Goal: Information Seeking & Learning: Learn about a topic

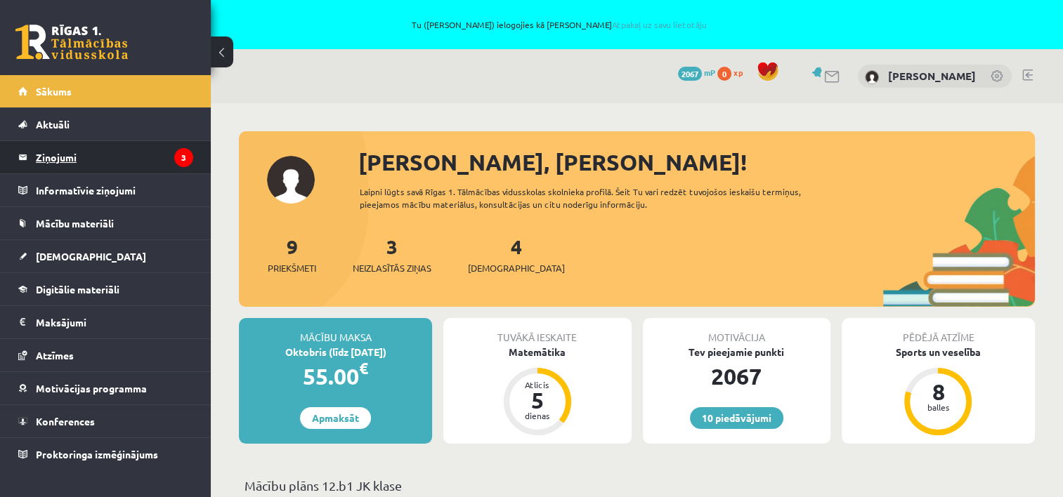
click at [79, 159] on legend "Ziņojumi 3" at bounding box center [114, 157] width 157 height 32
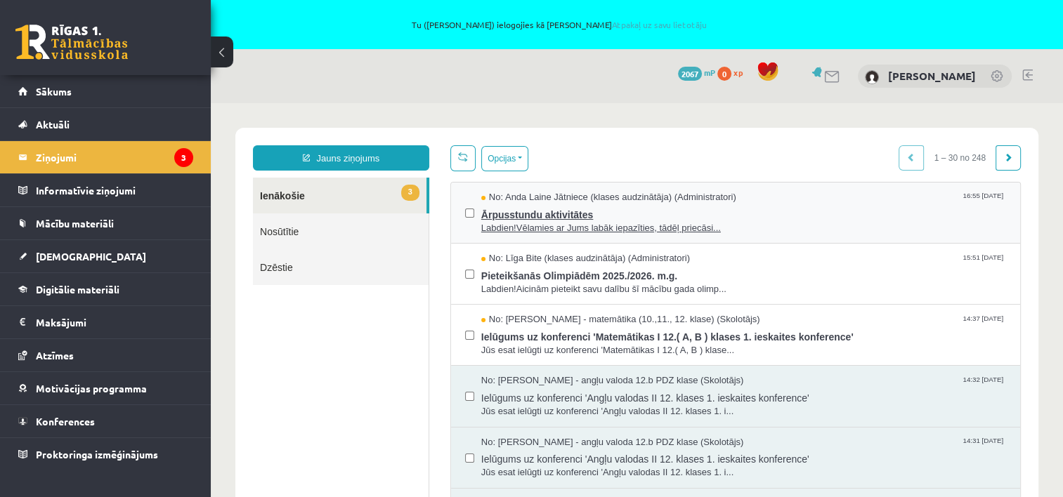
click at [576, 216] on span "Ārpusstundu aktivitātes" at bounding box center [743, 213] width 525 height 18
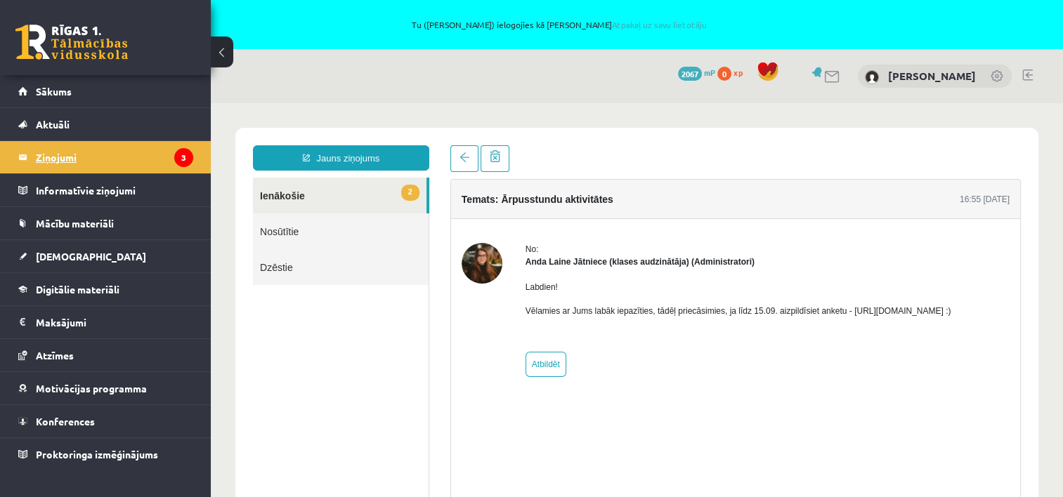
click at [65, 160] on legend "Ziņojumi 3" at bounding box center [114, 157] width 157 height 32
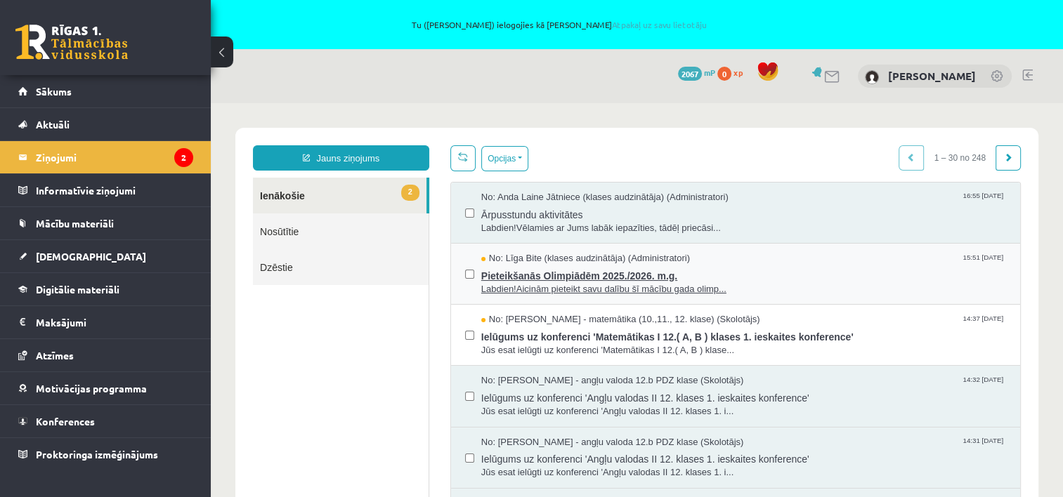
click at [551, 280] on span "Pieteikšanās Olimpiādēm 2025./2026. m.g." at bounding box center [743, 275] width 525 height 18
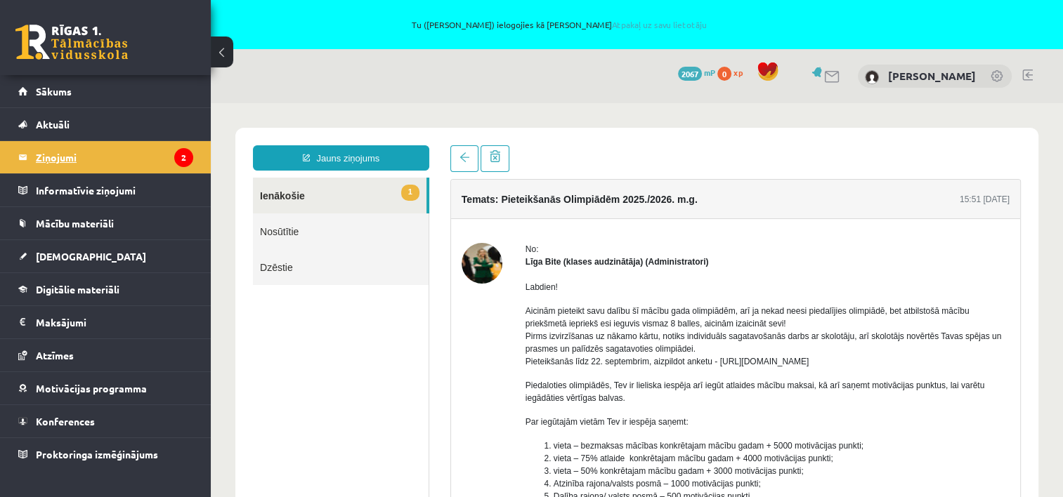
click at [67, 159] on legend "Ziņojumi 2" at bounding box center [114, 157] width 157 height 32
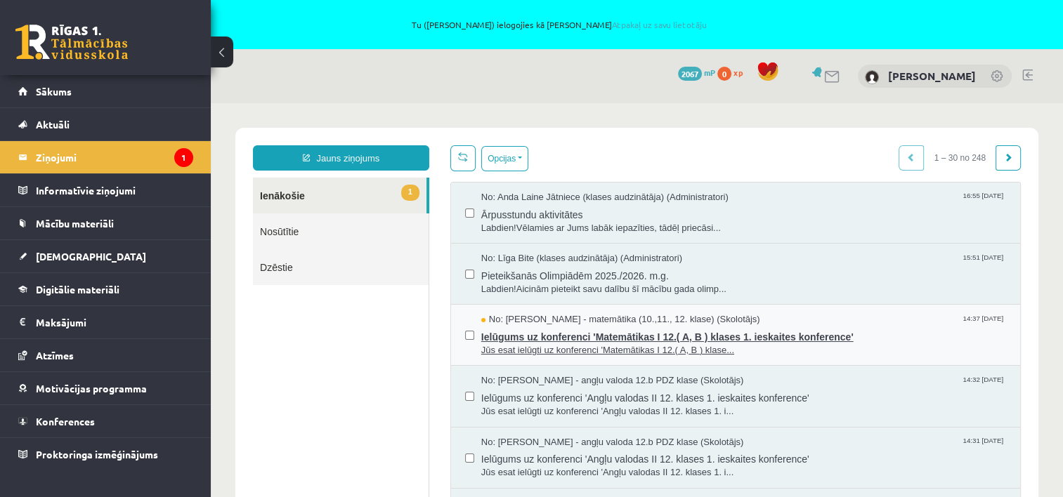
click at [537, 334] on span "Ielūgums uz konferenci 'Matemātikas I 12.( A, B ) klases 1. ieskaites konferenc…" at bounding box center [743, 336] width 525 height 18
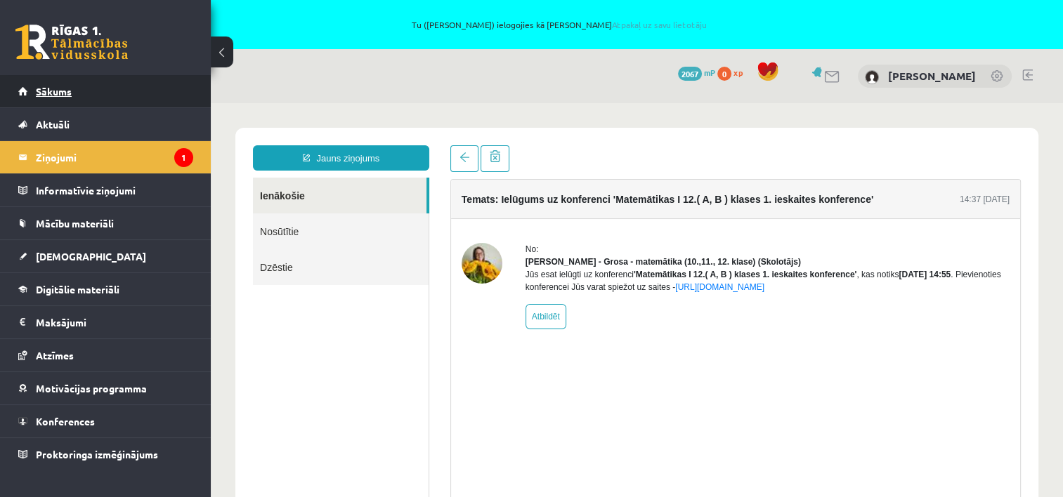
click at [56, 87] on span "Sākums" at bounding box center [54, 91] width 36 height 13
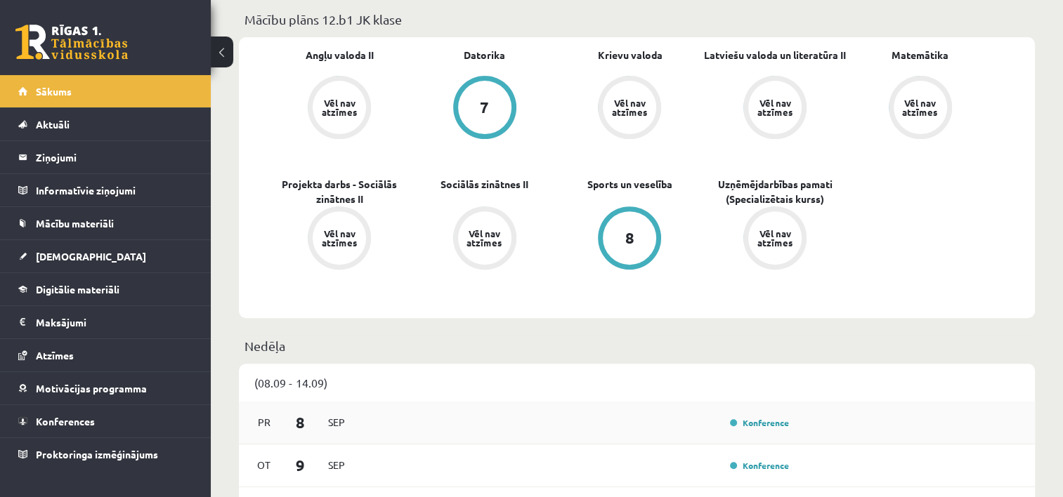
scroll to position [351, 0]
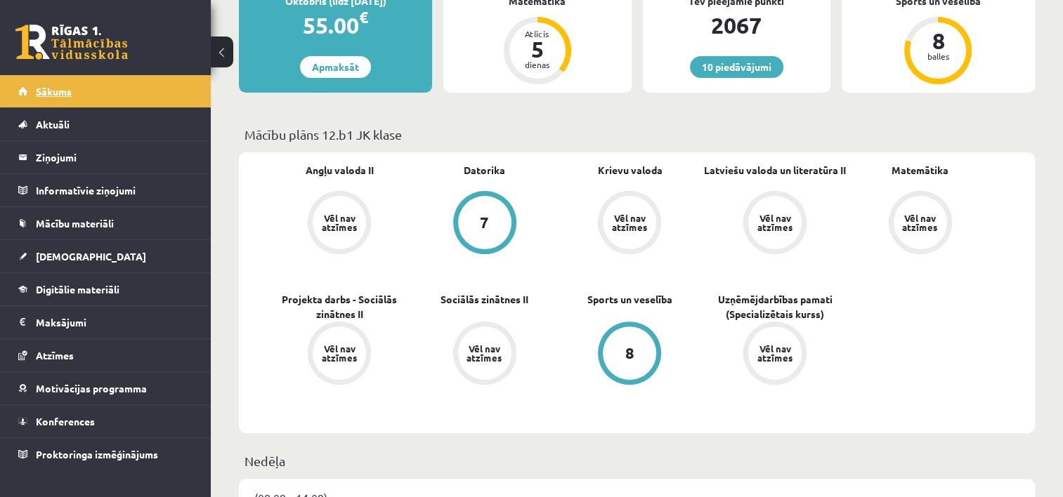
click at [51, 94] on span "Sākums" at bounding box center [54, 91] width 36 height 13
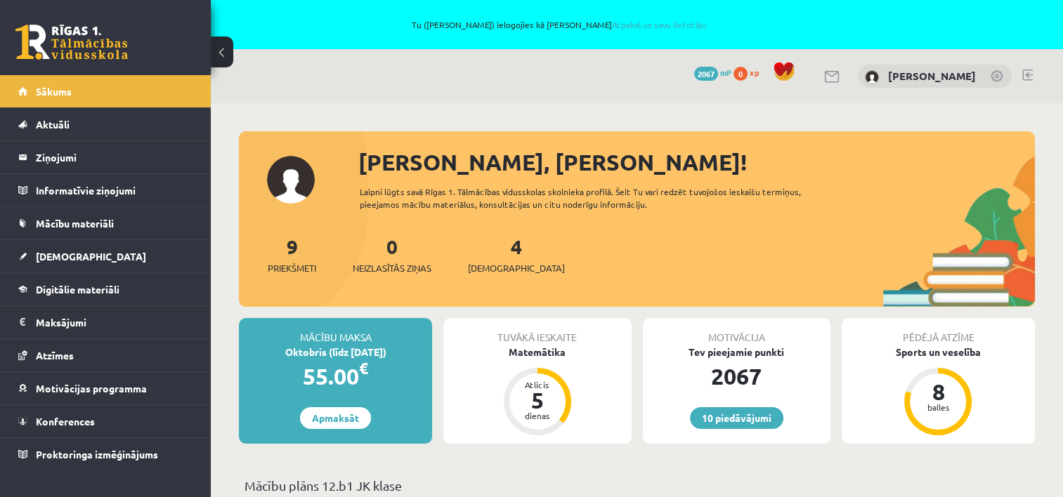
scroll to position [281, 0]
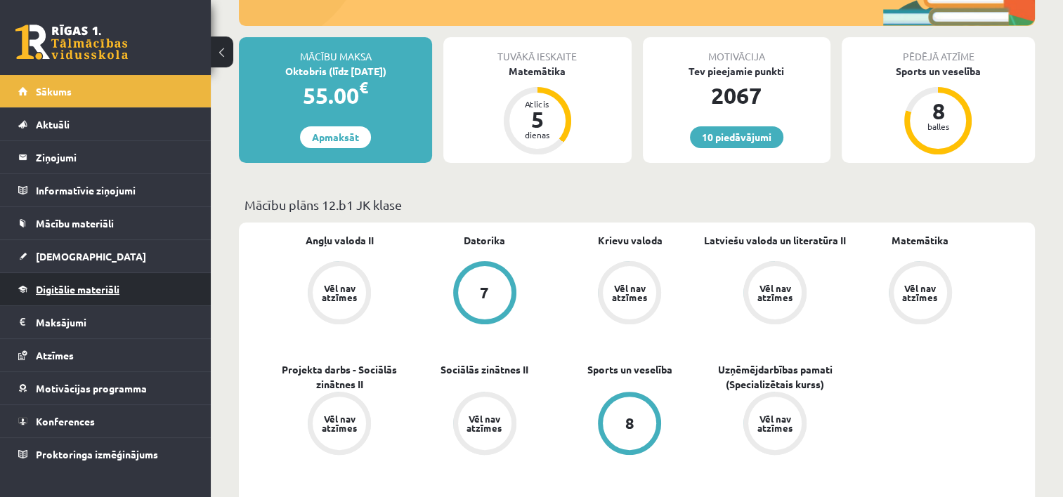
click at [59, 289] on span "Digitālie materiāli" at bounding box center [78, 289] width 84 height 13
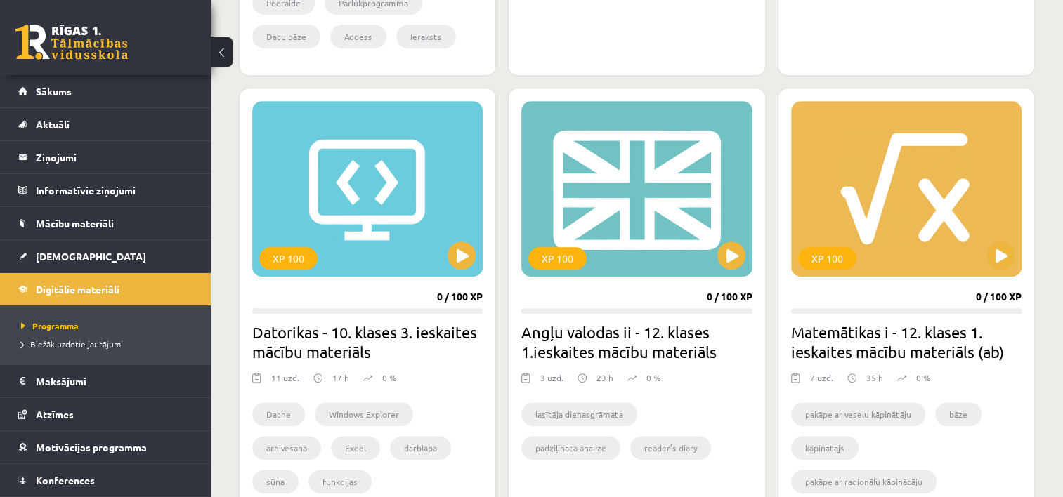
scroll to position [843, 0]
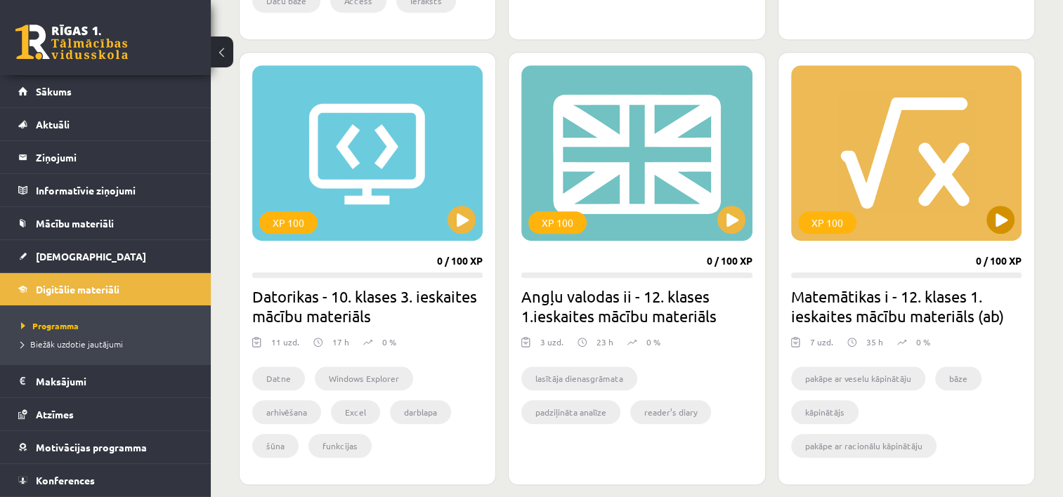
click at [889, 198] on div "XP 100" at bounding box center [906, 153] width 230 height 176
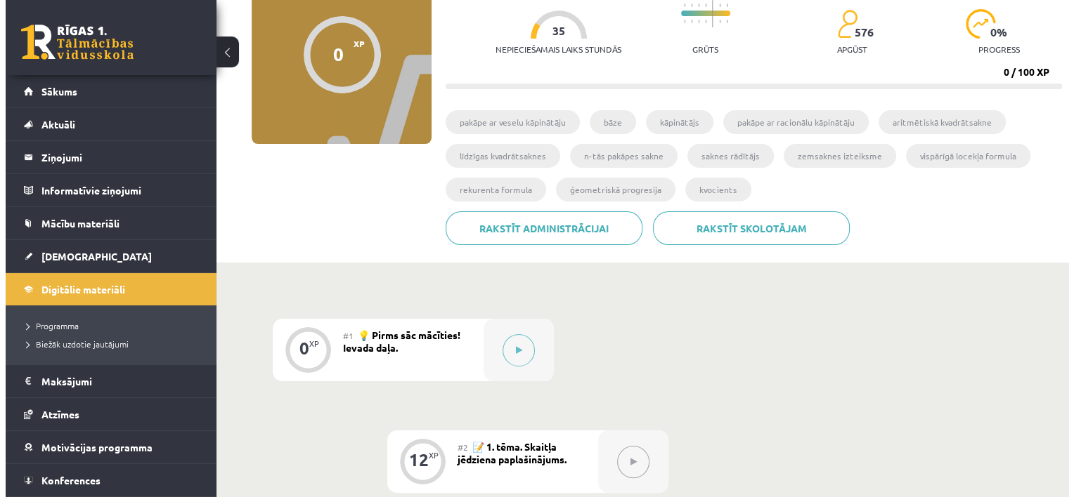
scroll to position [211, 0]
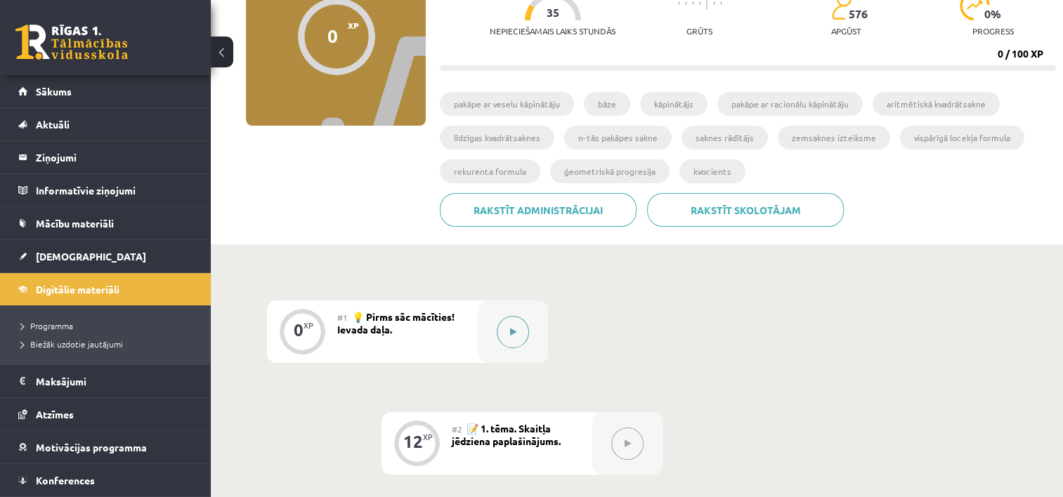
click at [511, 332] on icon at bounding box center [513, 332] width 6 height 8
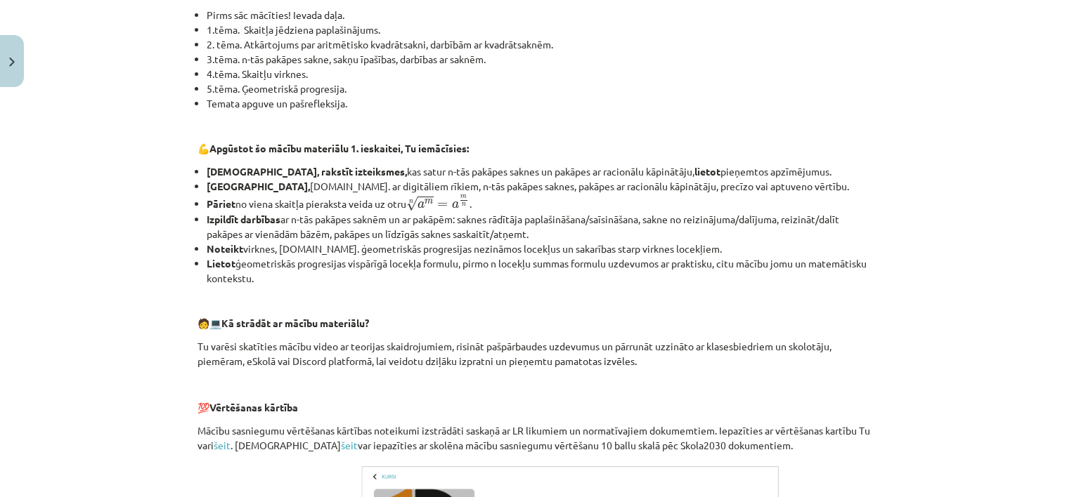
scroll to position [632, 0]
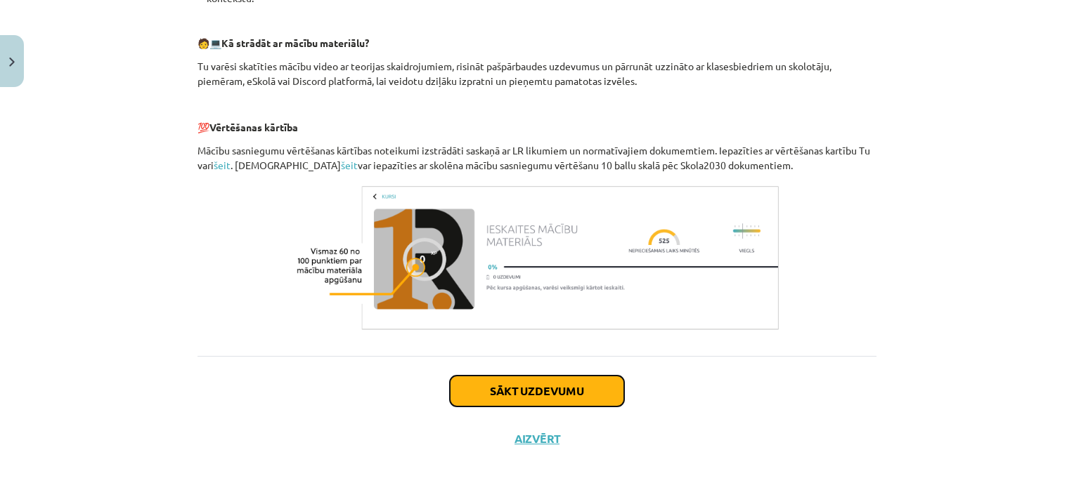
click at [542, 388] on button "Sākt uzdevumu" at bounding box center [537, 391] width 174 height 31
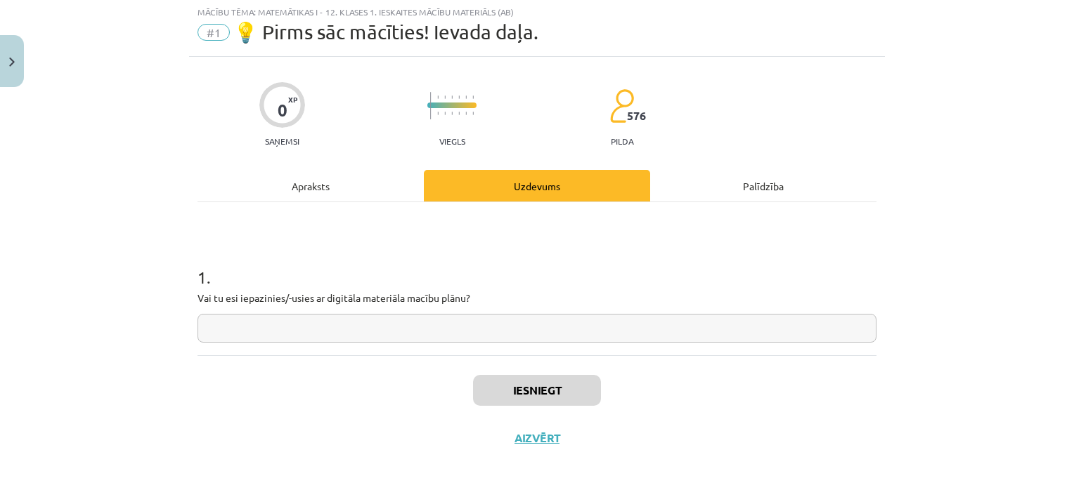
scroll to position [35, 0]
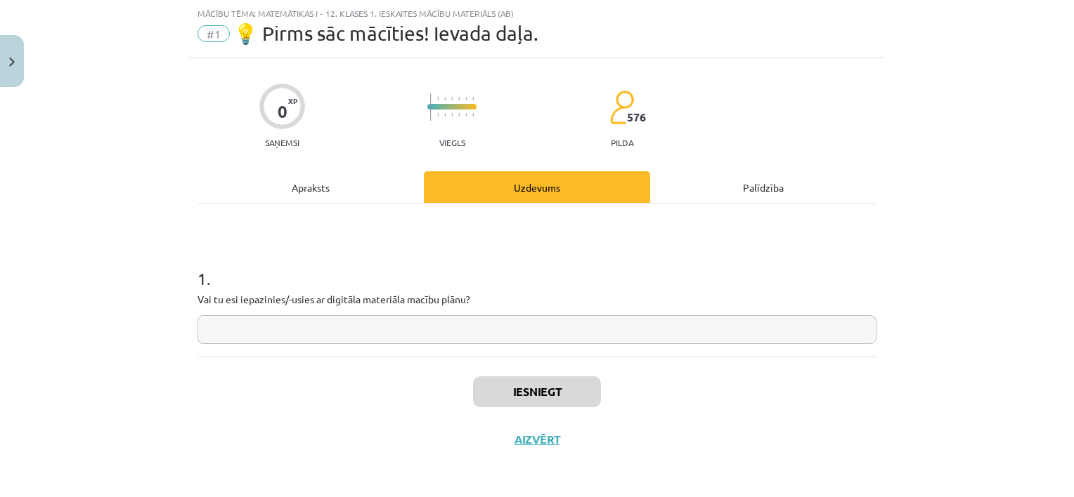
click at [298, 330] on input "text" at bounding box center [536, 329] width 679 height 29
type input "**"
click at [580, 391] on button "Iesniegt" at bounding box center [537, 392] width 128 height 31
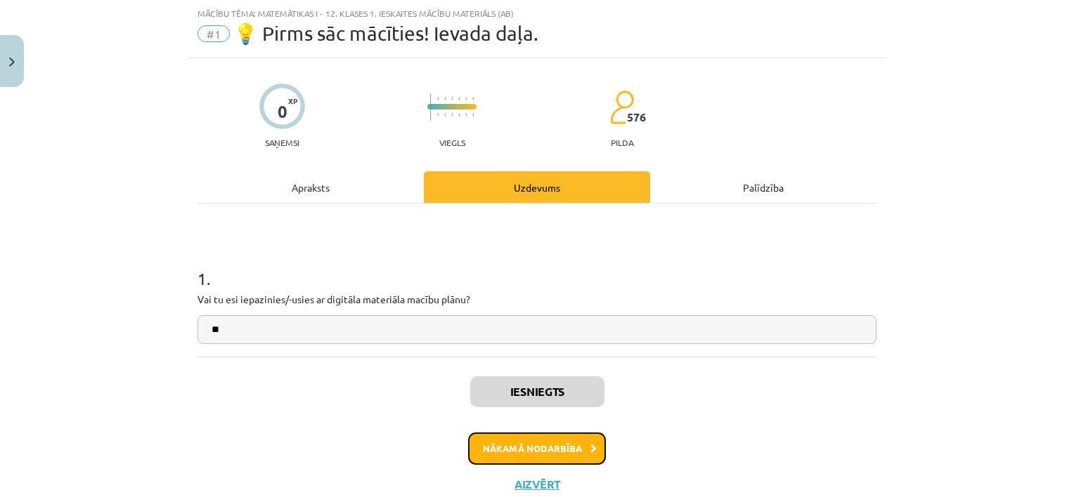
click at [514, 441] on button "Nākamā nodarbība" at bounding box center [537, 449] width 138 height 32
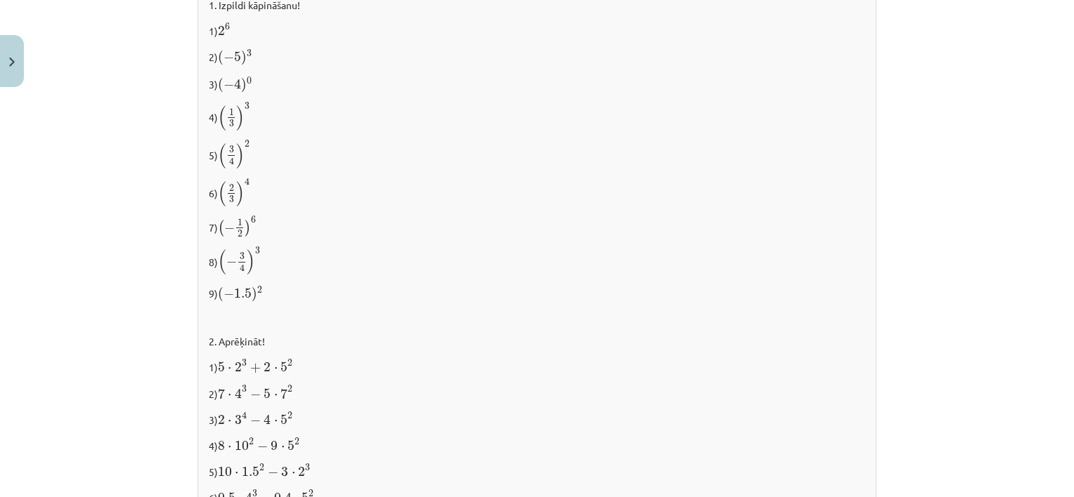
scroll to position [1498, 0]
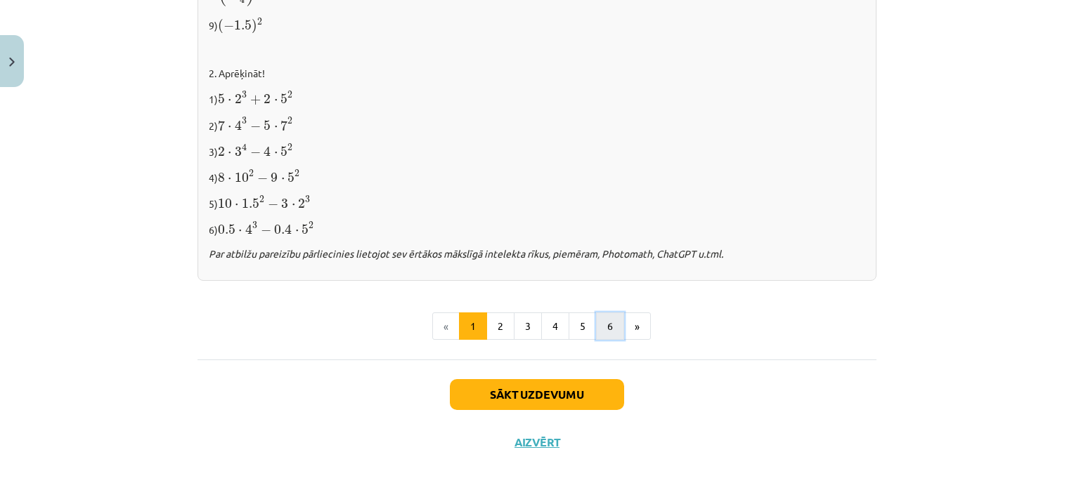
click at [596, 322] on button "6" at bounding box center [610, 327] width 28 height 28
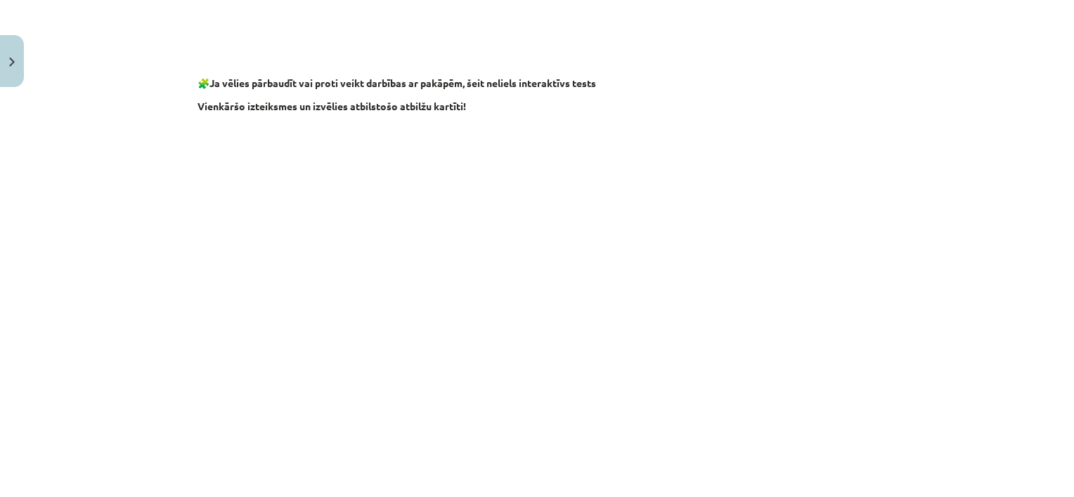
scroll to position [1305, 0]
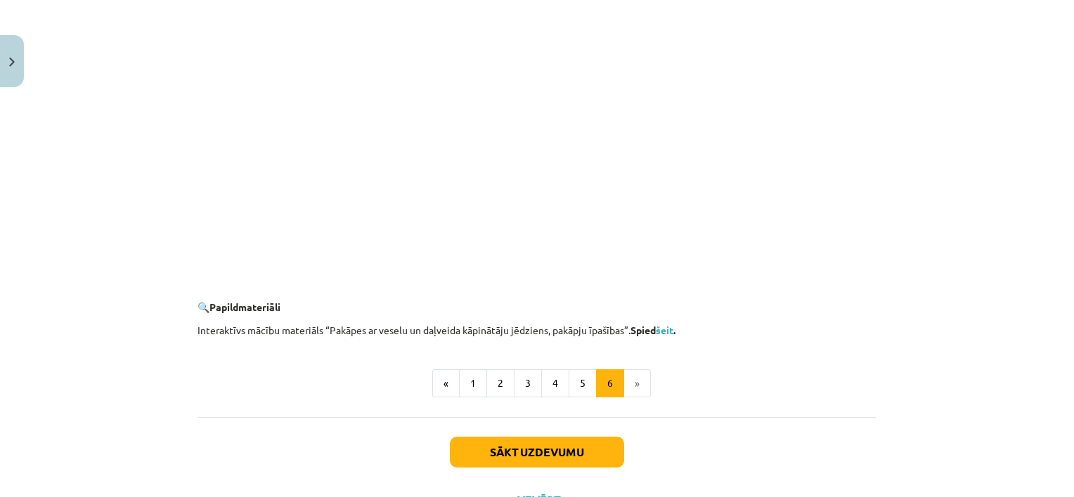
click at [627, 377] on li "»" at bounding box center [637, 384] width 27 height 28
click at [629, 381] on li "»" at bounding box center [637, 384] width 27 height 28
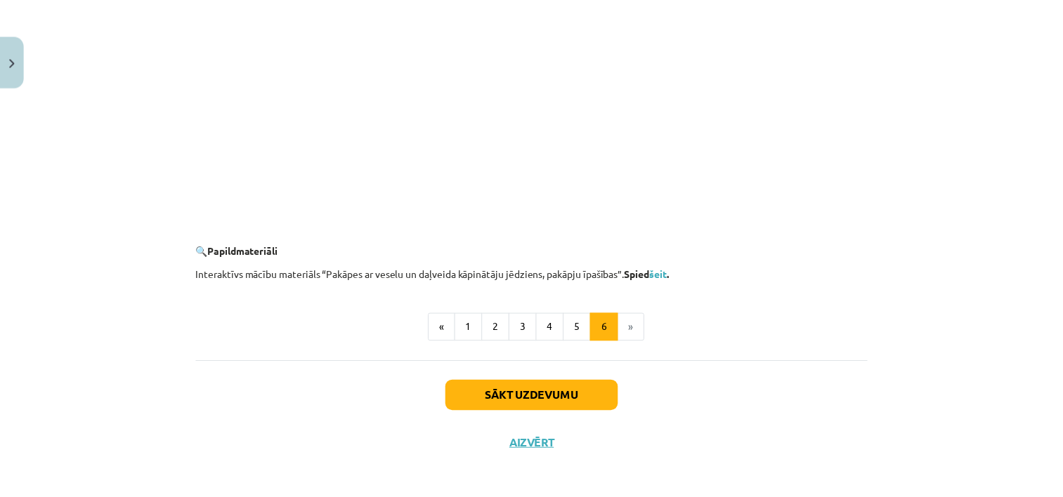
scroll to position [1364, 0]
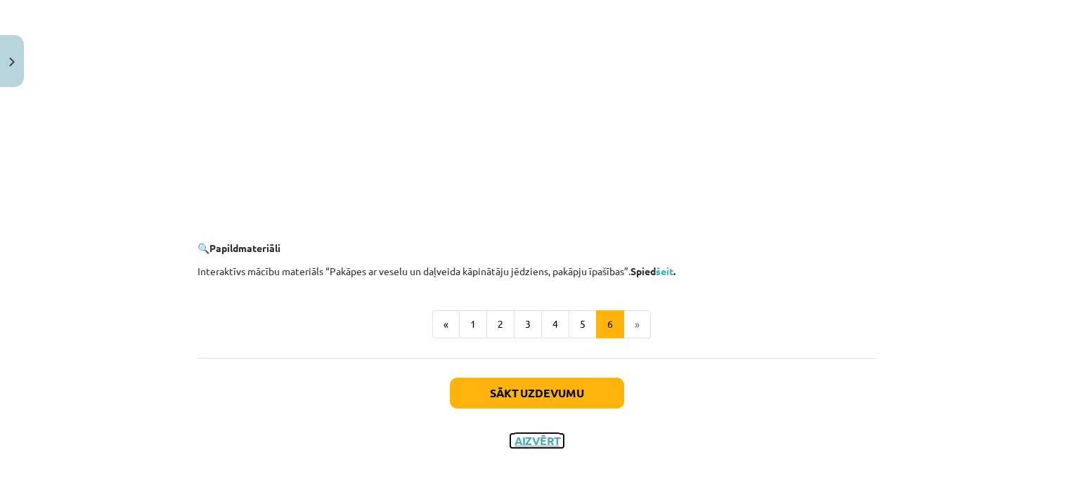
click at [528, 434] on button "Aizvērt" at bounding box center [536, 441] width 53 height 14
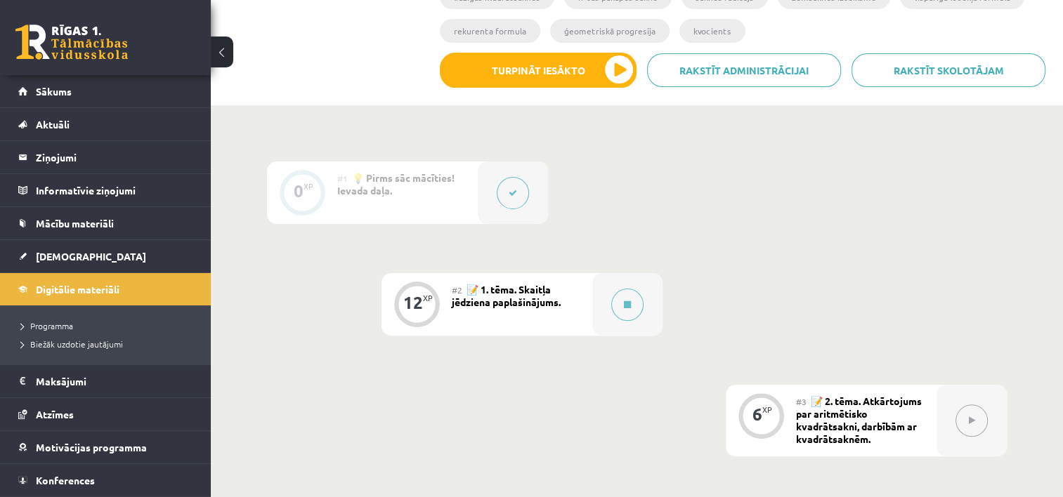
scroll to position [492, 0]
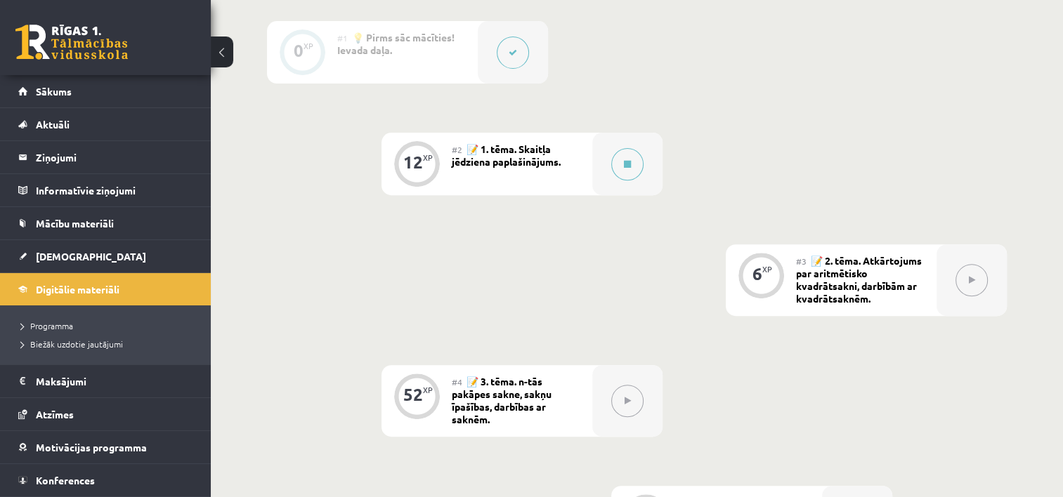
click at [970, 282] on icon at bounding box center [972, 280] width 6 height 8
drag, startPoint x: 955, startPoint y: 278, endPoint x: 976, endPoint y: 281, distance: 20.6
click at [961, 280] on button at bounding box center [971, 280] width 32 height 32
click at [976, 281] on button at bounding box center [971, 280] width 32 height 32
click at [629, 164] on icon at bounding box center [627, 164] width 7 height 8
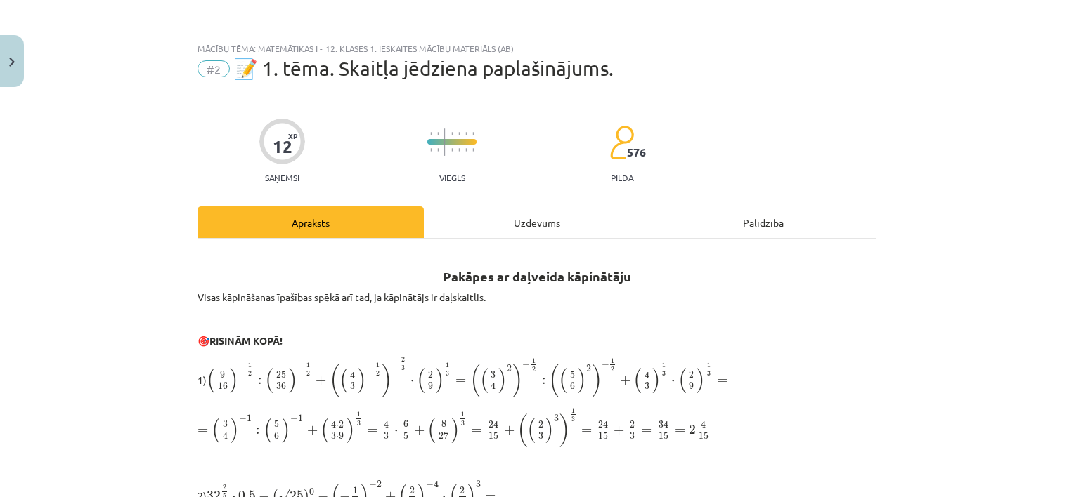
click at [562, 226] on div "Uzdevums" at bounding box center [537, 223] width 226 height 32
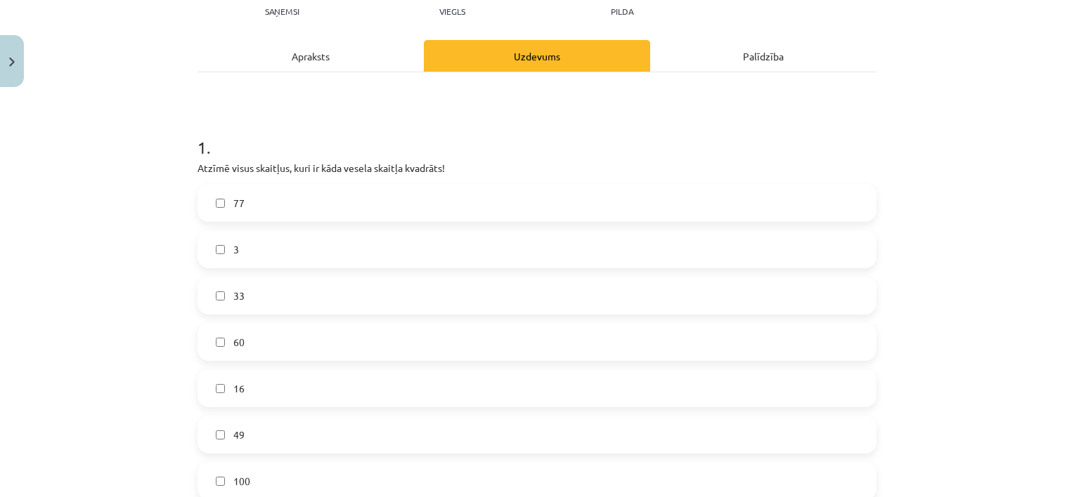
scroll to position [246, 0]
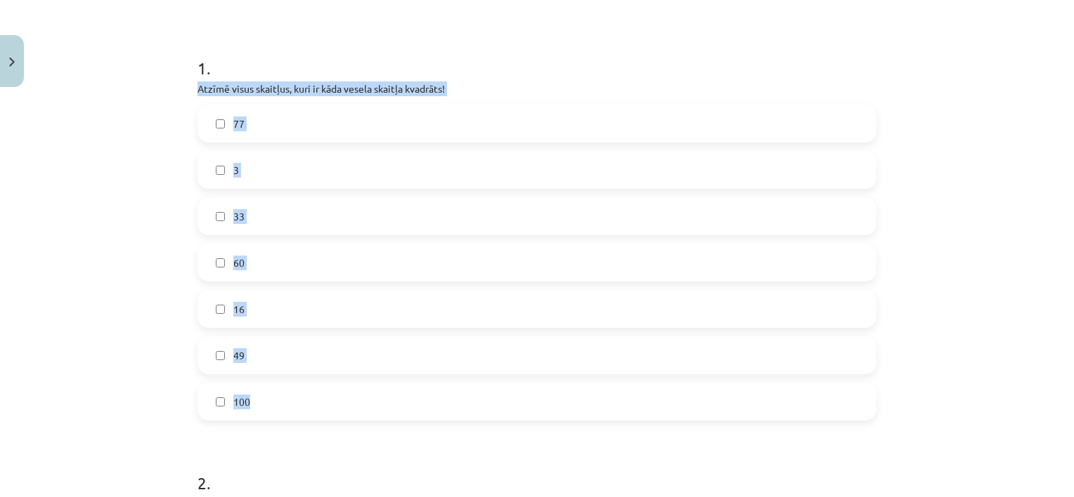
drag, startPoint x: 183, startPoint y: 87, endPoint x: 297, endPoint y: 412, distance: 344.2
click at [297, 412] on div "12 XP Saņemsi Viegls 576 pilda Apraksts Uzdevums Palīdzība 1 . Atzīmē visus ska…" at bounding box center [537, 457] width 696 height 1219
copy div "Atzīmē visus skaitļus, kuri ir kāda vesela skaitļa kvadrāts! 77 3 33 60 16 49 1…"
click at [127, 287] on div "Mācību tēma: Matemātikas i - 12. klases 1. ieskaites mācību materiāls (ab) #2 📝…" at bounding box center [537, 248] width 1074 height 497
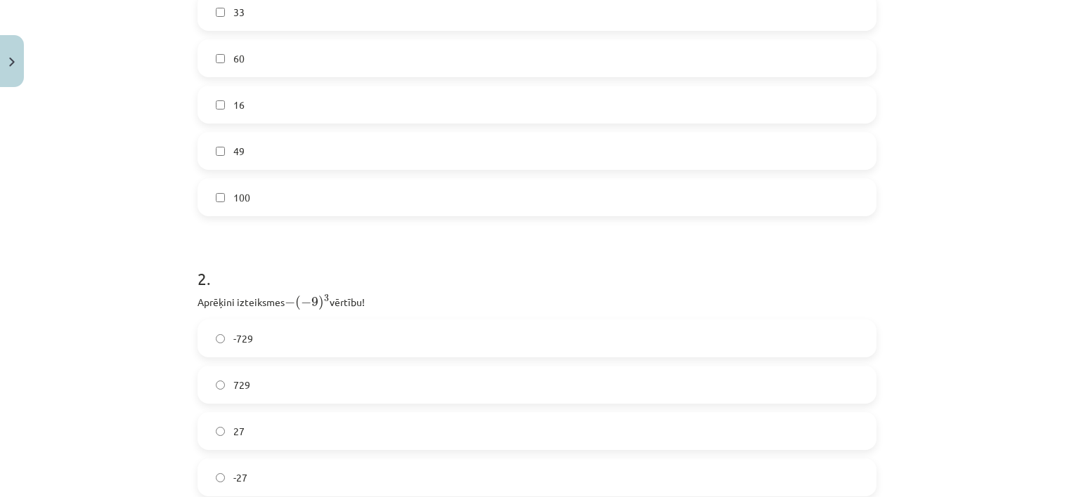
scroll to position [527, 0]
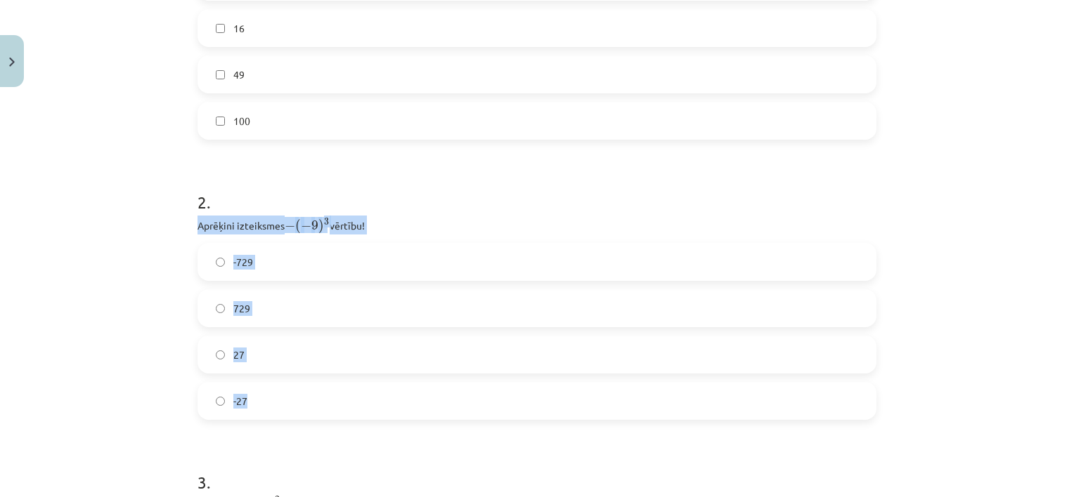
drag, startPoint x: 189, startPoint y: 220, endPoint x: 281, endPoint y: 419, distance: 219.1
click at [281, 419] on div "12 XP Saņemsi Viegls 576 pilda Apraksts Uzdevums Palīdzība 1 . Atzīmē visus ska…" at bounding box center [537, 176] width 696 height 1219
copy div "Aprēķini izteiksmes − ( − 9 ) 3 − ( − 9 ) 3 vērtību! -729 729 27 -27"
click at [105, 290] on div "Mācību tēma: Matemātikas i - 12. klases 1. ieskaites mācību materiāls (ab) #2 📝…" at bounding box center [537, 248] width 1074 height 497
drag, startPoint x: 163, startPoint y: 340, endPoint x: 230, endPoint y: 315, distance: 71.8
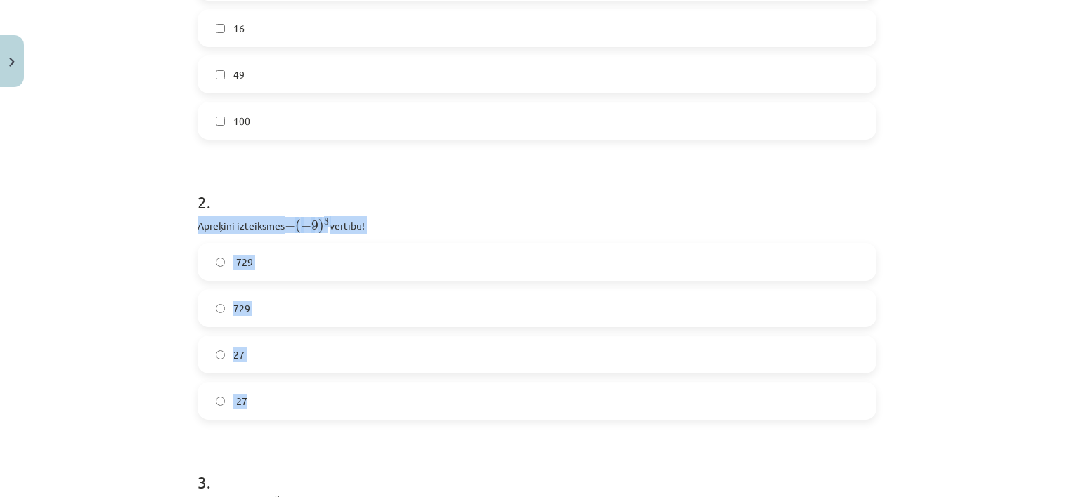
click at [163, 341] on div "Mācību tēma: Matemātikas i - 12. klases 1. ieskaites mācību materiāls (ab) #2 📝…" at bounding box center [537, 248] width 1074 height 497
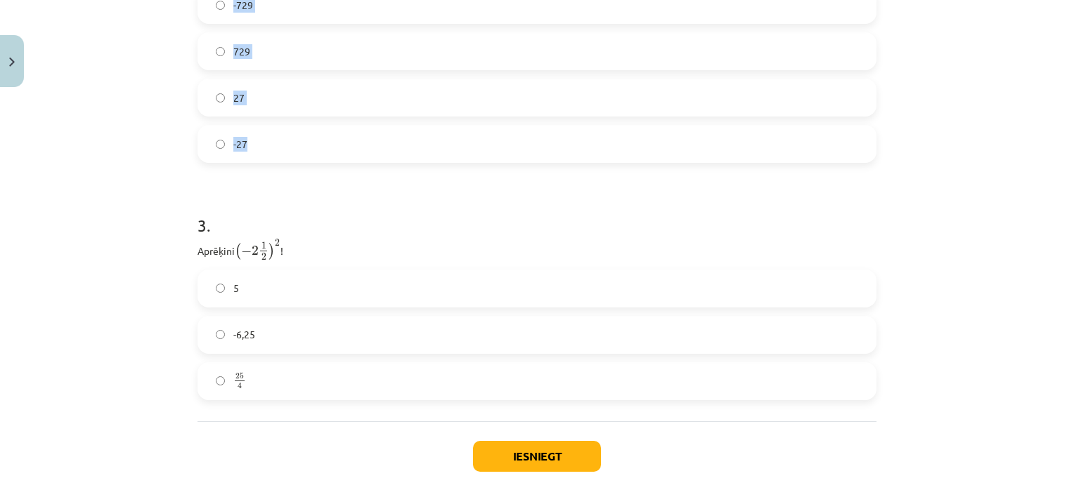
scroll to position [808, 0]
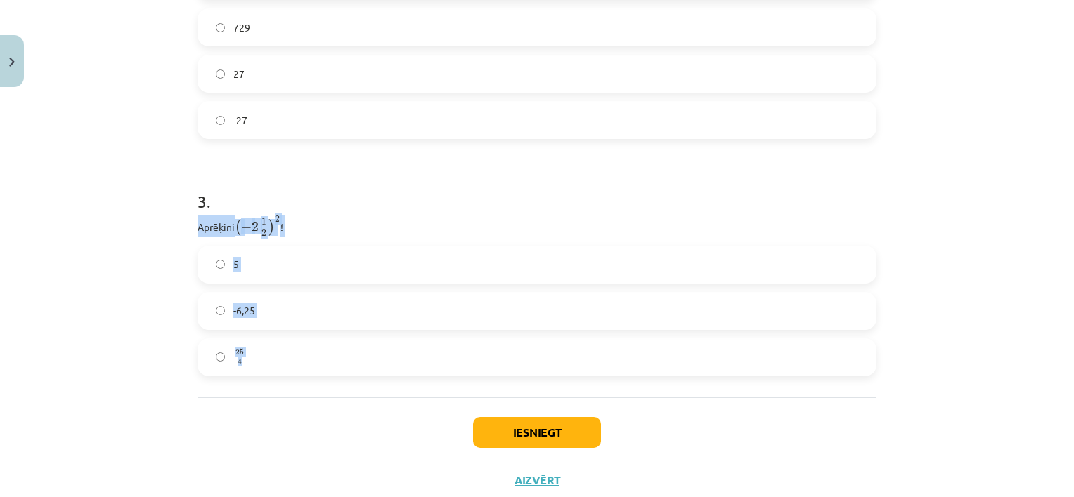
drag, startPoint x: 191, startPoint y: 223, endPoint x: 254, endPoint y: 359, distance: 149.3
copy div "Aprēķini ( − 2 1 2 ) 2 ( − 2 1 2 ) 2 ! 5 -6,25 25 4"
click at [73, 310] on div "Mācību tēma: Matemātikas i - 12. klases 1. ieskaites mācību materiāls (ab) #2 📝…" at bounding box center [537, 248] width 1074 height 497
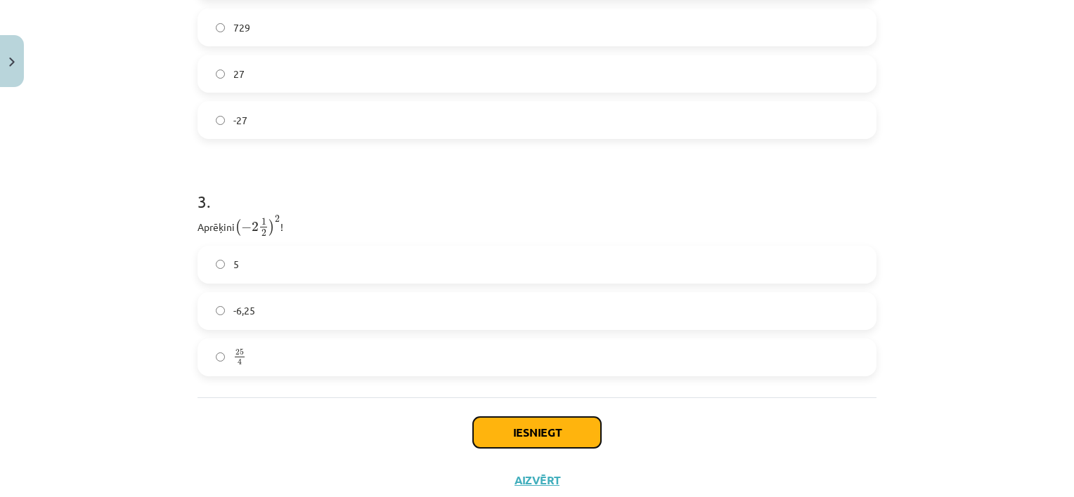
click at [549, 424] on button "Iesniegt" at bounding box center [537, 432] width 128 height 31
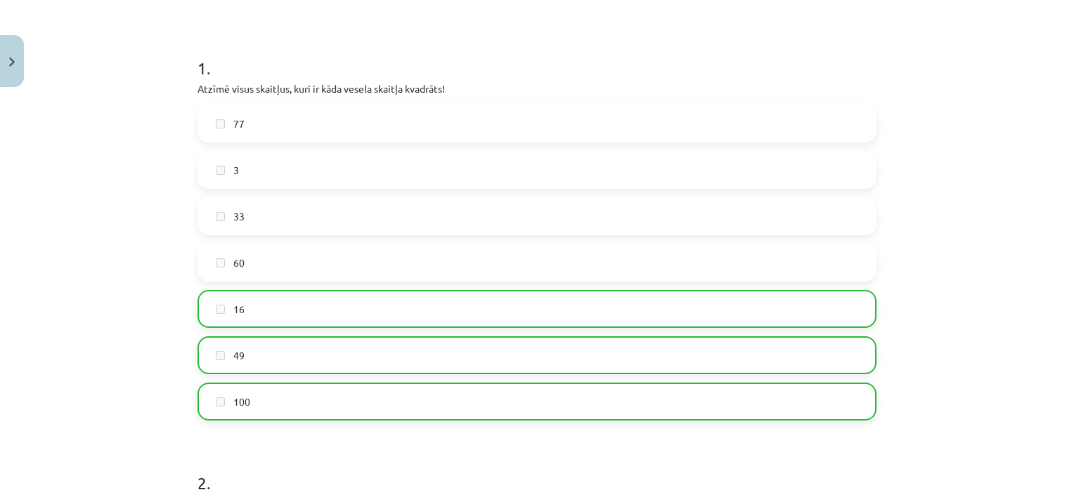
scroll to position [0, 0]
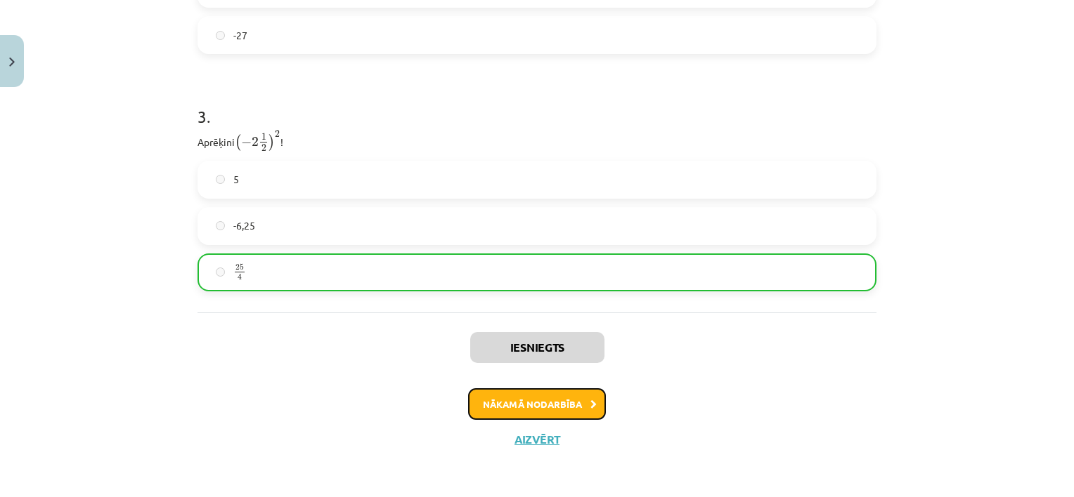
click at [492, 405] on button "Nākamā nodarbība" at bounding box center [537, 405] width 138 height 32
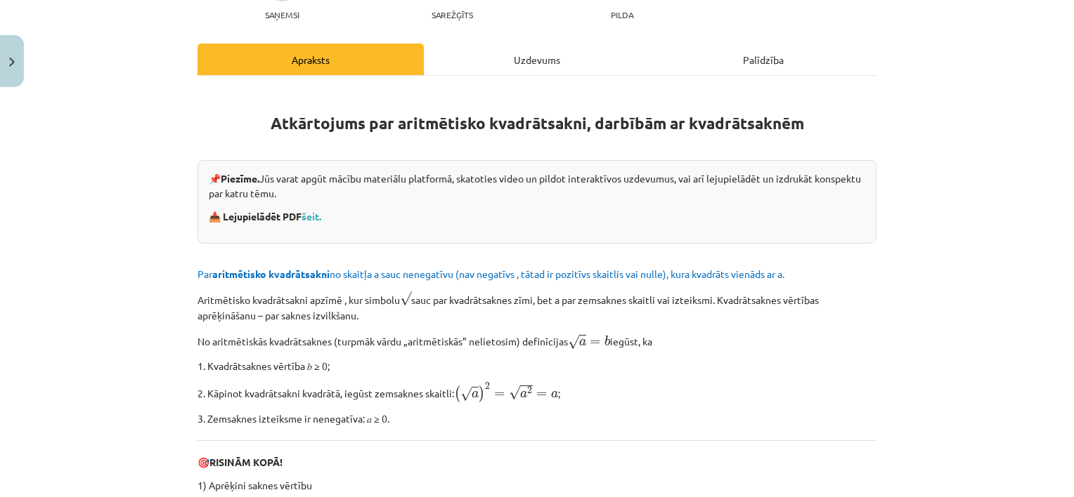
scroll to position [176, 0]
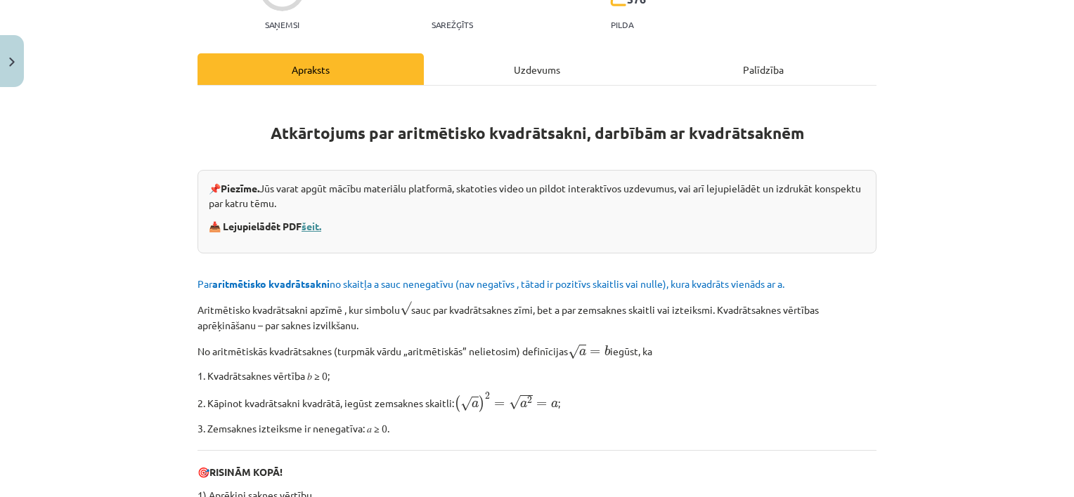
click at [317, 222] on link "šeit." at bounding box center [311, 226] width 20 height 13
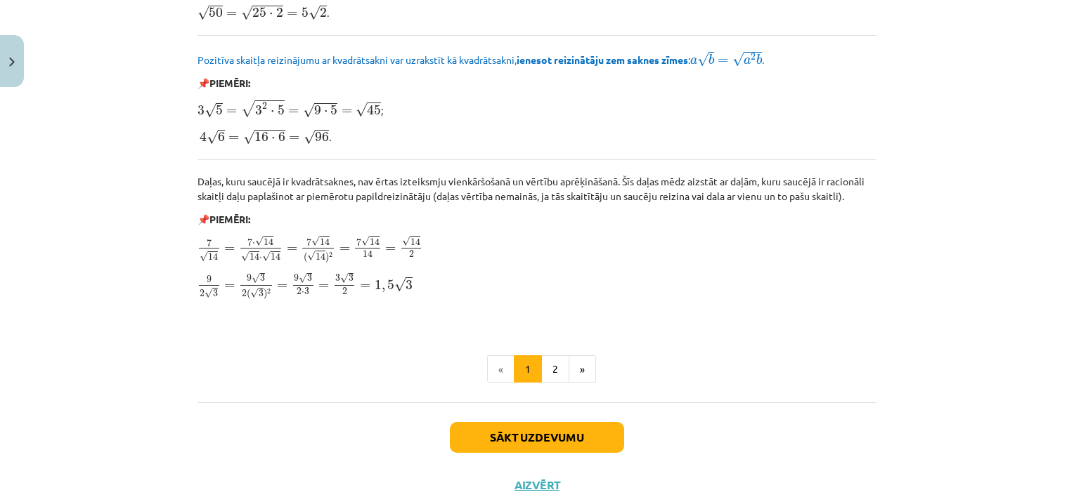
scroll to position [1702, 0]
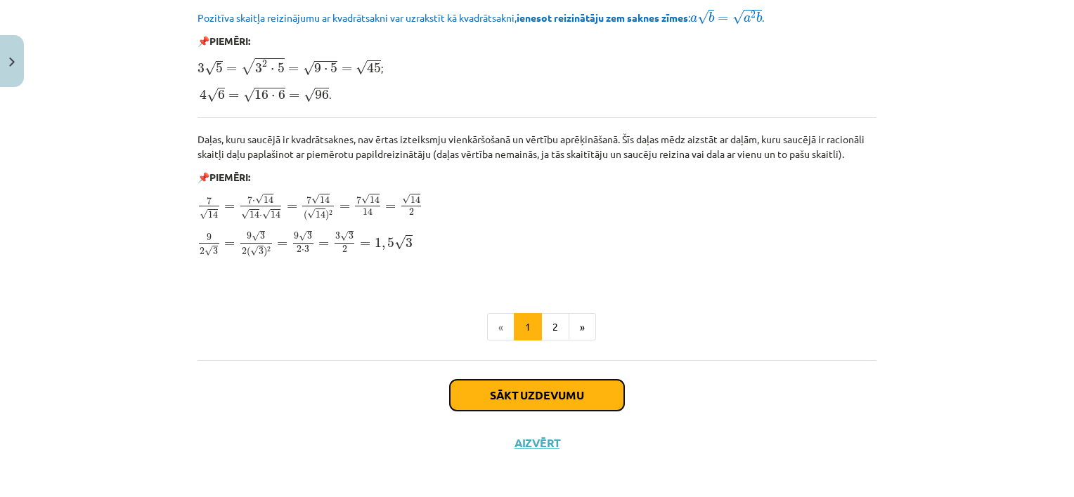
click at [526, 393] on button "Sākt uzdevumu" at bounding box center [537, 395] width 174 height 31
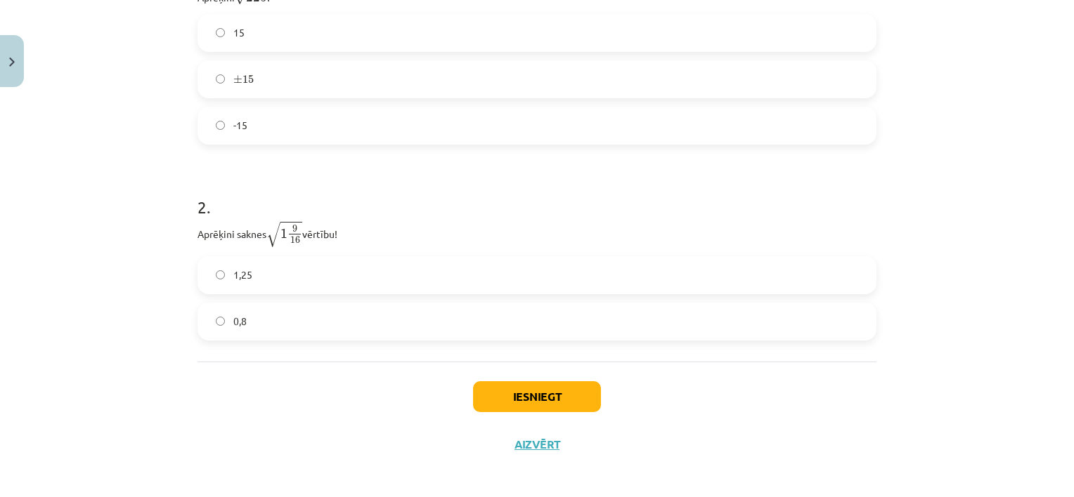
scroll to position [367, 0]
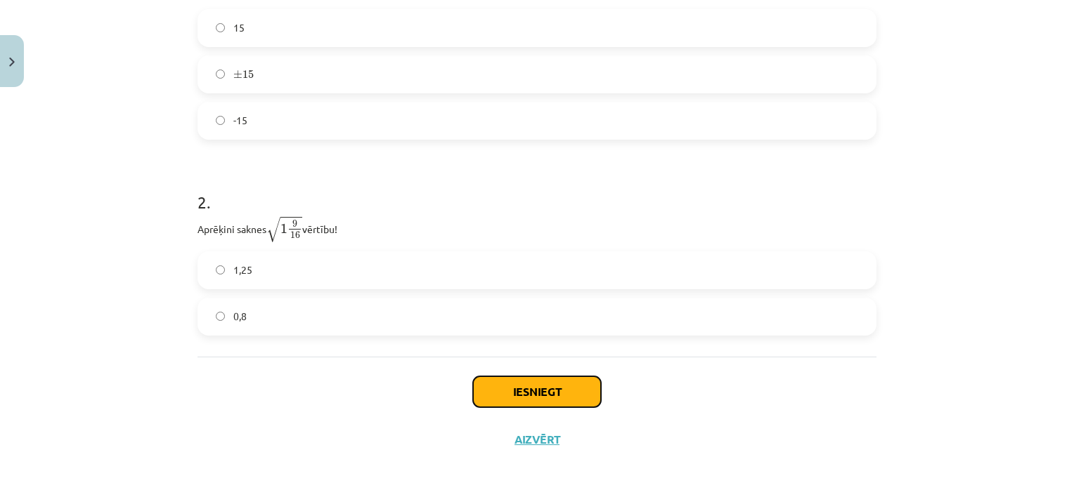
click at [538, 394] on button "Iesniegt" at bounding box center [537, 392] width 128 height 31
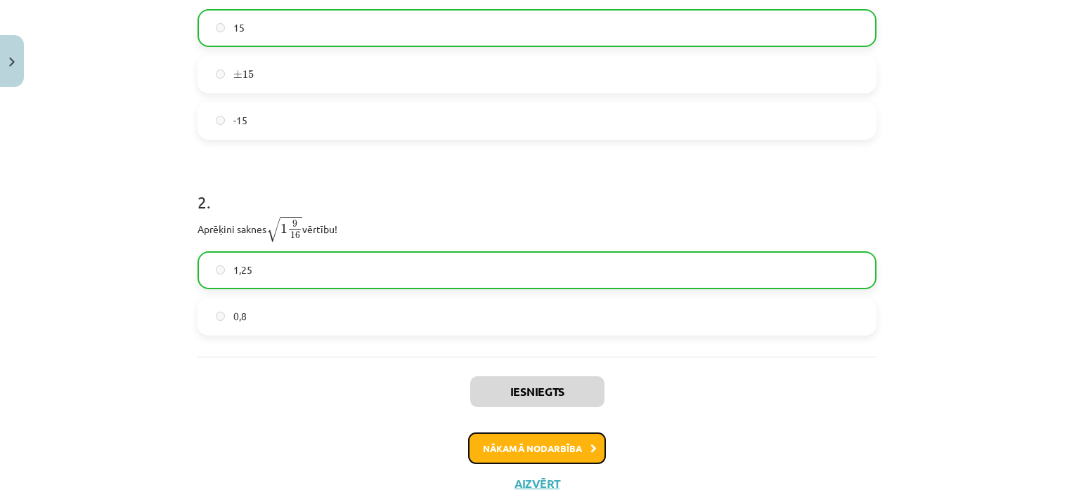
click at [551, 453] on button "Nākamā nodarbība" at bounding box center [537, 449] width 138 height 32
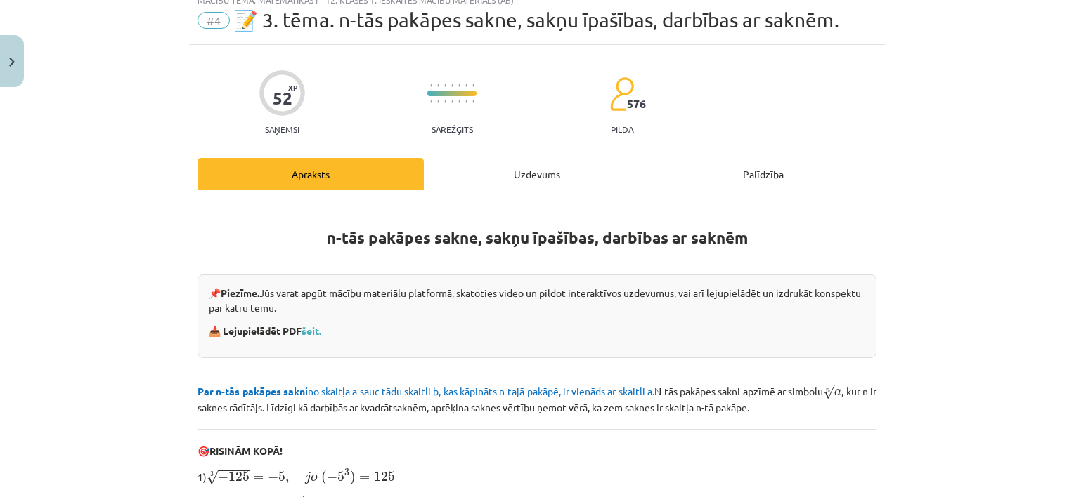
scroll to position [35, 0]
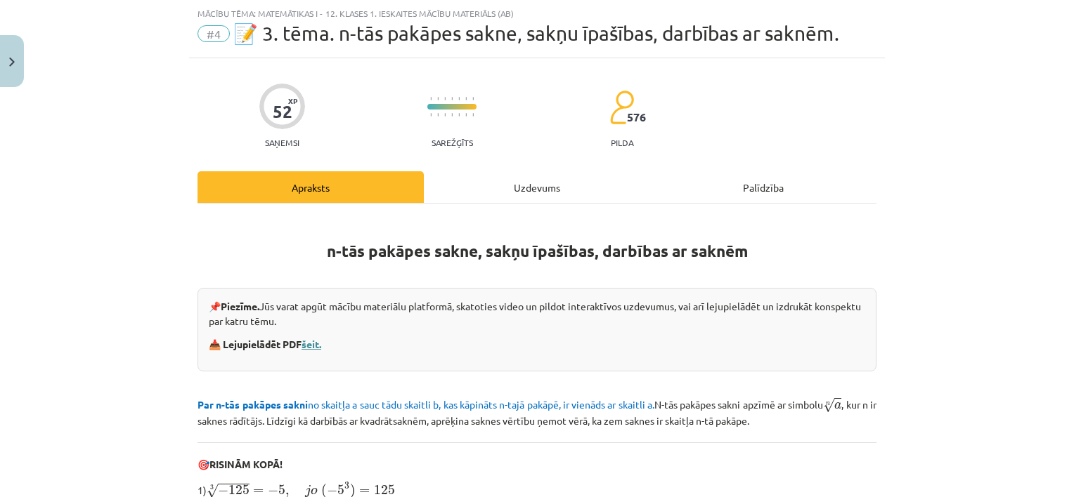
click at [312, 341] on link "šeit." at bounding box center [311, 344] width 20 height 13
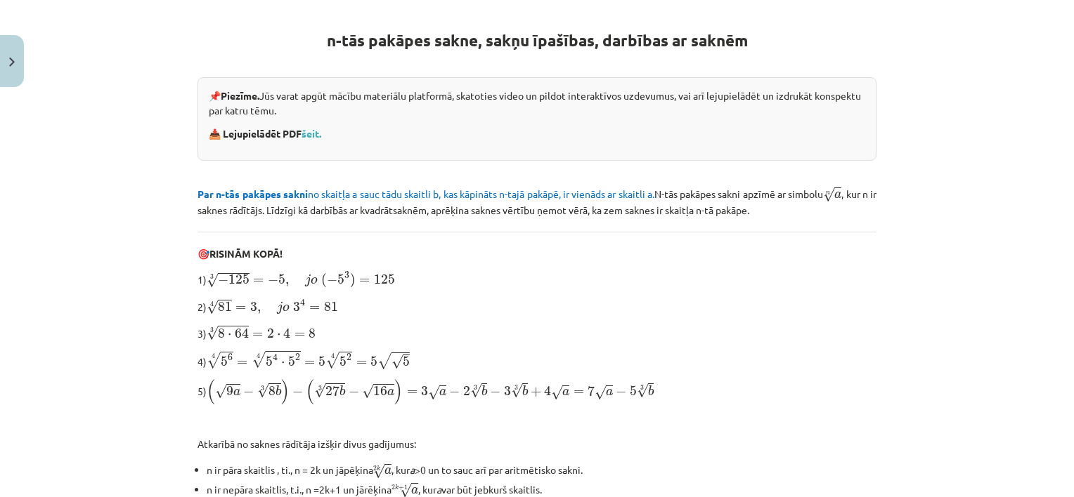
scroll to position [464, 0]
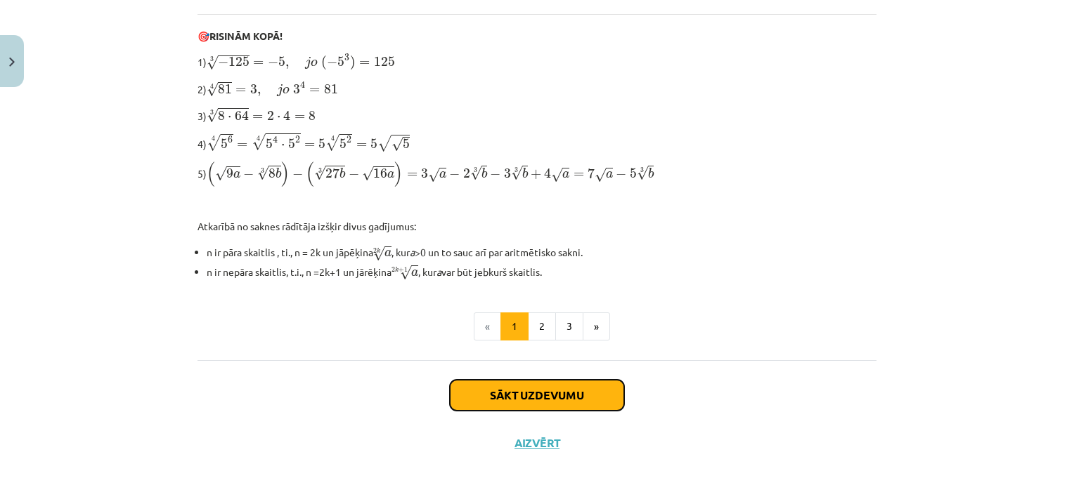
click at [521, 391] on button "Sākt uzdevumu" at bounding box center [537, 395] width 174 height 31
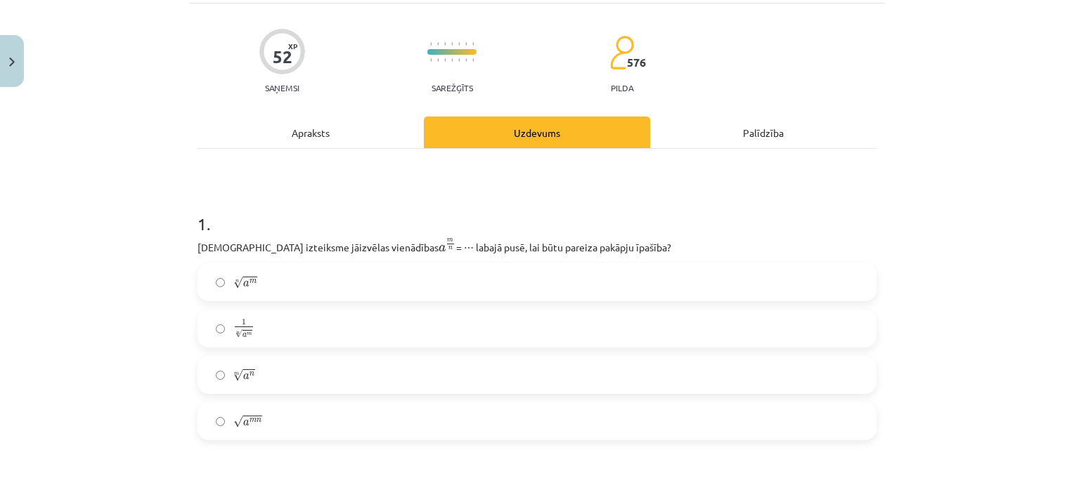
scroll to position [105, 0]
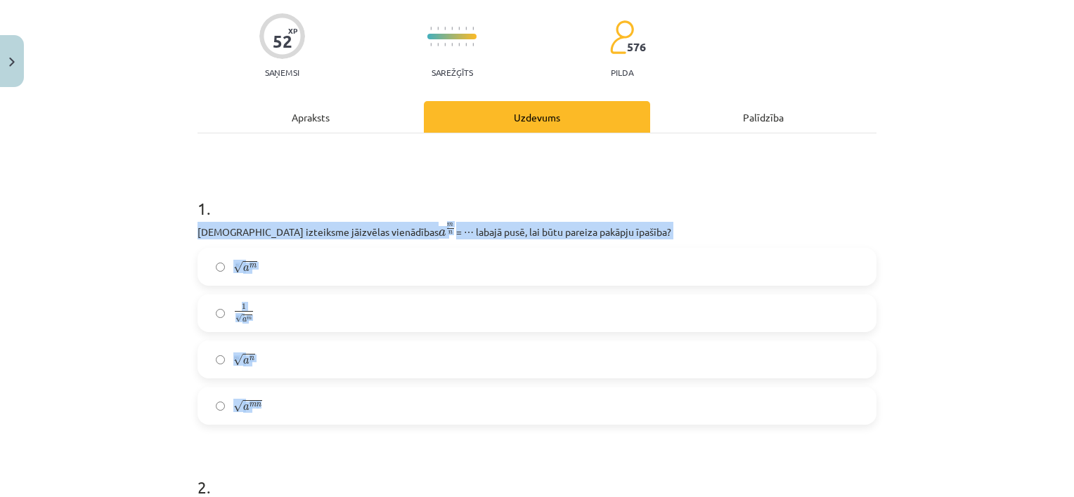
drag, startPoint x: 189, startPoint y: 233, endPoint x: 278, endPoint y: 424, distance: 210.6
copy div "Kura izteiksme jāizvēlas vienādības a m n a m n = ⋯ labajā pusē, lai būtu parei…"
click at [50, 247] on div "Mācību tēma: Matemātikas i - 12. klases 1. ieskaites mācību materiāls (ab) #4 📝…" at bounding box center [537, 248] width 1074 height 497
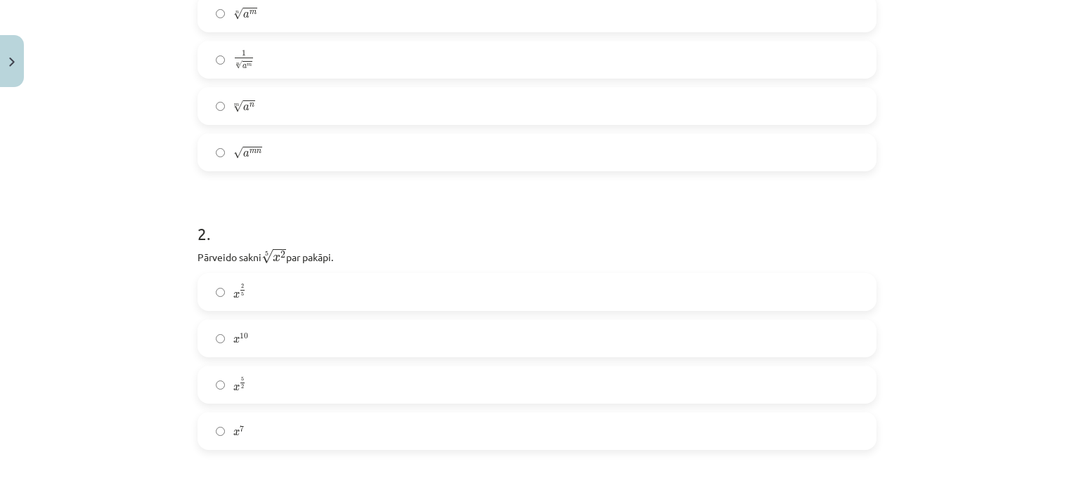
scroll to position [386, 0]
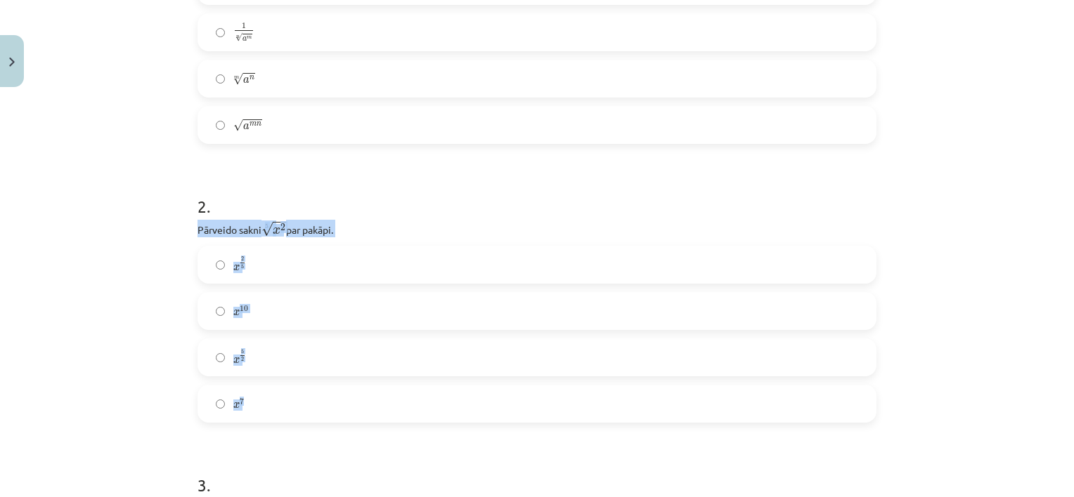
drag, startPoint x: 179, startPoint y: 226, endPoint x: 273, endPoint y: 417, distance: 213.0
click at [273, 417] on div "Mācību tēma: Matemātikas i - 12. klases 1. ieskaites mācību materiāls (ab) #4 📝…" at bounding box center [537, 248] width 1074 height 497
copy div "Pārveido sakni 5 √ x 2 x 2 5 par pakāpi. x 2 5 x 2 5 x 10 x 10 x 5 2 x 5 2 x 7"
click at [168, 412] on div "Mācību tēma: Matemātikas i - 12. klases 1. ieskaites mācību materiāls (ab) #4 📝…" at bounding box center [537, 248] width 1074 height 497
click at [174, 318] on div "Mācību tēma: Matemātikas i - 12. klases 1. ieskaites mācību materiāls (ab) #4 📝…" at bounding box center [537, 248] width 1074 height 497
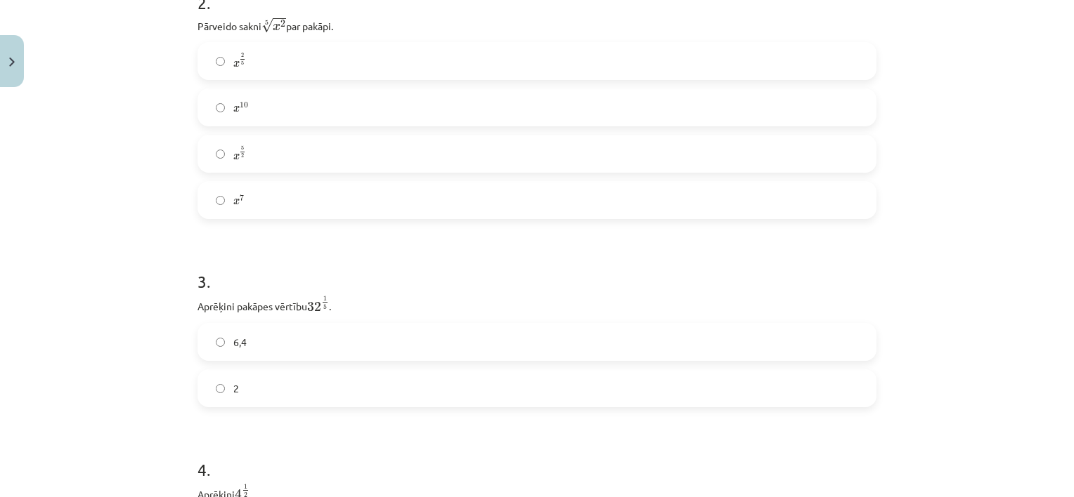
scroll to position [597, 0]
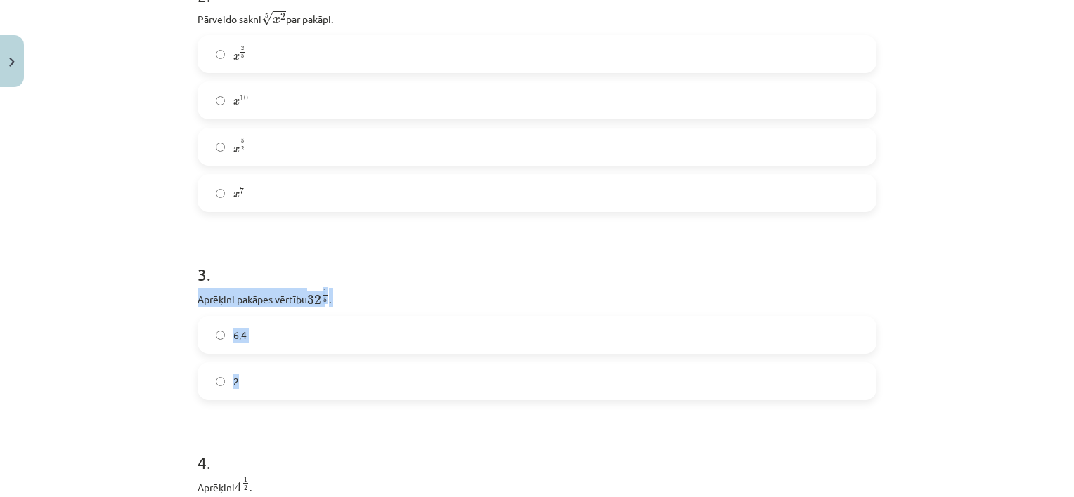
drag, startPoint x: 184, startPoint y: 301, endPoint x: 259, endPoint y: 400, distance: 124.5
drag, startPoint x: 100, startPoint y: 377, endPoint x: 174, endPoint y: 374, distance: 73.8
click at [101, 377] on div "Mācību tēma: Matemātikas i - 12. klases 1. ieskaites mācību materiāls (ab) #4 📝…" at bounding box center [537, 248] width 1074 height 497
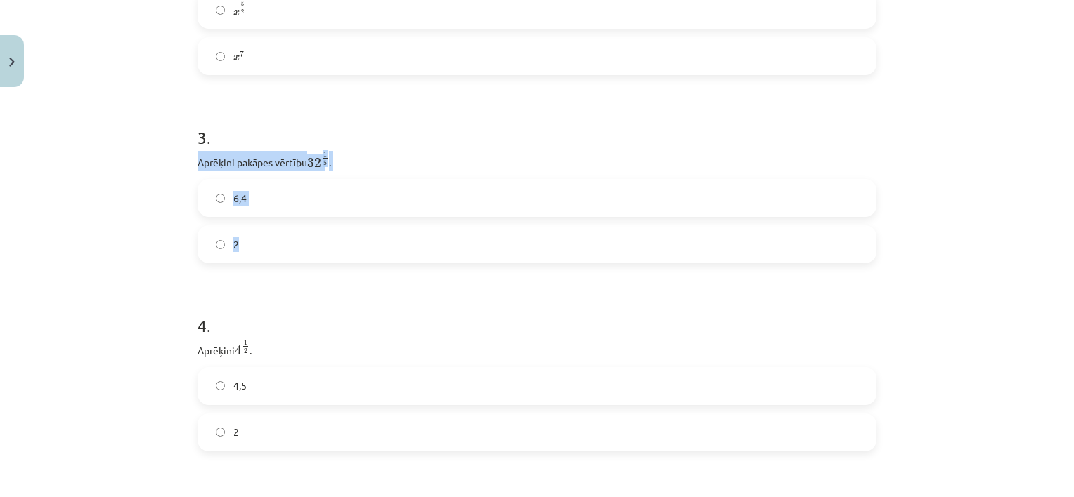
scroll to position [808, 0]
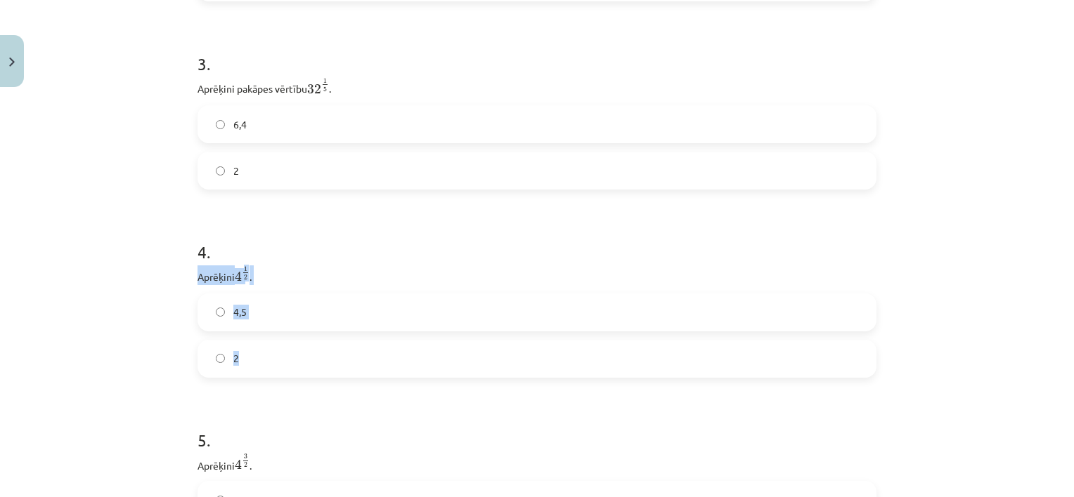
drag, startPoint x: 185, startPoint y: 279, endPoint x: 259, endPoint y: 372, distance: 118.9
copy div "Aprēķini 4 1 2 4 1 2 . 4,5 2"
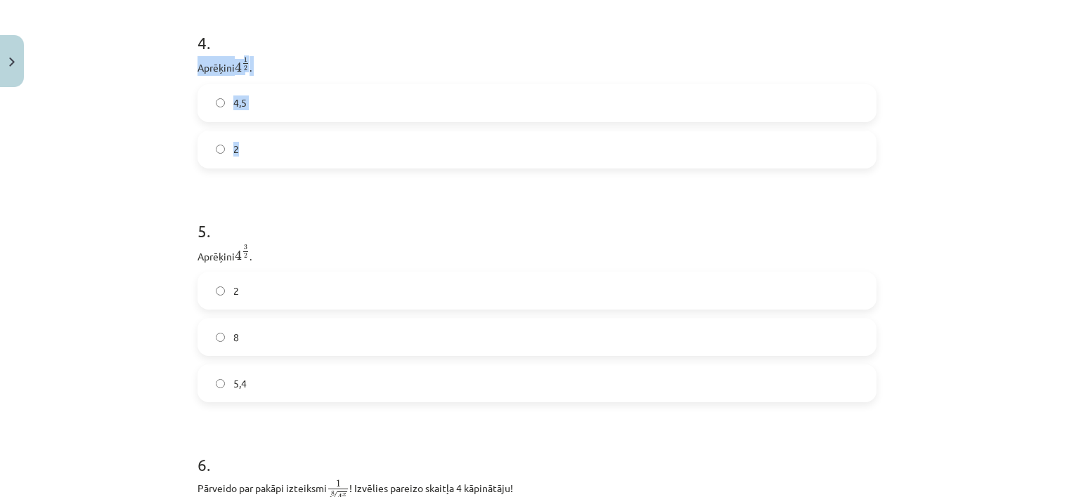
scroll to position [1019, 0]
drag, startPoint x: 183, startPoint y: 259, endPoint x: 262, endPoint y: 392, distance: 155.3
click at [262, 392] on div "Mācību tēma: Matemātikas i - 12. klases 1. ieskaites mācību materiāls (ab) #4 📝…" at bounding box center [537, 248] width 1074 height 497
copy div "Aprēķini 4 3 2 4 3 2 . 2 8 5,4"
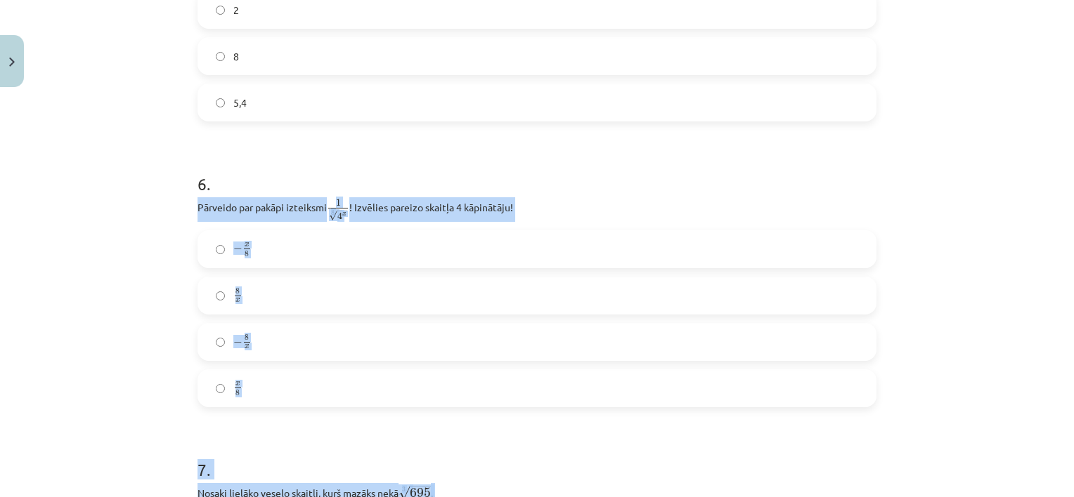
scroll to position [1345, 0]
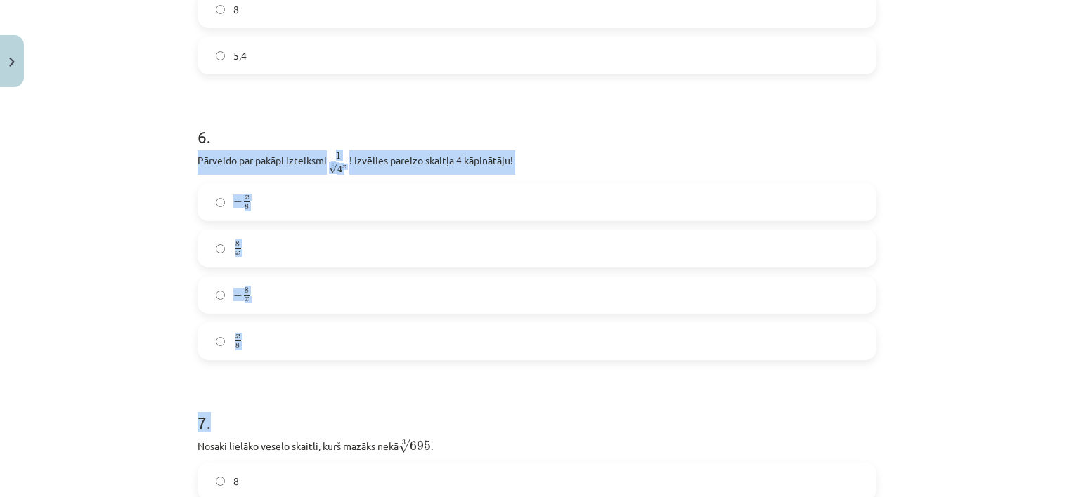
drag, startPoint x: 185, startPoint y: 348, endPoint x: 263, endPoint y: 391, distance: 88.6
copy form "Pārveido par pakāpi izteiksmi 1 8 √ 4 x 1 4 x 8 ! Izvēlies pareizo skaitļa 4 kā…"
click at [266, 393] on h1 "7 ." at bounding box center [536, 411] width 679 height 44
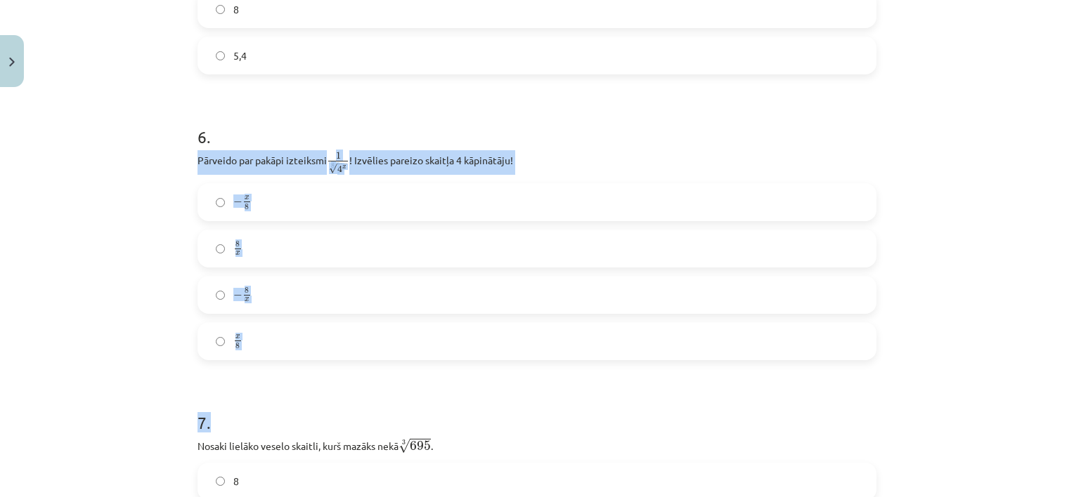
click at [267, 393] on h1 "7 ." at bounding box center [536, 411] width 679 height 44
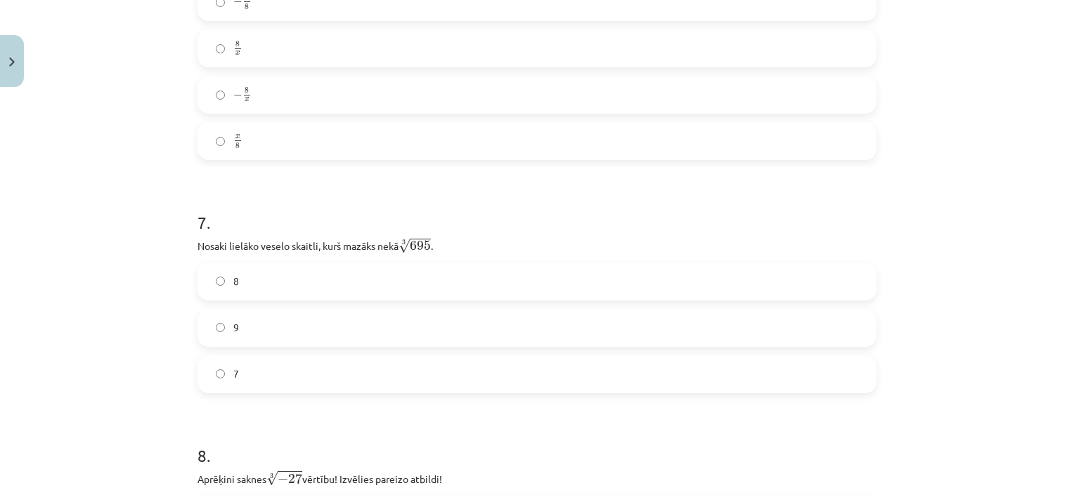
scroll to position [1556, 0]
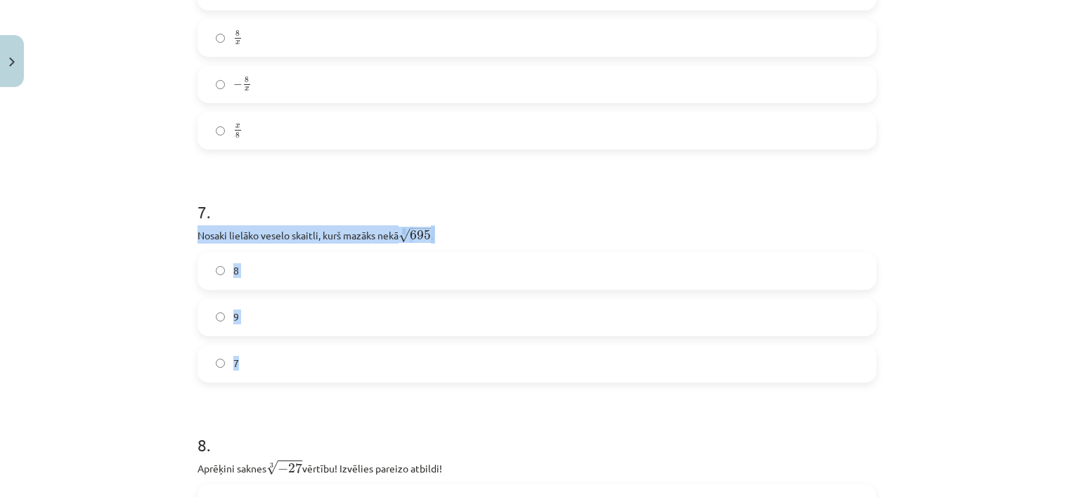
drag, startPoint x: 185, startPoint y: 241, endPoint x: 273, endPoint y: 385, distance: 168.3
click at [273, 385] on div "52 XP Saņemsi Sarežģīts 576 pilda Apraksts Uzdevums Palīdzība 1 . [DEMOGRAPHIC_…" at bounding box center [537, 300] width 696 height 3526
copy div "Nosaki lielāko veselo skaitli, kurš mazāks nekā 3 √ 695 695 3 . 8 9 7"
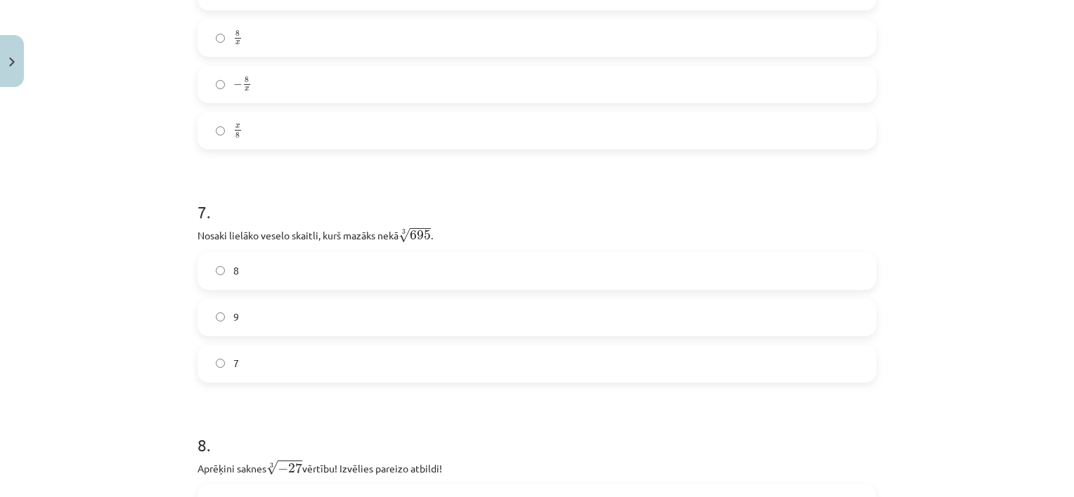
click at [268, 407] on form "1 . Kura izteiksme jāizvēlas vienādības a m n a m n = ⋯ labajā pusē, lai būtu p…" at bounding box center [536, 329] width 679 height 3212
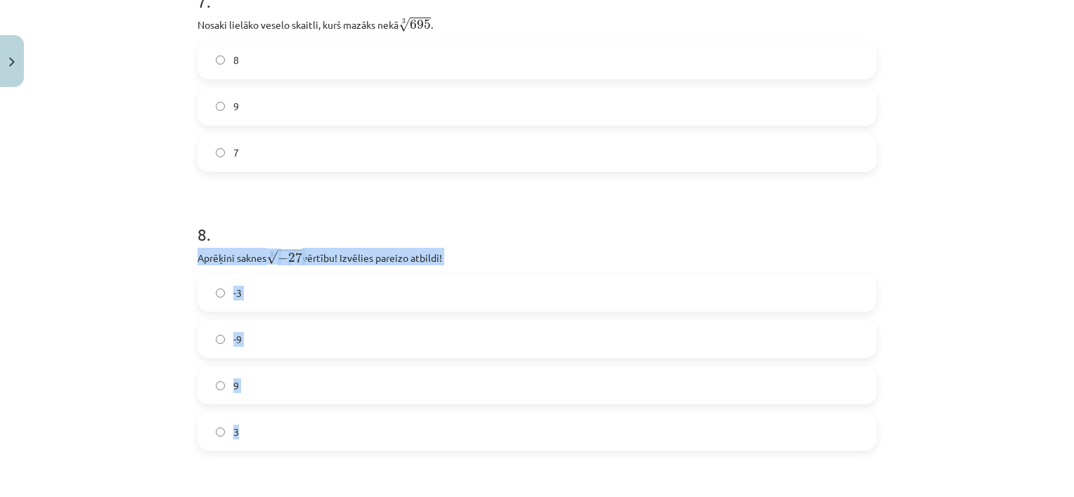
drag, startPoint x: 184, startPoint y: 261, endPoint x: 257, endPoint y: 441, distance: 194.8
click at [257, 441] on div "52 XP Saņemsi Sarežģīts 576 pilda Apraksts Uzdevums Palīdzība 1 . [DEMOGRAPHIC_…" at bounding box center [537, 90] width 696 height 3526
copy div "Aprēķini saknes 3 √ − 27 − 27 3 vērtību! Izvēlies pareizo atbildi! -3 -9 9 3"
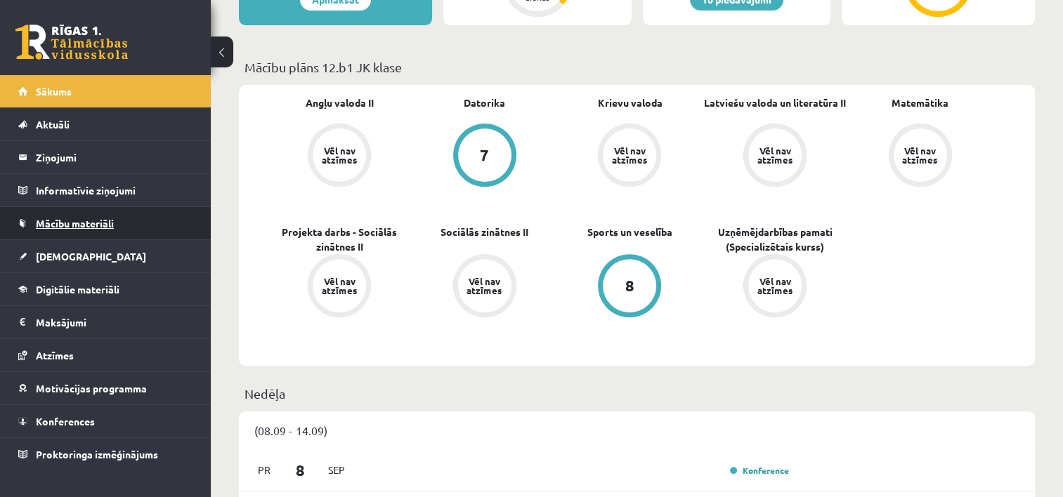
scroll to position [422, 0]
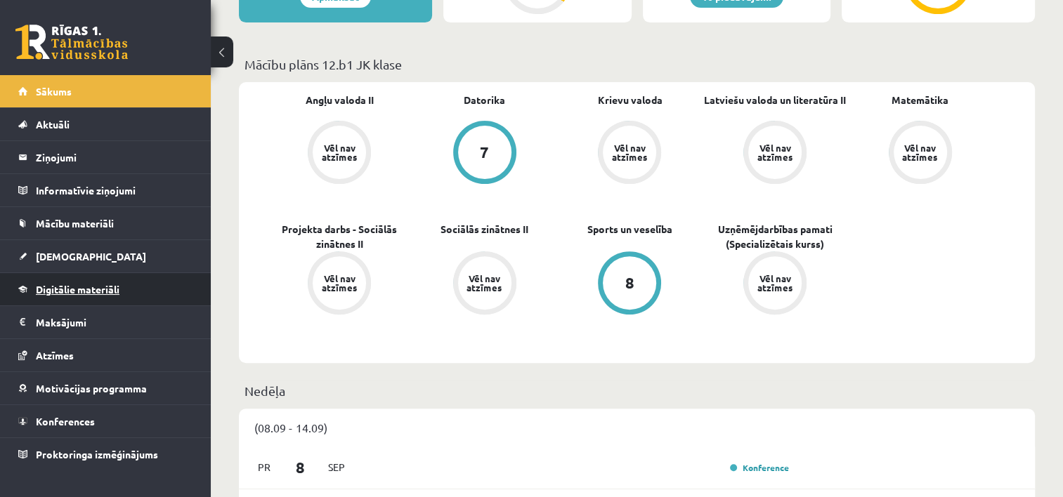
click at [60, 290] on span "Digitālie materiāli" at bounding box center [78, 289] width 84 height 13
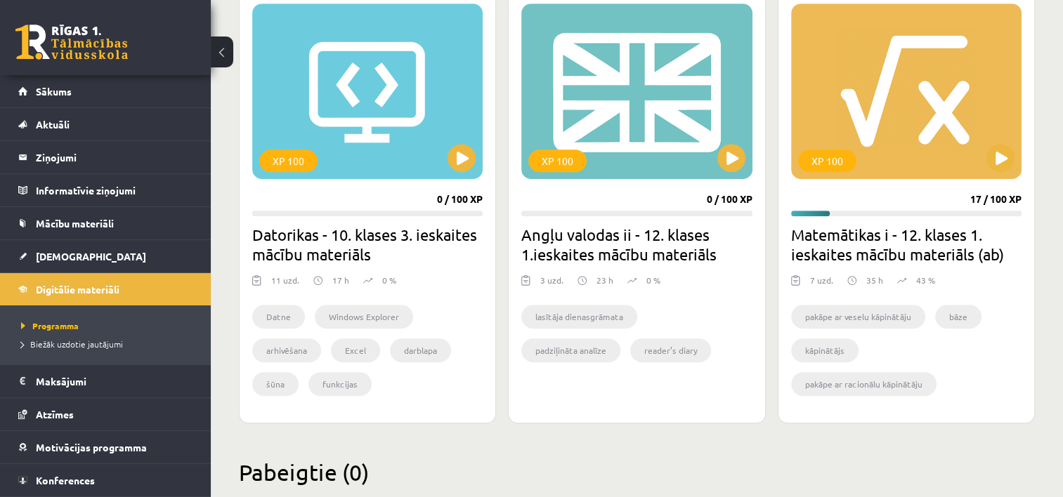
scroll to position [913, 0]
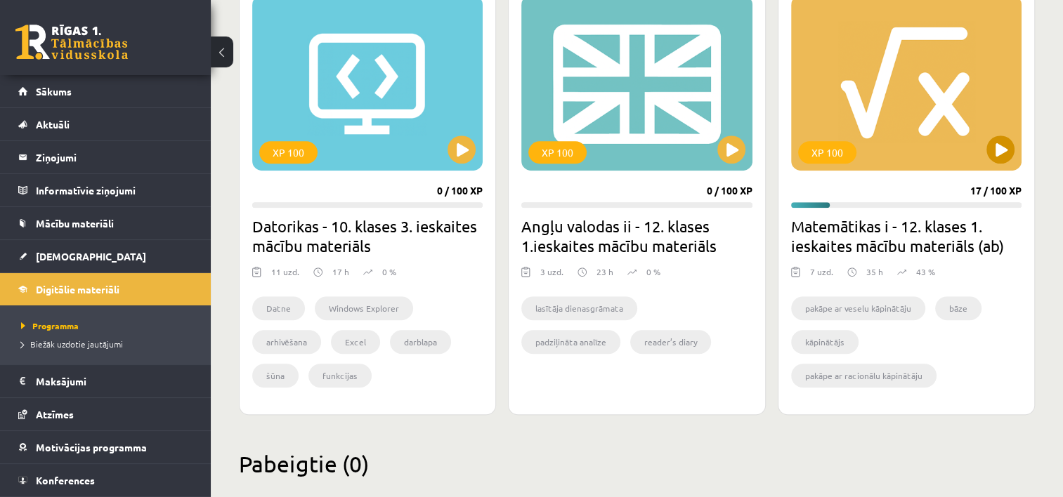
click at [894, 155] on div "XP 100" at bounding box center [906, 83] width 230 height 176
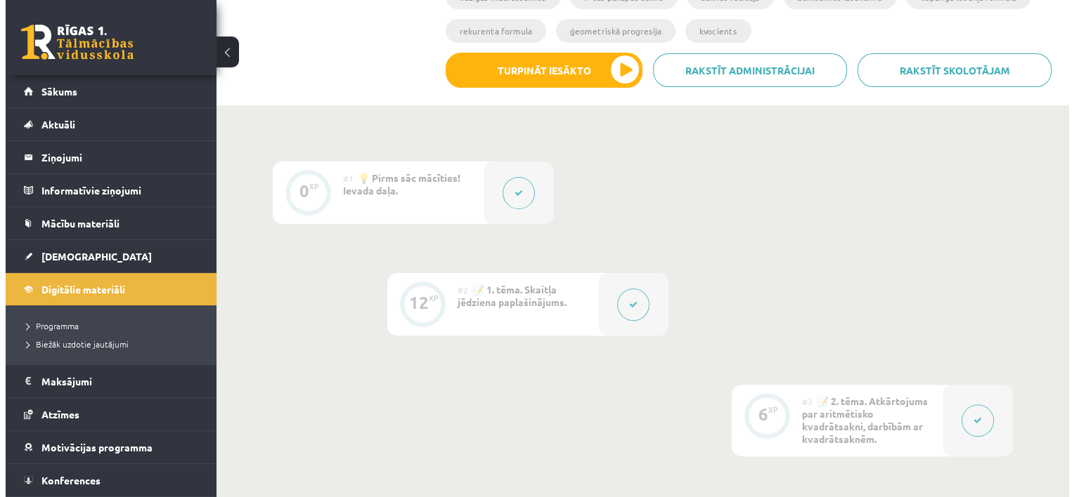
scroll to position [562, 0]
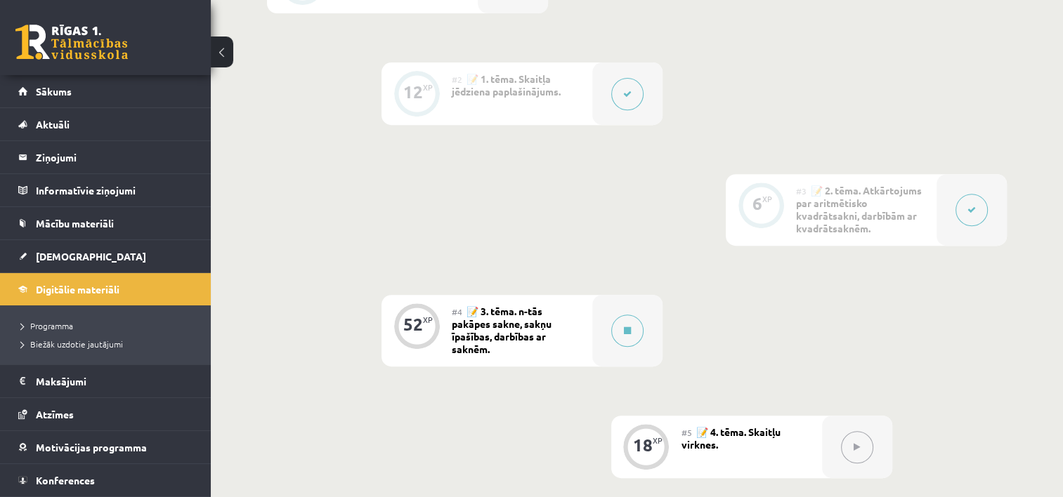
click at [497, 339] on span "📝 3. tēma. n-tās pakāpes sakne, sakņu īpašības, darbības ar saknēm." at bounding box center [502, 330] width 100 height 51
click at [630, 331] on icon at bounding box center [627, 331] width 7 height 8
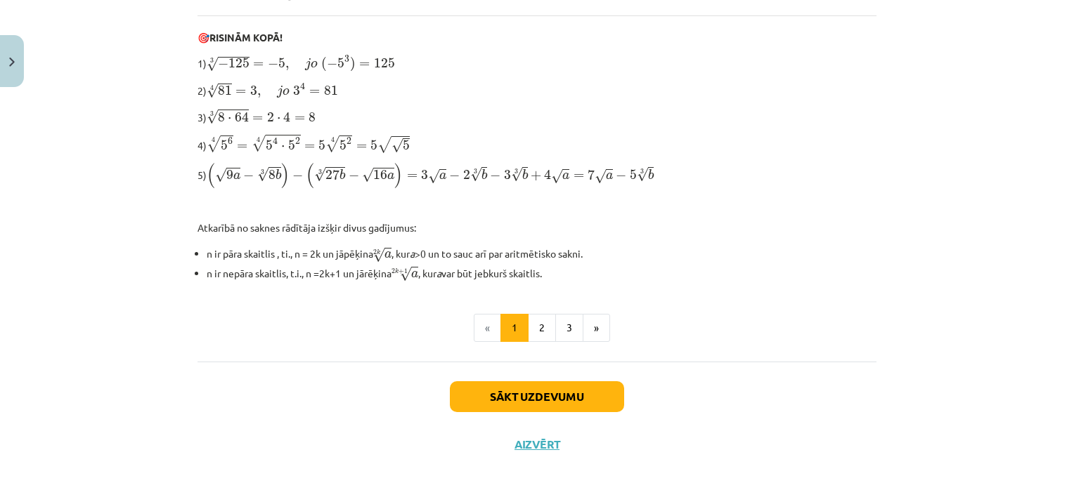
scroll to position [464, 0]
click at [548, 391] on button "Sākt uzdevumu" at bounding box center [537, 395] width 174 height 31
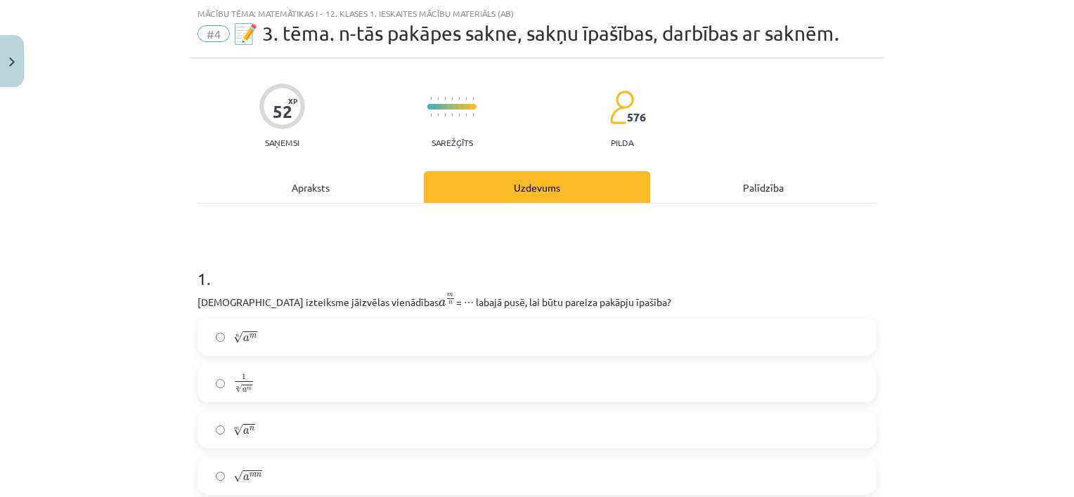
scroll to position [176, 0]
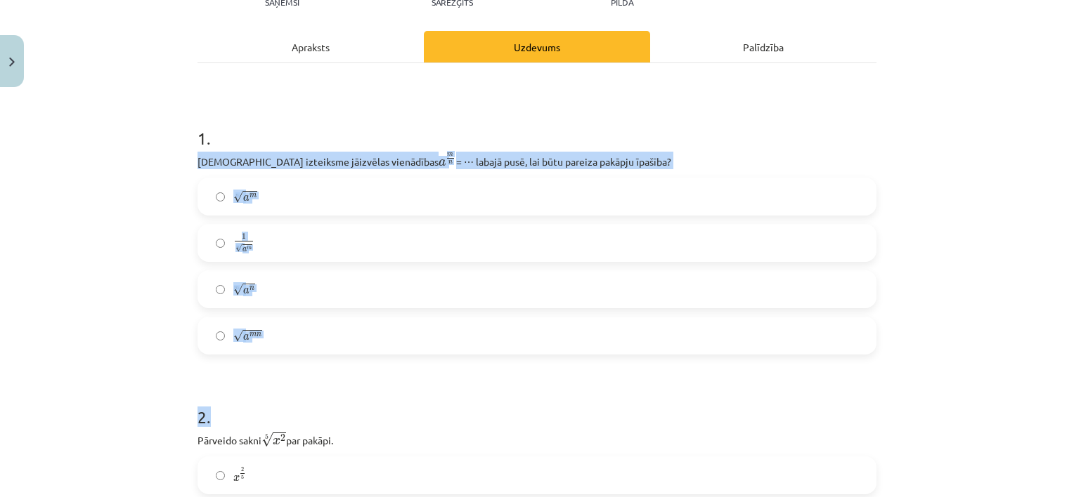
drag, startPoint x: 187, startPoint y: 162, endPoint x: 273, endPoint y: 375, distance: 229.7
copy form "[DEMOGRAPHIC_DATA] izteiksme jāizvēlas vienādības a m n a m n = ⋯ labajā pusē, …"
click at [355, 415] on h1 "2 ." at bounding box center [536, 405] width 679 height 44
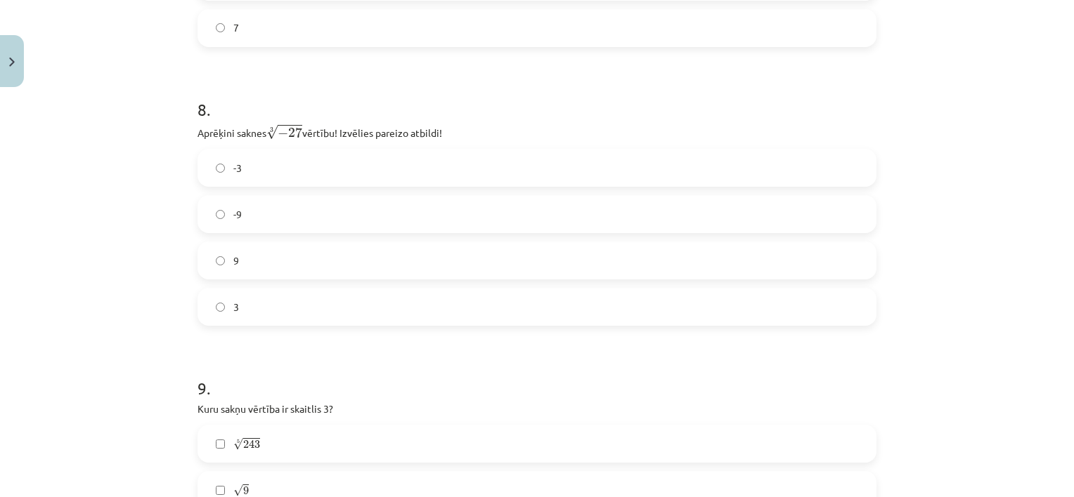
scroll to position [1932, 0]
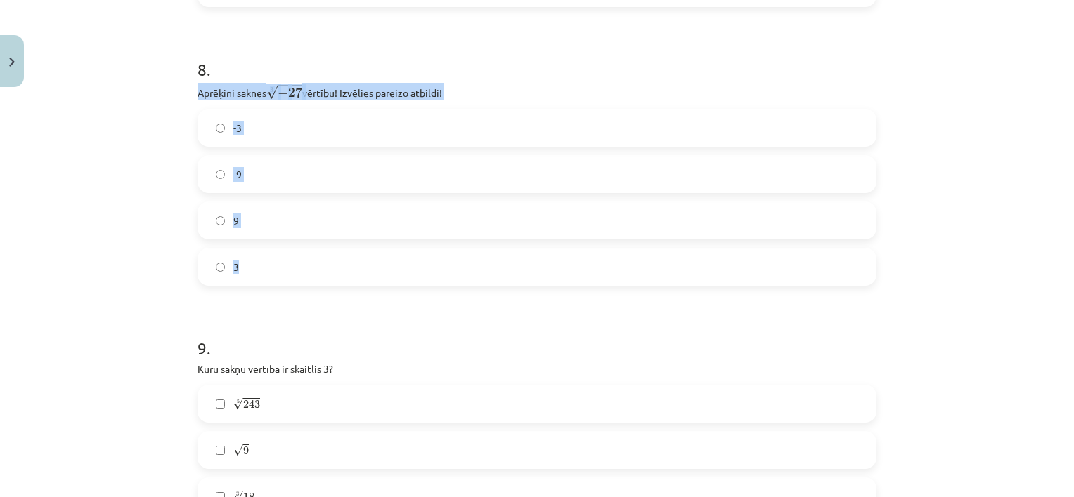
drag, startPoint x: 183, startPoint y: 96, endPoint x: 258, endPoint y: 282, distance: 201.4
copy div "Aprēķini saknes 3 √ − 27 − 27 3 vērtību! Izvēlies pareizo atbildi! -3 -9 9 3"
click at [268, 325] on h1 "9 ." at bounding box center [536, 336] width 679 height 44
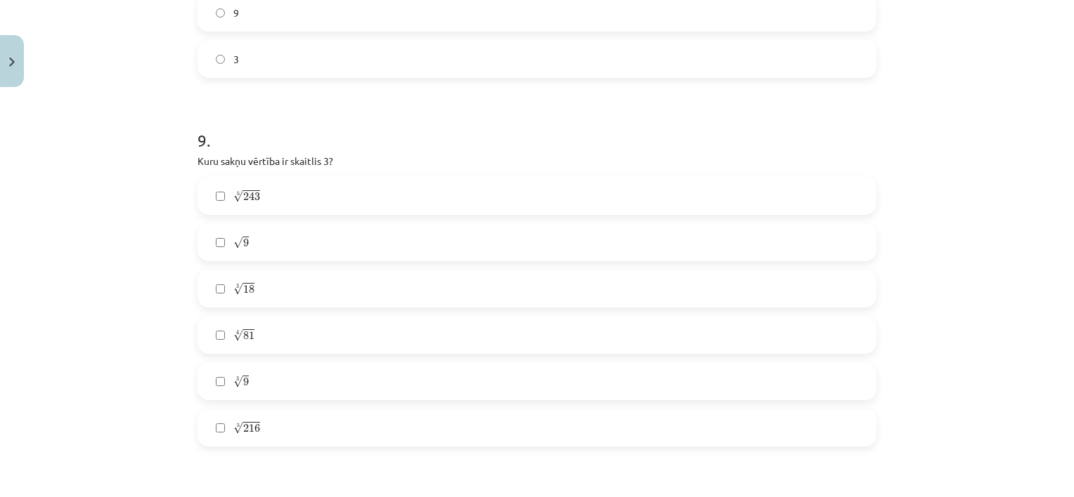
scroll to position [2143, 0]
drag, startPoint x: 177, startPoint y: 158, endPoint x: 291, endPoint y: 449, distance: 312.3
click at [291, 449] on div "Mācību tēma: Matemātikas i - 12. klases 1. ieskaites mācību materiāls (ab) #4 📝…" at bounding box center [537, 248] width 1074 height 497
copy form "Kuru sakņu vērtība ir skaitlis 3? 5 √ 243 243 5 √ 9 9 3 √ 18 18 3 4 √ 81 81 4 3…"
click at [117, 359] on div "Mācību tēma: Matemātikas i - 12. klases 1. ieskaites mācību materiāls (ab) #4 📝…" at bounding box center [537, 248] width 1074 height 497
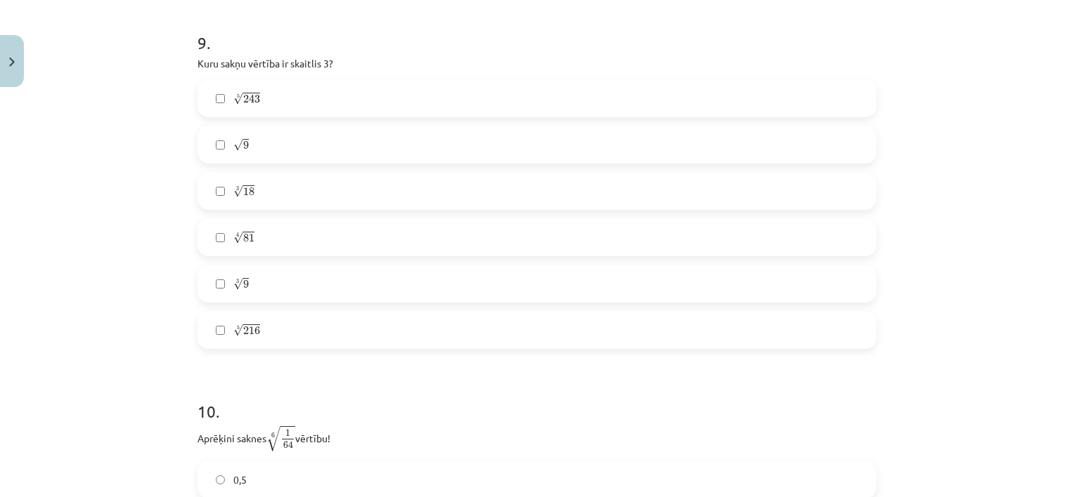
scroll to position [2424, 0]
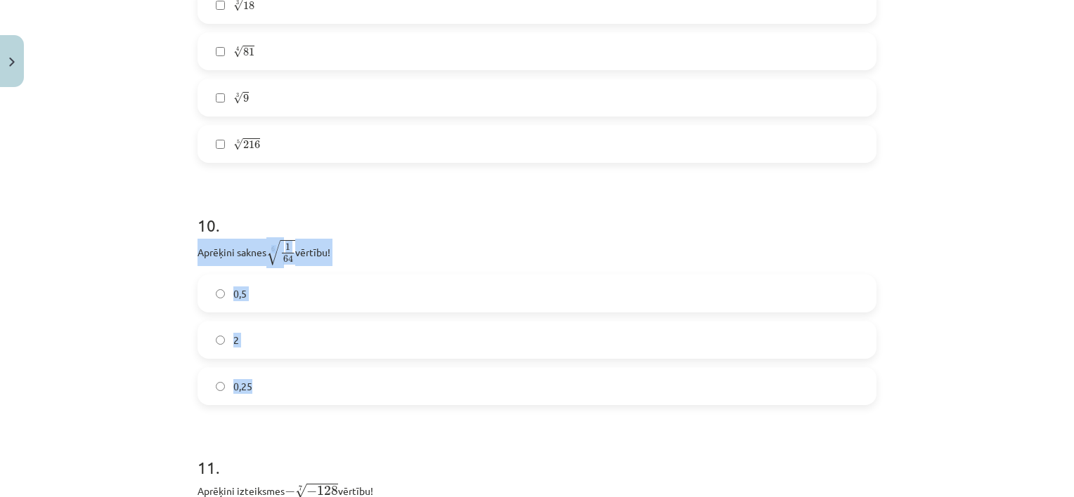
drag, startPoint x: 186, startPoint y: 253, endPoint x: 254, endPoint y: 393, distance: 156.2
copy div "Aprēķini saknes 6 √ 1 64 1 64 6 vērtību! 0,5 2 0,25"
click at [221, 297] on label "0,5" at bounding box center [537, 293] width 676 height 35
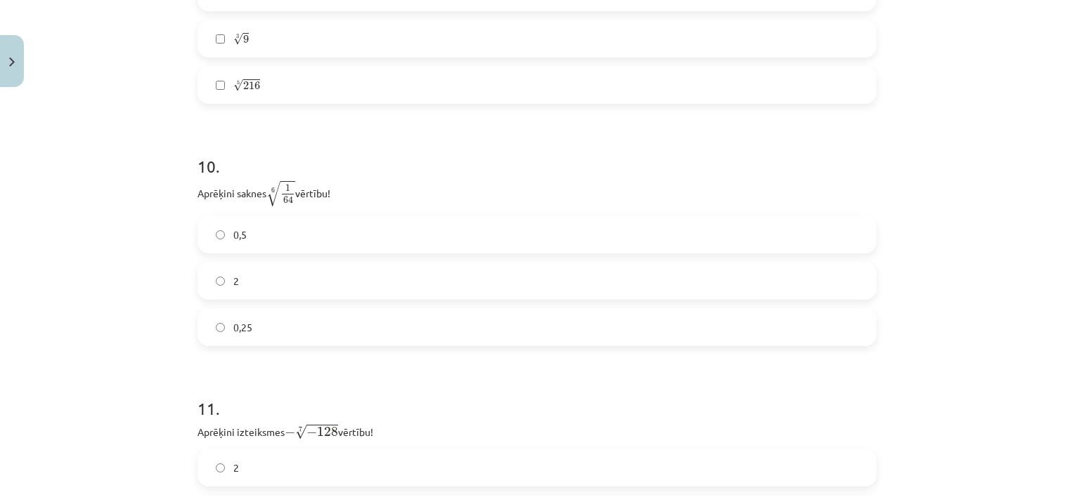
scroll to position [2635, 0]
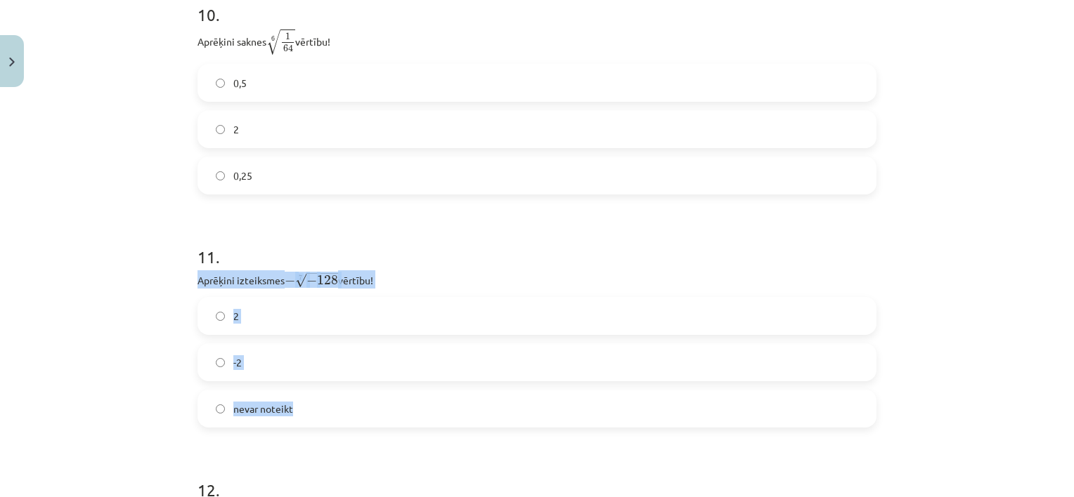
drag, startPoint x: 188, startPoint y: 285, endPoint x: 304, endPoint y: 413, distance: 172.1
copy div "Aprēķini izteiksmes − 7 √ − 128 − − 128 7 vērtību! 2 -2 nevar noteikt"
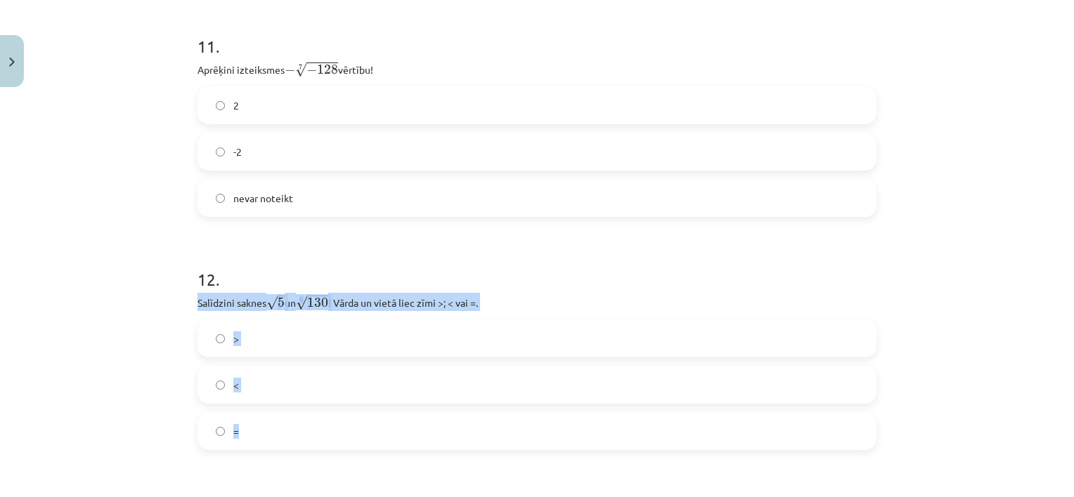
drag, startPoint x: 188, startPoint y: 310, endPoint x: 238, endPoint y: 442, distance: 141.4
copy div "Salīdzini saknes √ 5 5 un 6 √ 130 130 6 ! Vārda un vietā liec zīmi >; < vai =. …"
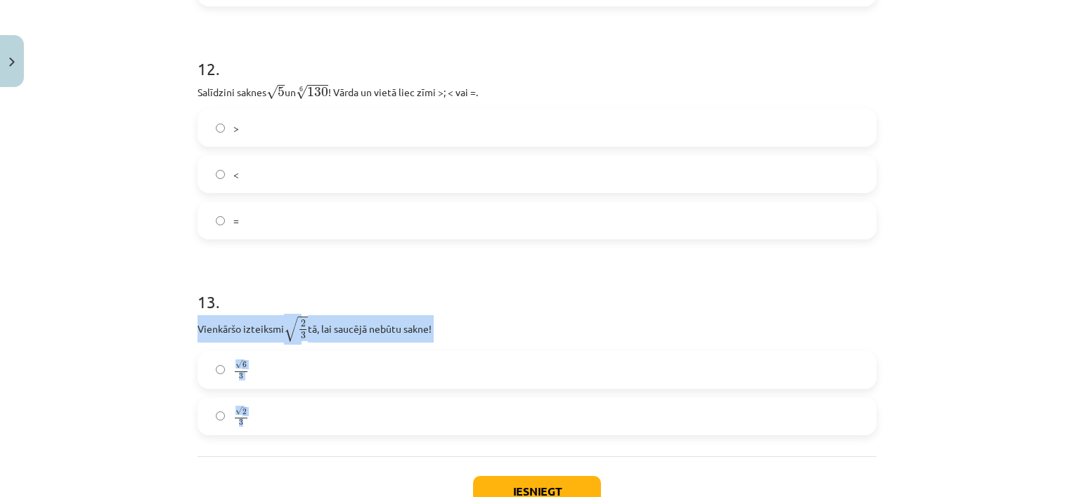
drag, startPoint x: 191, startPoint y: 329, endPoint x: 242, endPoint y: 423, distance: 106.9
click at [242, 423] on div "13 . Vienkāršo izteiksmi √ 2 3 2 3 tā, lai saucējā nebūtu sakne! √ 6 3 6 3 √ 2 …" at bounding box center [536, 352] width 679 height 168
copy div "Vienkāršo izteiksmi √ 2 3 2 3 tā, lai saucējā nebūtu sakne! √ 6 3 6 3 √ 2 3"
click at [511, 490] on button "Iesniegt" at bounding box center [537, 491] width 128 height 31
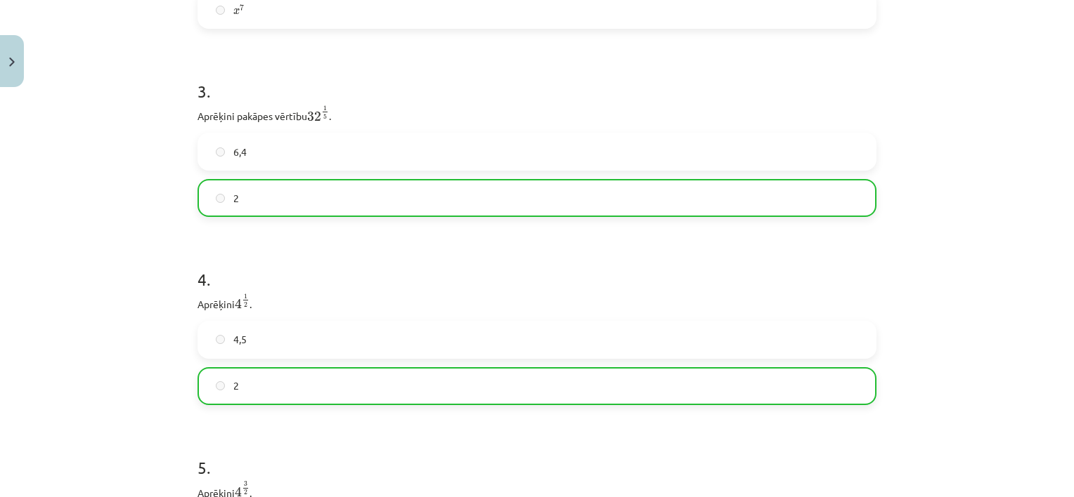
scroll to position [3203, 0]
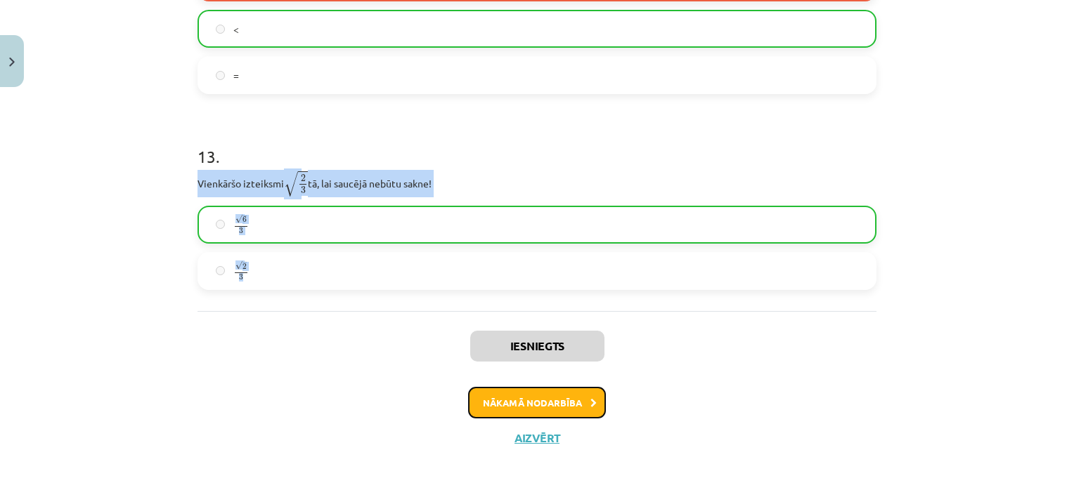
click at [573, 408] on button "Nākamā nodarbība" at bounding box center [537, 403] width 138 height 32
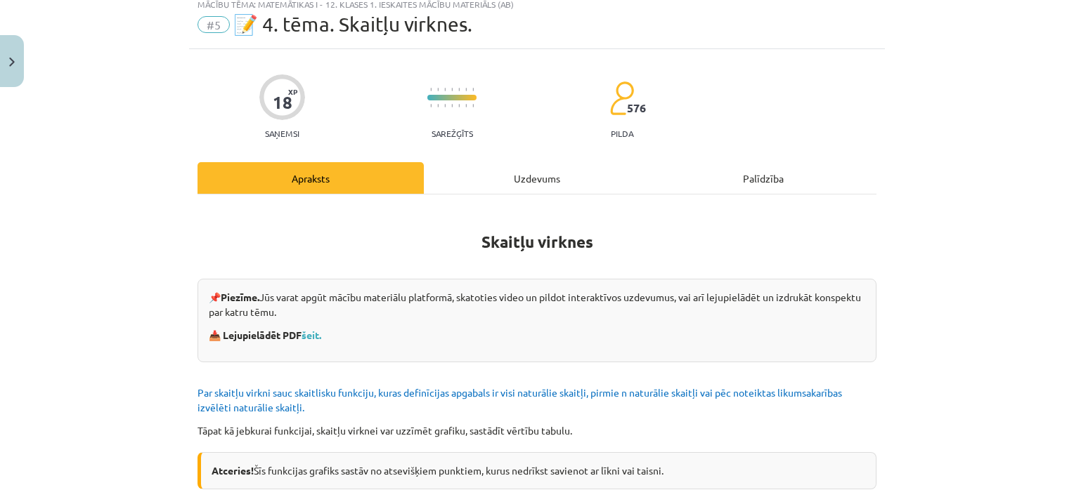
scroll to position [0, 0]
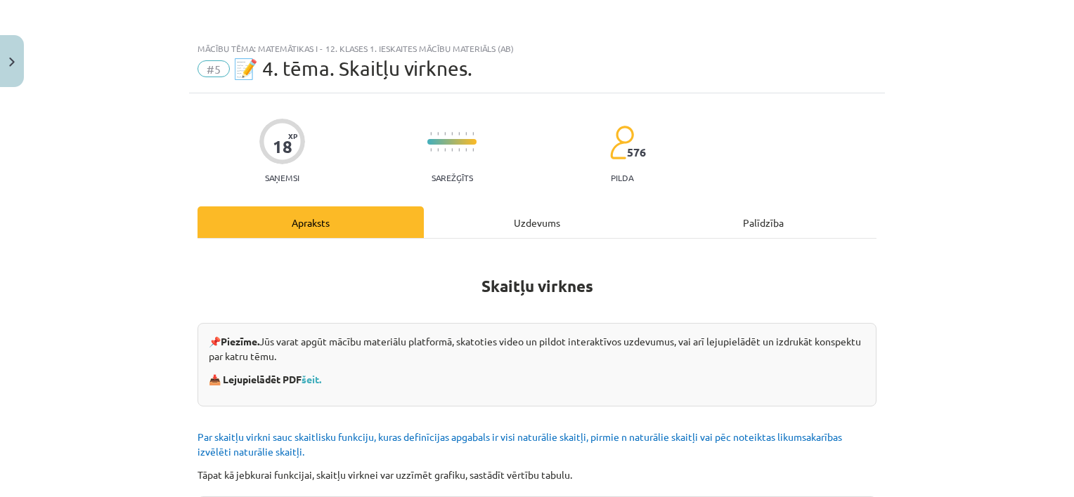
click at [509, 226] on div "Uzdevums" at bounding box center [537, 223] width 226 height 32
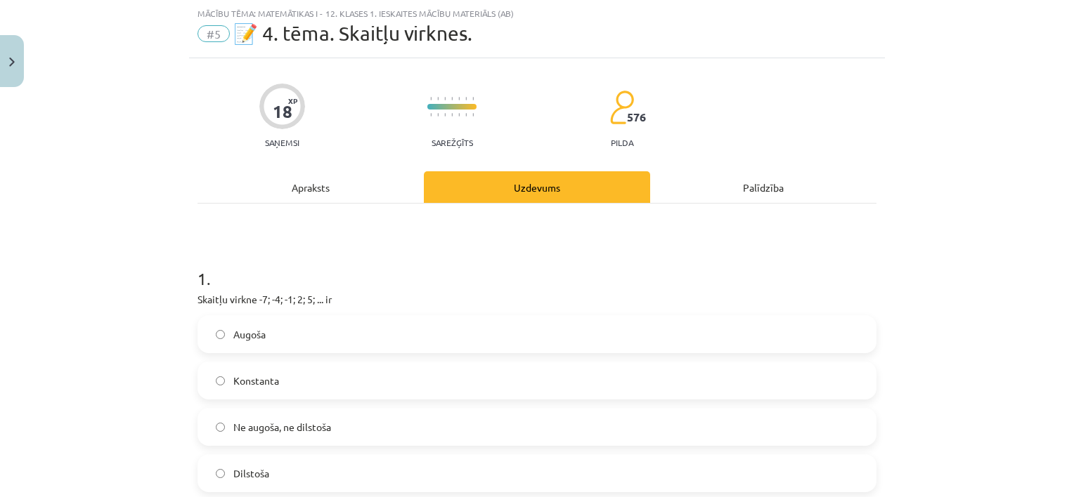
scroll to position [176, 0]
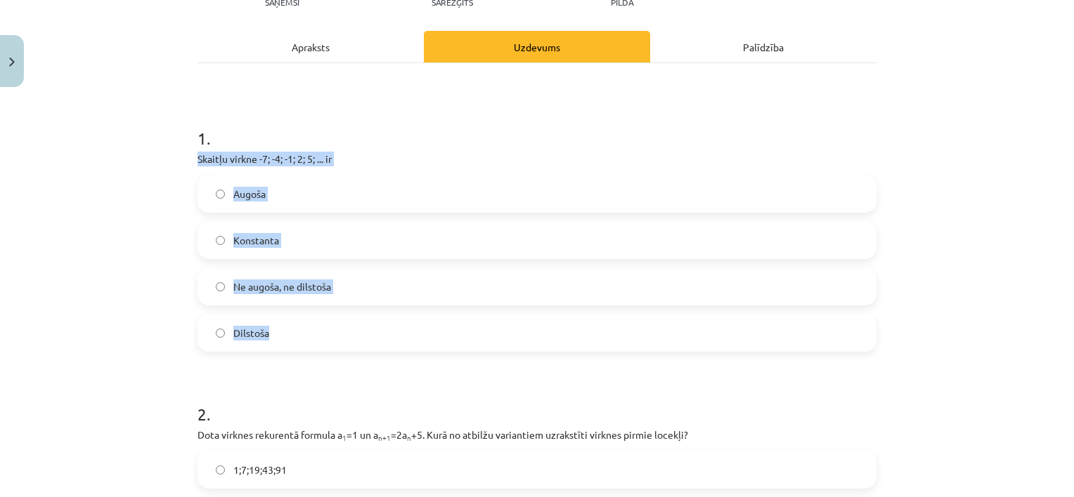
drag, startPoint x: 187, startPoint y: 164, endPoint x: 324, endPoint y: 334, distance: 217.8
copy div "Skaitļu virkne -7; -4; -1; 2; 5; ... ir Augoša Konstanta Ne augoša, ne dilstoša…"
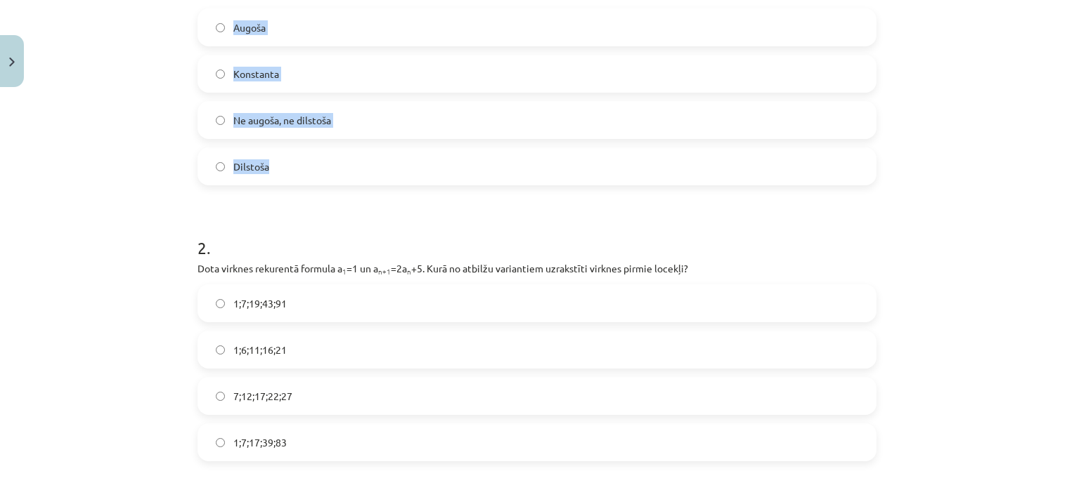
scroll to position [386, 0]
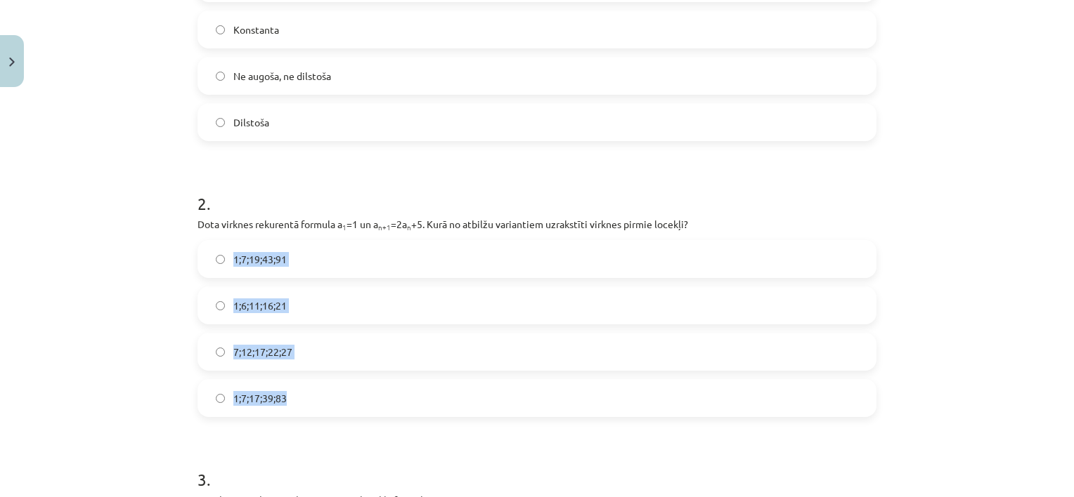
drag, startPoint x: 181, startPoint y: 232, endPoint x: 332, endPoint y: 396, distance: 223.3
click at [332, 396] on div "Mācību tēma: Matemātikas i - 12. klases 1. ieskaites mācību materiāls (ab) #5 📝…" at bounding box center [537, 248] width 1074 height 497
copy div "1;7;19;43;91 1;6;11;16;21 7;12;17;22;27 1;7;17;39;83"
click at [135, 282] on div "Mācību tēma: Matemātikas i - 12. klases 1. ieskaites mācību materiāls (ab) #5 📝…" at bounding box center [537, 248] width 1074 height 497
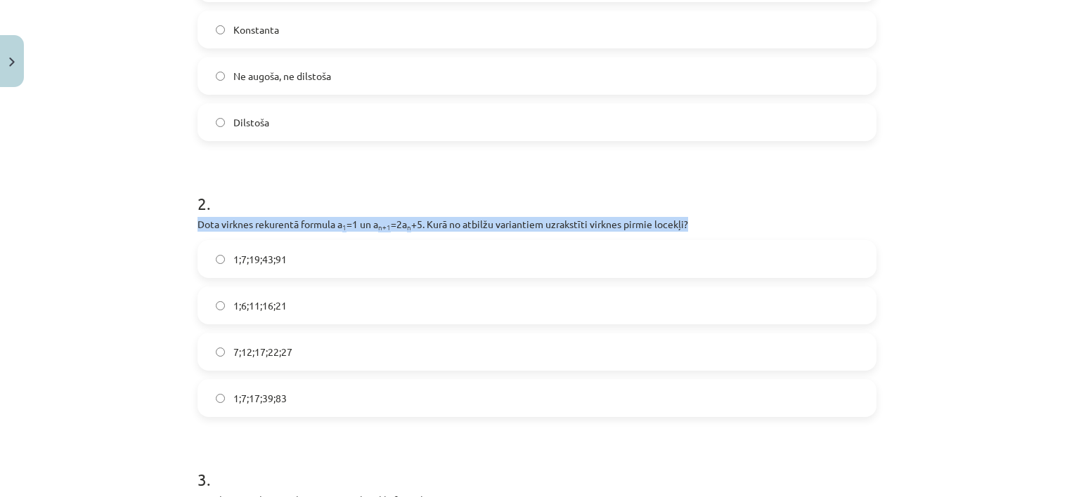
drag, startPoint x: 184, startPoint y: 227, endPoint x: 710, endPoint y: 223, distance: 525.5
copy p "Dota virknes rekurentā formula a 1 =1 un a n+1 =2a n +5. Kurā no atbilžu varian…"
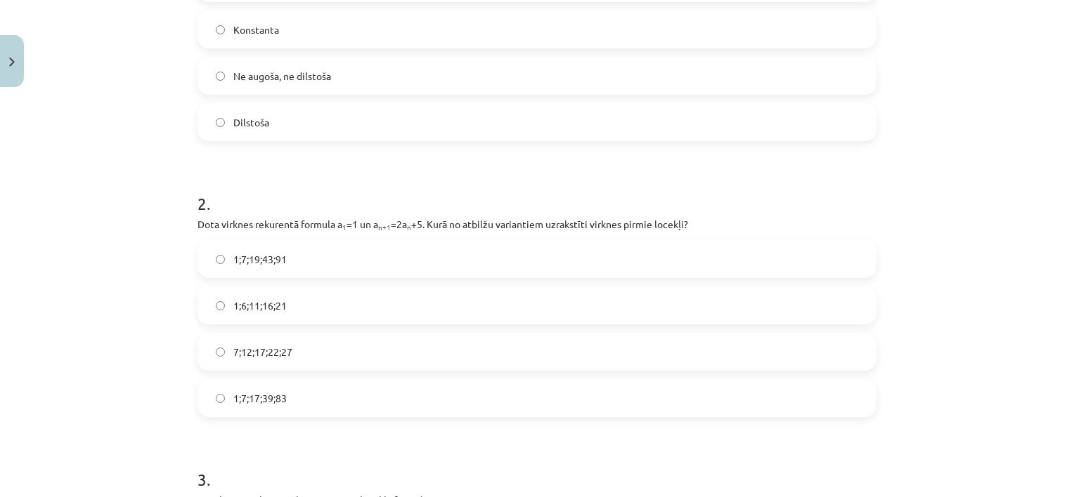
click at [214, 253] on label "1;7;19;43;91" at bounding box center [537, 259] width 676 height 35
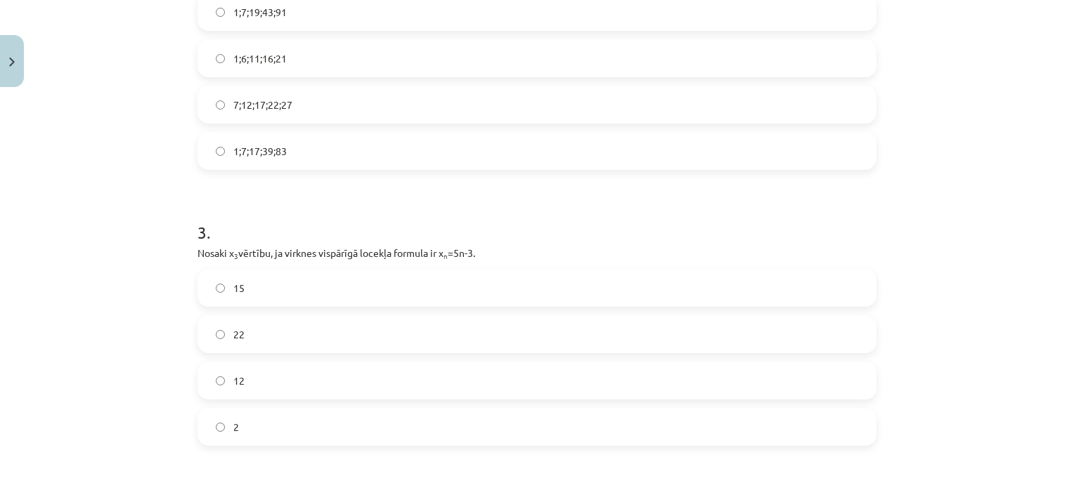
scroll to position [667, 0]
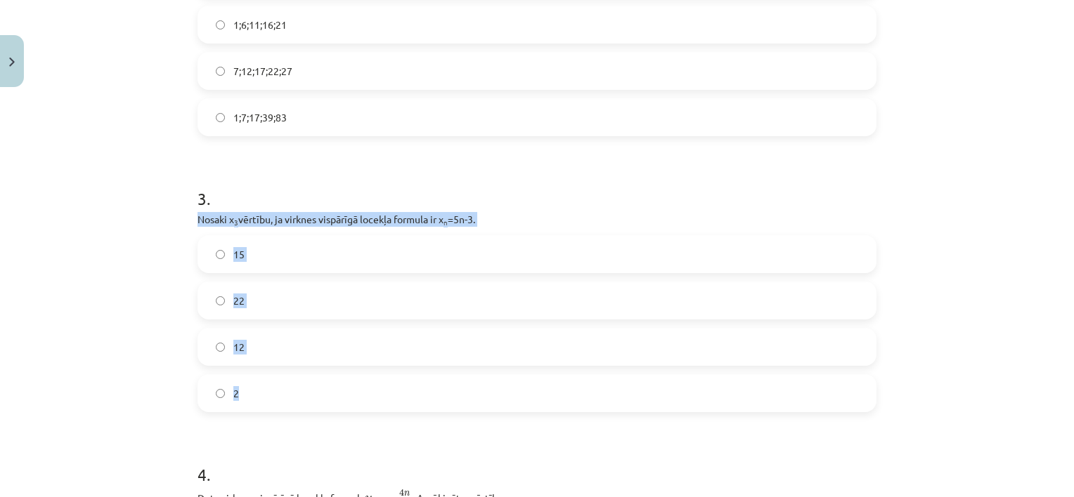
drag, startPoint x: 183, startPoint y: 225, endPoint x: 294, endPoint y: 403, distance: 209.6
click at [294, 403] on div "18 XP Saņemsi Sarežģīts 576 pilda Apraksts Uzdevums Palīdzība 1 . Skaitļu virkn…" at bounding box center [537, 400] width 696 height 1948
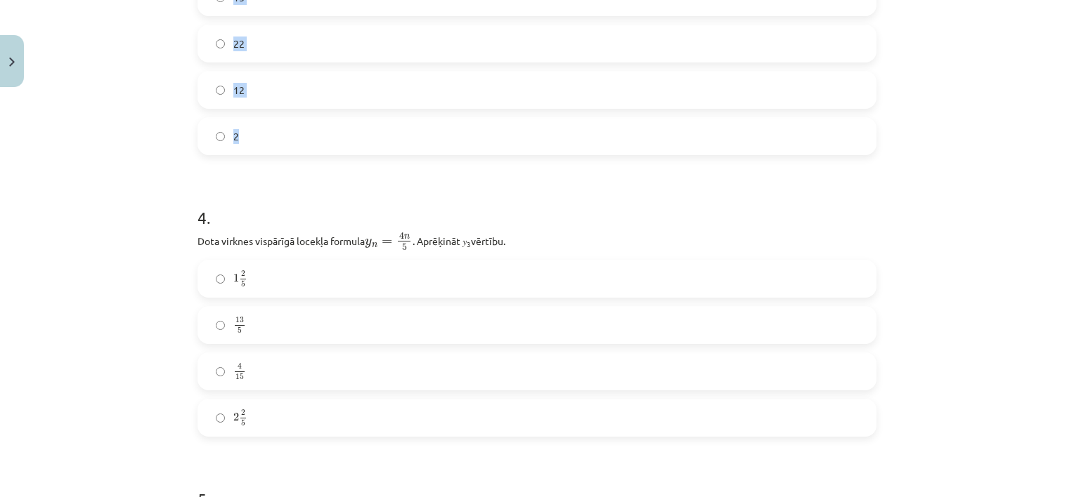
scroll to position [948, 0]
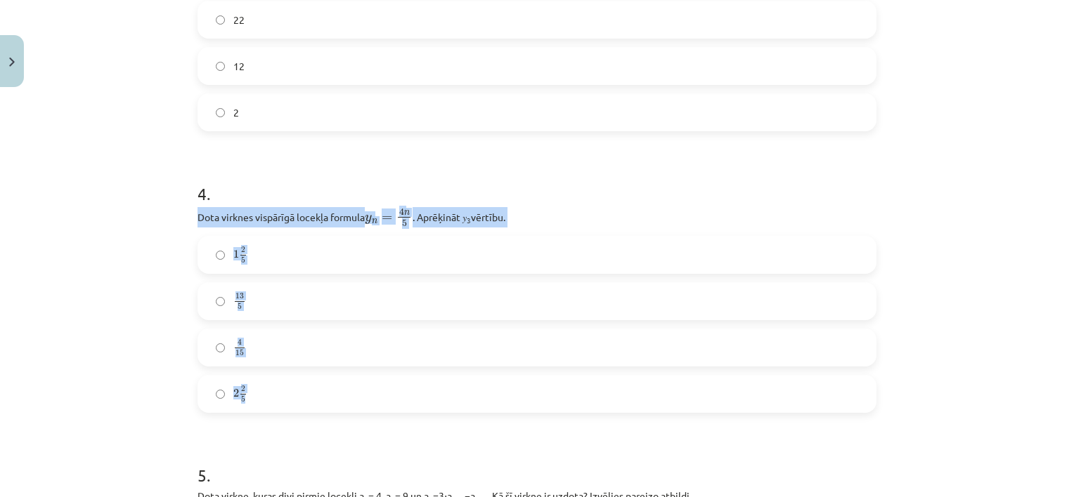
drag, startPoint x: 181, startPoint y: 218, endPoint x: 281, endPoint y: 399, distance: 207.2
click at [281, 399] on div "Mācību tēma: Matemātikas i - 12. klases 1. ieskaites mācību materiāls (ab) #5 📝…" at bounding box center [537, 248] width 1074 height 497
click at [158, 361] on div "Mācību tēma: Matemātikas i - 12. klases 1. ieskaites mācību materiāls (ab) #5 📝…" at bounding box center [537, 248] width 1074 height 497
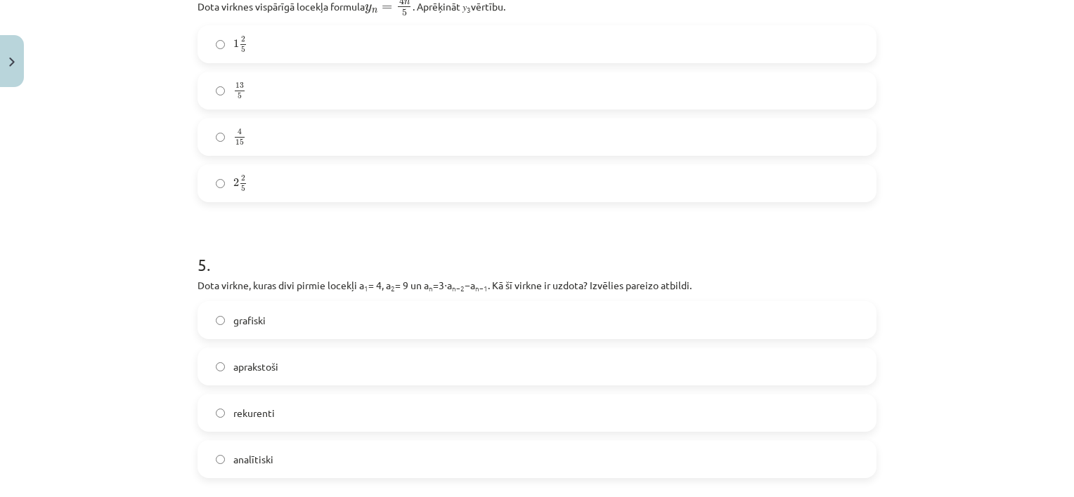
scroll to position [1229, 0]
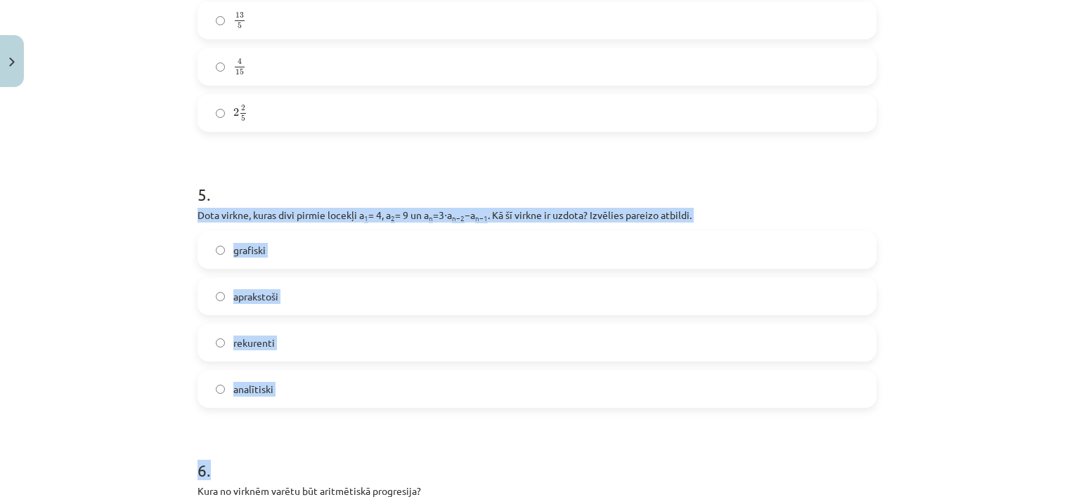
drag, startPoint x: 186, startPoint y: 218, endPoint x: 295, endPoint y: 414, distance: 223.6
drag, startPoint x: 295, startPoint y: 414, endPoint x: 261, endPoint y: 391, distance: 40.5
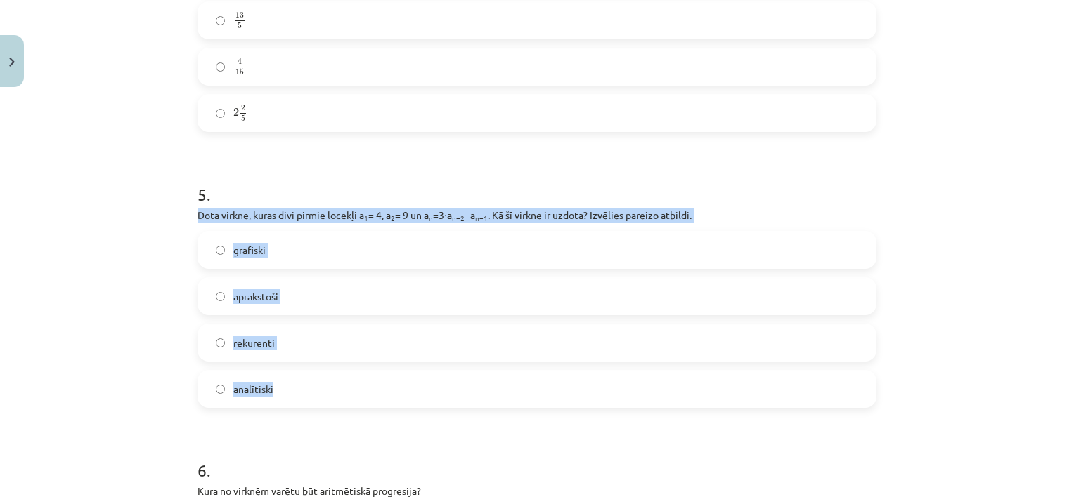
drag, startPoint x: 178, startPoint y: 216, endPoint x: 281, endPoint y: 400, distance: 210.7
click at [281, 400] on div "Mācību tēma: Matemātikas i - 12. klases 1. ieskaites mācību materiāls (ab) #5 📝…" at bounding box center [537, 248] width 1074 height 497
click at [168, 402] on div "Mācību tēma: Matemātikas i - 12. klases 1. ieskaites mācību materiāls (ab) #5 📝…" at bounding box center [537, 248] width 1074 height 497
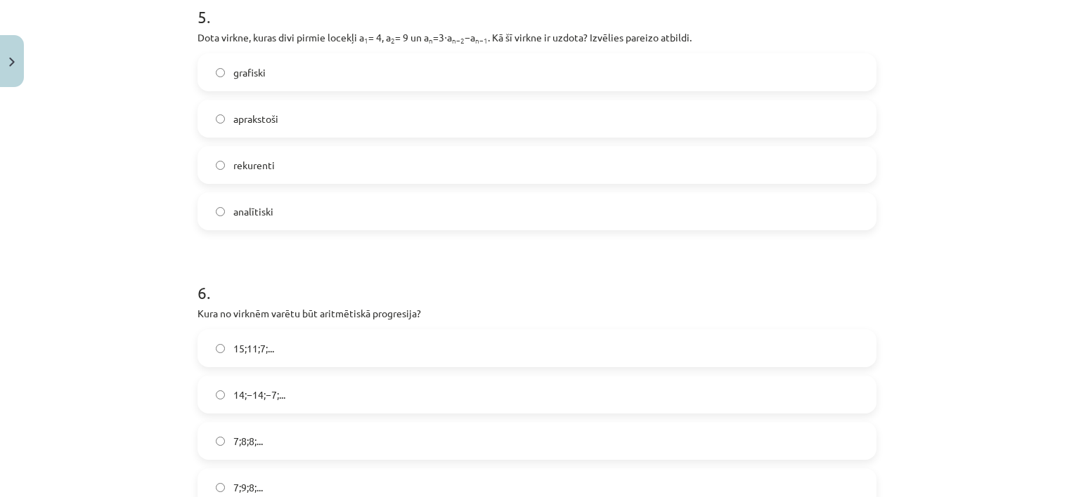
scroll to position [1440, 0]
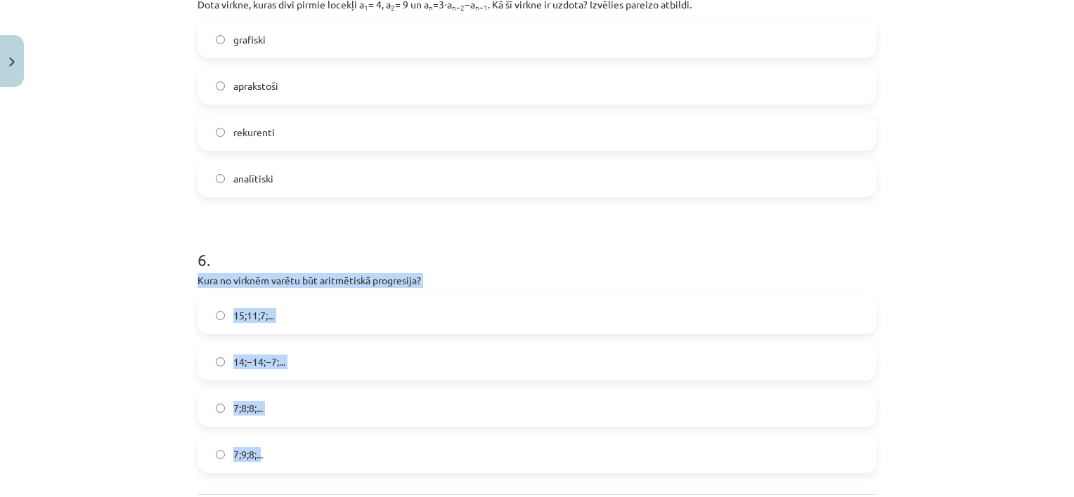
drag, startPoint x: 207, startPoint y: 313, endPoint x: 257, endPoint y: 457, distance: 153.1
click at [93, 358] on div "Mācību tēma: Matemātikas i - 12. klases 1. ieskaites mācību materiāls (ab) #5 📝…" at bounding box center [537, 248] width 1074 height 497
click at [221, 315] on label "15;11;7;..." at bounding box center [537, 315] width 676 height 35
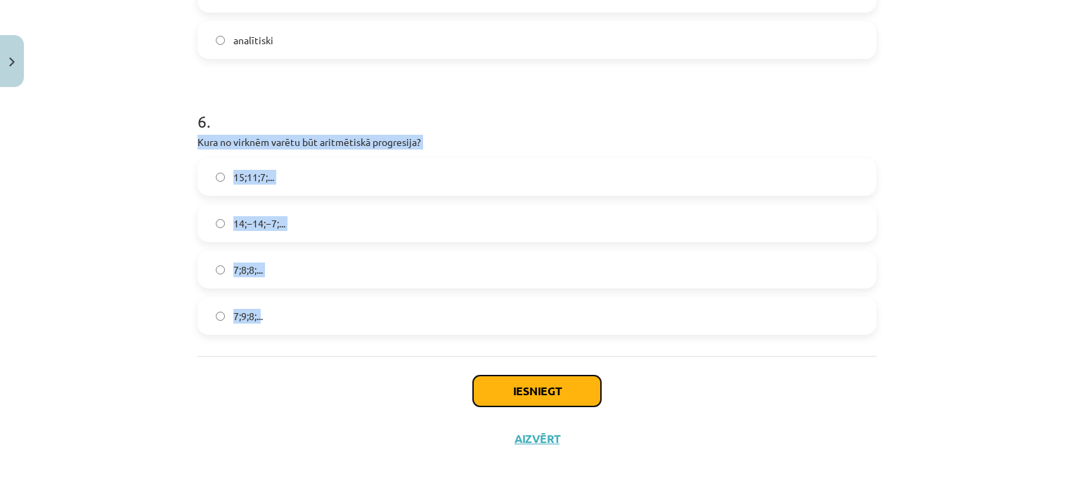
click at [517, 389] on button "Iesniegt" at bounding box center [537, 391] width 128 height 31
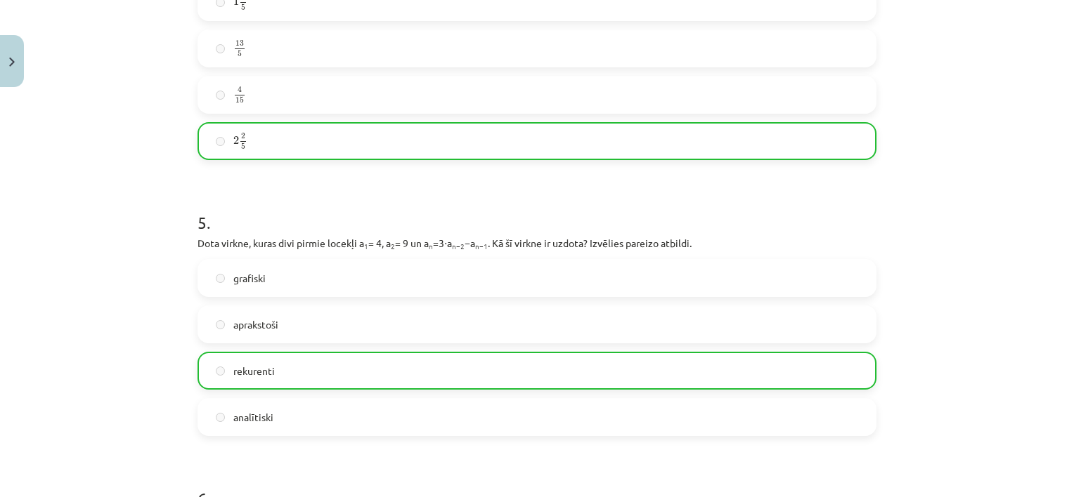
scroll to position [1553, 0]
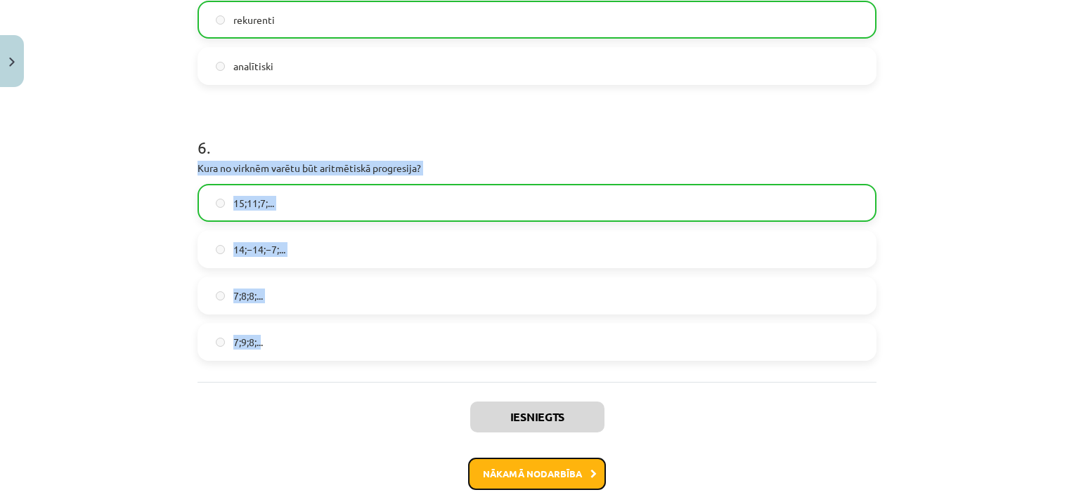
click at [515, 473] on button "Nākamā nodarbība" at bounding box center [537, 474] width 138 height 32
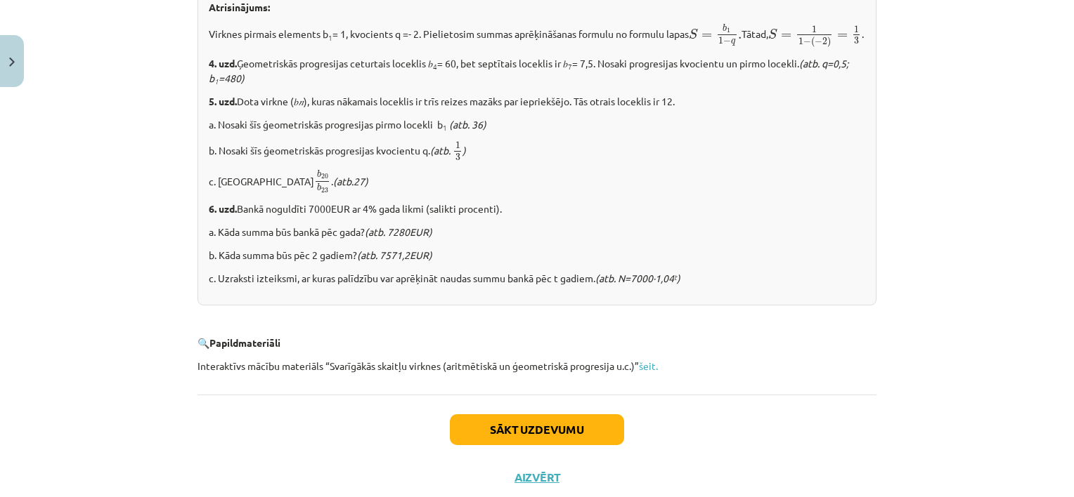
scroll to position [1779, 0]
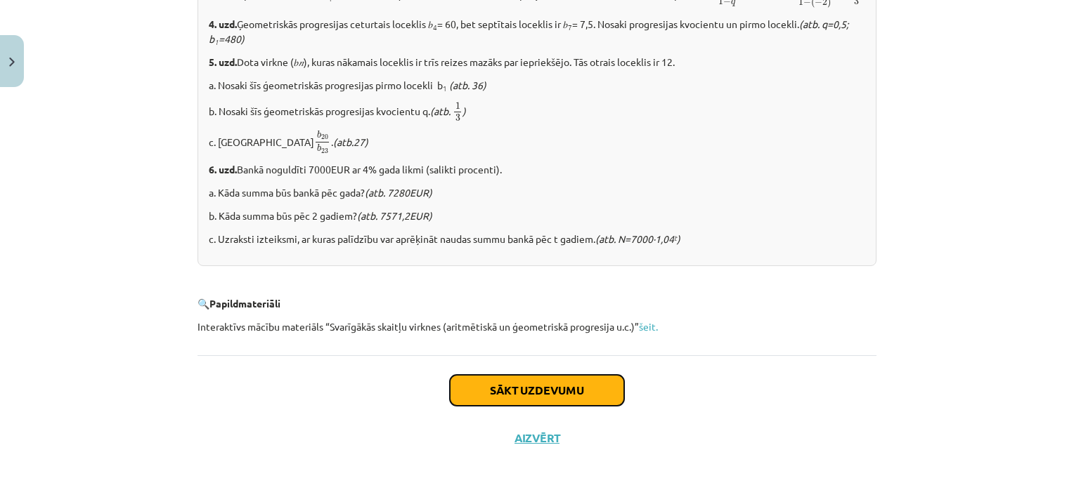
click at [526, 389] on button "Sākt uzdevumu" at bounding box center [537, 390] width 174 height 31
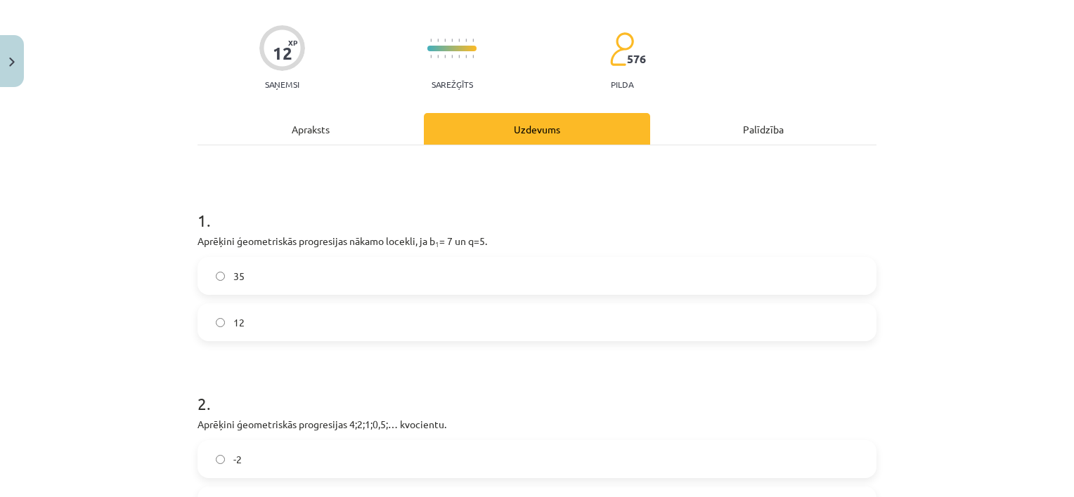
scroll to position [35, 0]
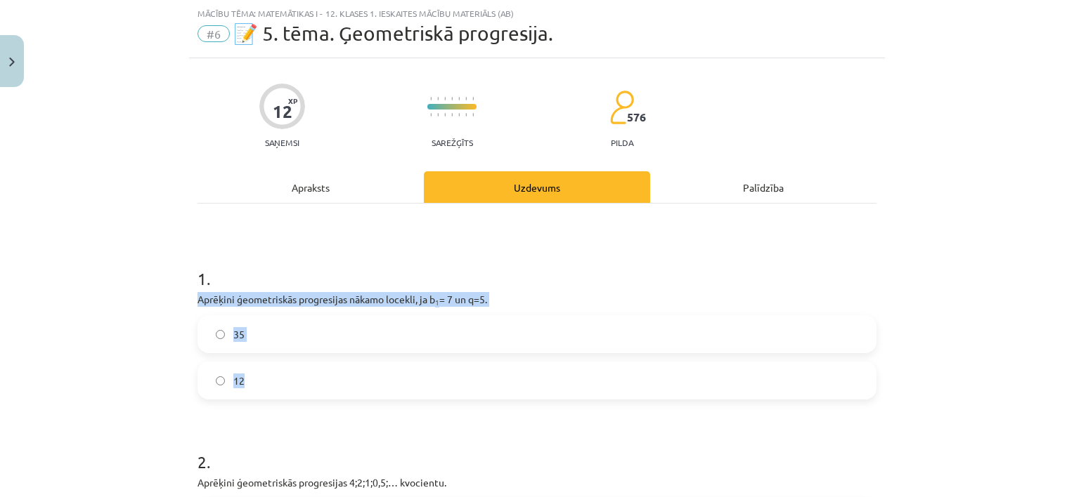
drag, startPoint x: 186, startPoint y: 299, endPoint x: 244, endPoint y: 388, distance: 106.6
click at [219, 329] on label "35" at bounding box center [537, 334] width 676 height 35
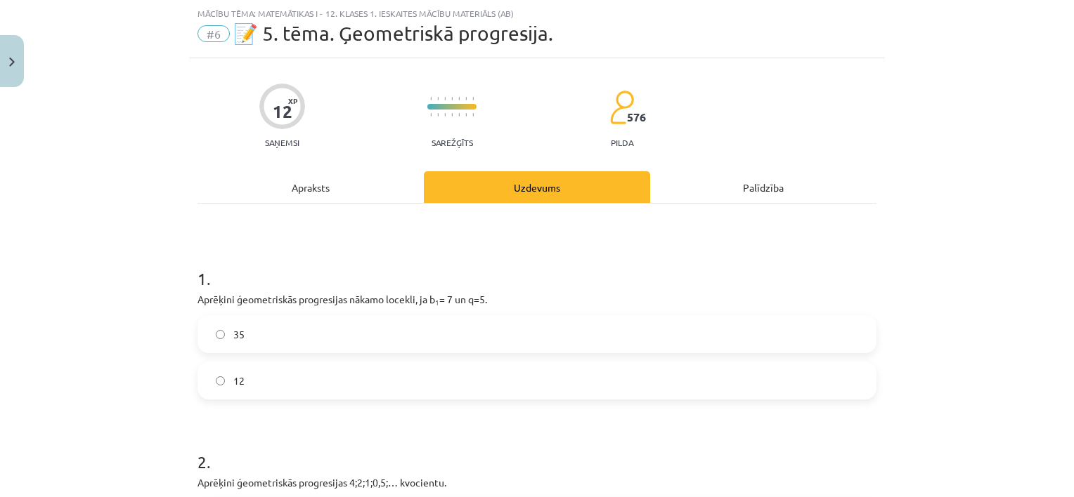
scroll to position [316, 0]
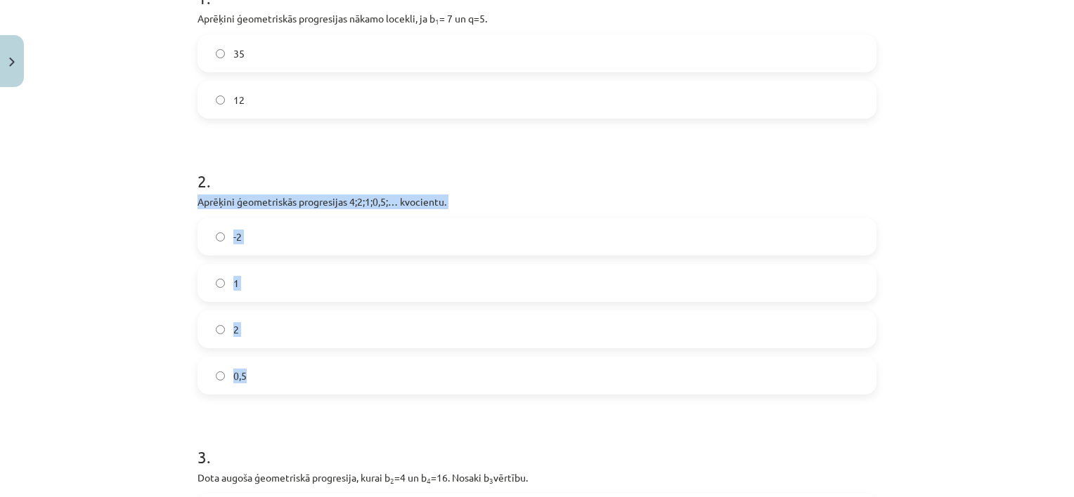
drag, startPoint x: 192, startPoint y: 202, endPoint x: 266, endPoint y: 385, distance: 197.9
click at [266, 385] on div "2 . Aprēķini ģeometriskās progresijas 4;2;1;0,5;… kvocientu. -2 1 2 0,5" at bounding box center [536, 271] width 679 height 248
click at [131, 417] on div "Mācību tēma: Matemātikas i - 12. klases 1. ieskaites mācību materiāls (ab) #6 📝…" at bounding box center [537, 248] width 1074 height 497
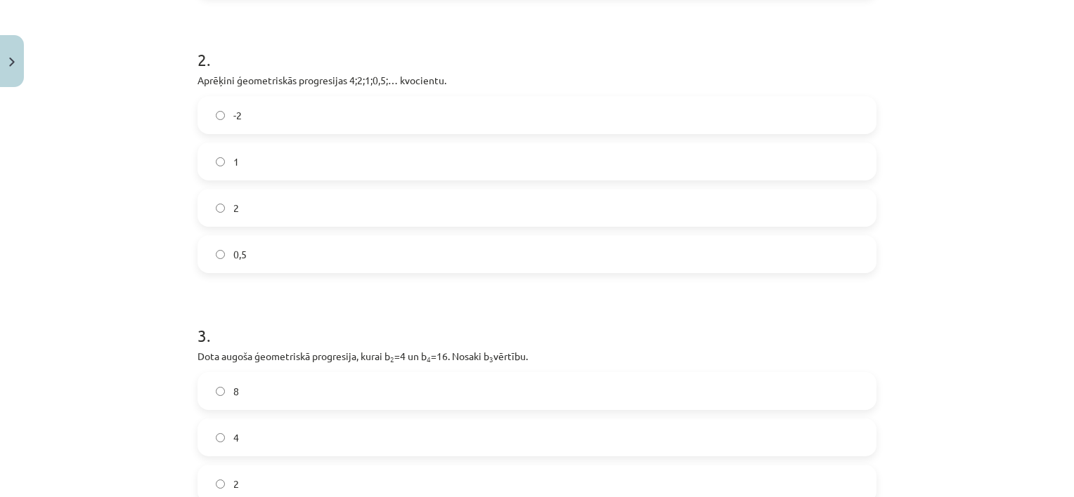
scroll to position [597, 0]
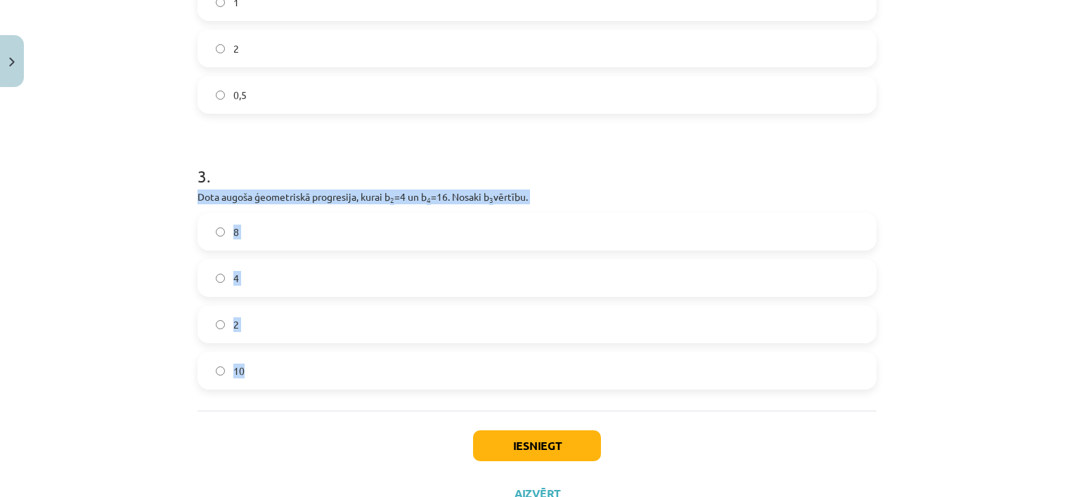
drag, startPoint x: 183, startPoint y: 200, endPoint x: 261, endPoint y: 381, distance: 198.0
click at [261, 381] on div "12 XP Saņemsi Sarežģīts 576 pilda Apraksts Uzdevums Palīdzība 1 . Aprēķini ģeom…" at bounding box center [537, 7] width 696 height 1022
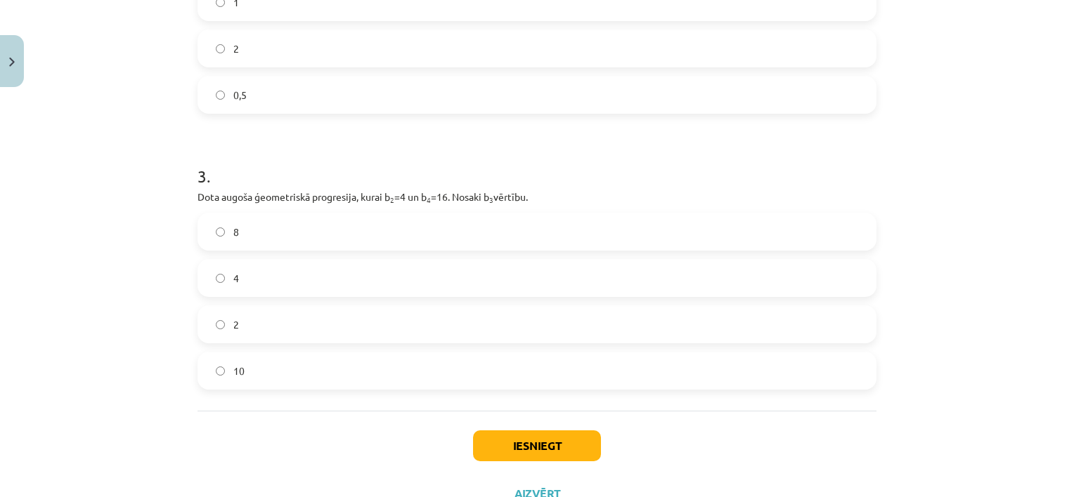
click at [221, 461] on div "Iesniegt Aizvērt" at bounding box center [536, 460] width 679 height 98
click at [514, 444] on button "Iesniegt" at bounding box center [537, 446] width 128 height 31
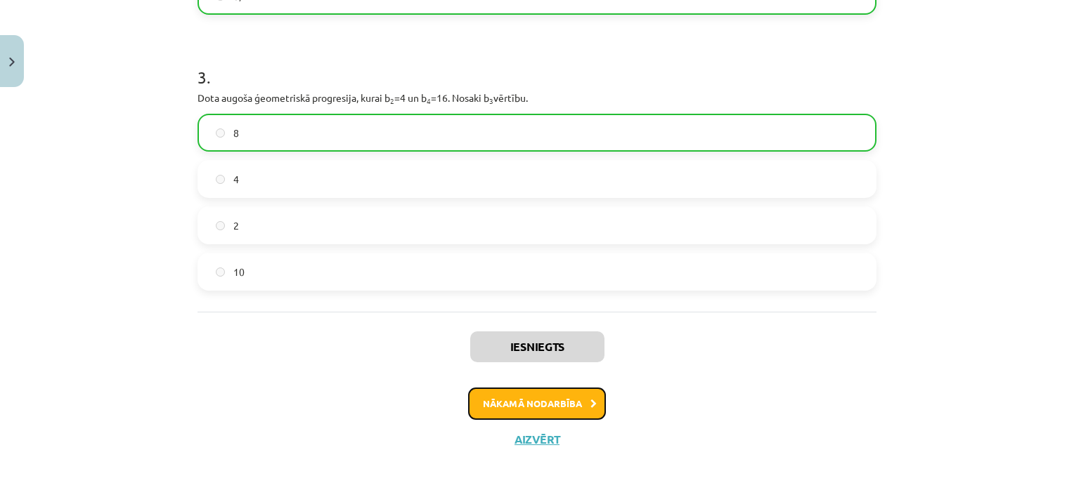
click at [507, 405] on button "Nākamā nodarbība" at bounding box center [537, 404] width 138 height 32
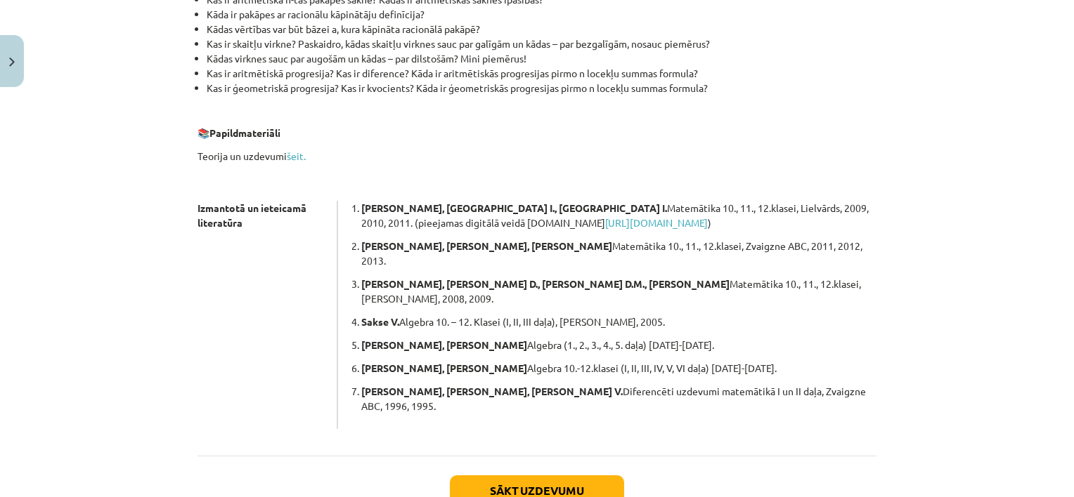
scroll to position [391, 0]
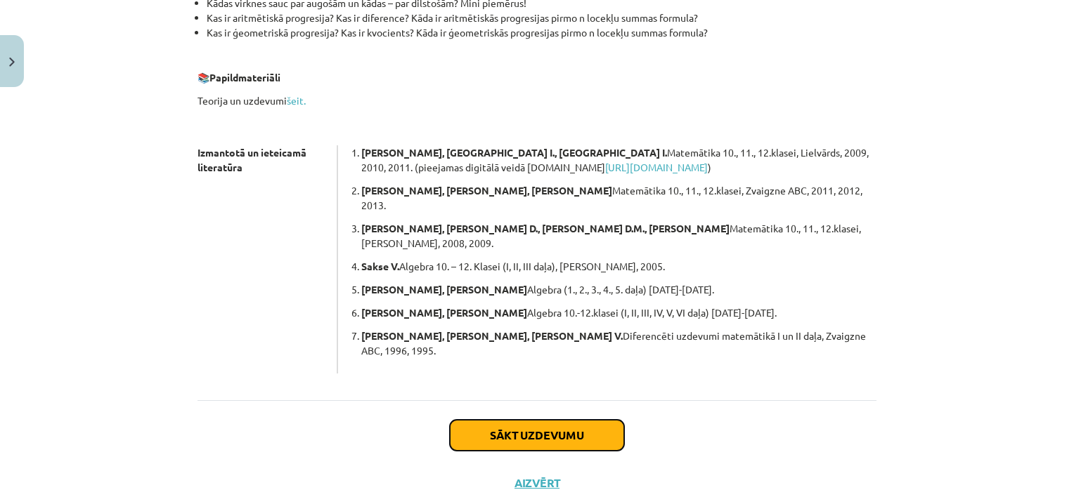
click at [548, 420] on button "Sākt uzdevumu" at bounding box center [537, 435] width 174 height 31
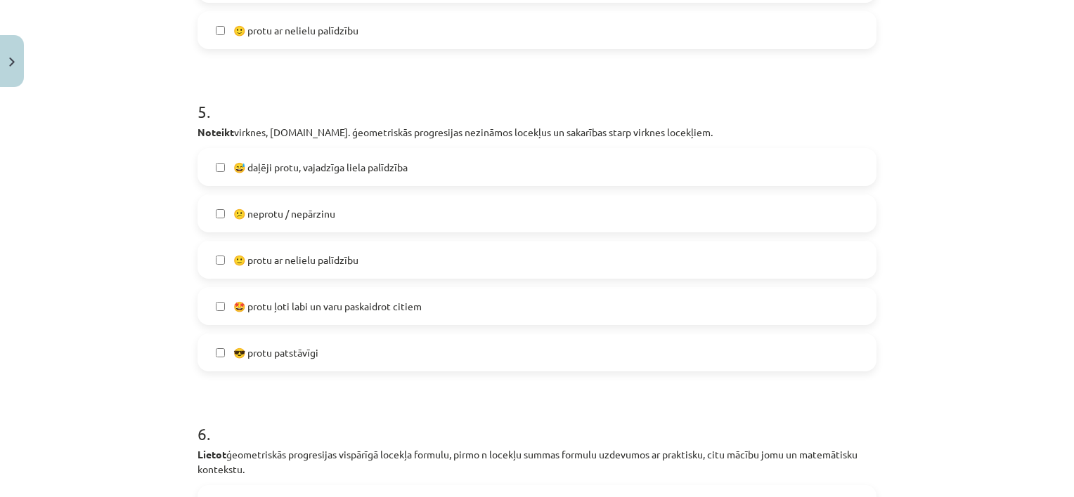
scroll to position [1792, 0]
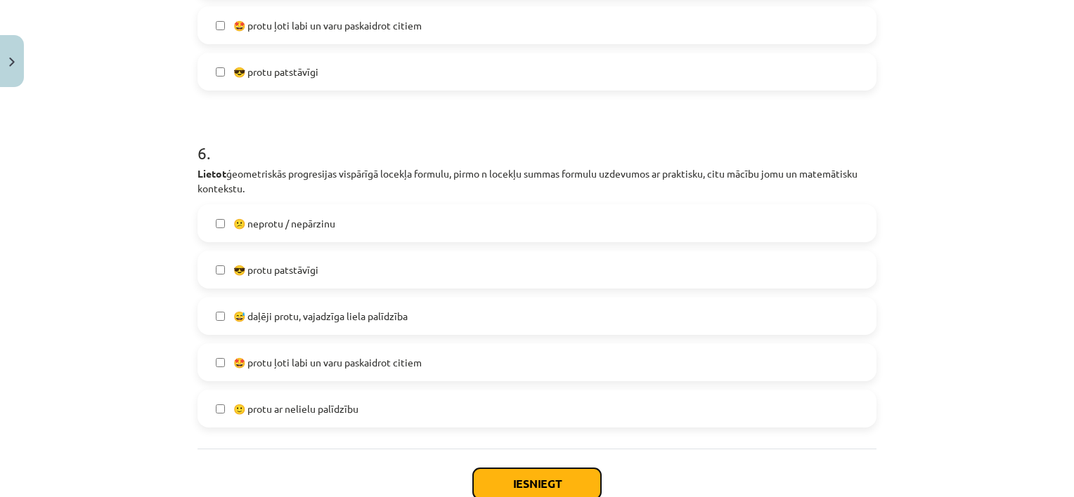
click at [548, 489] on button "Iesniegt" at bounding box center [537, 484] width 128 height 31
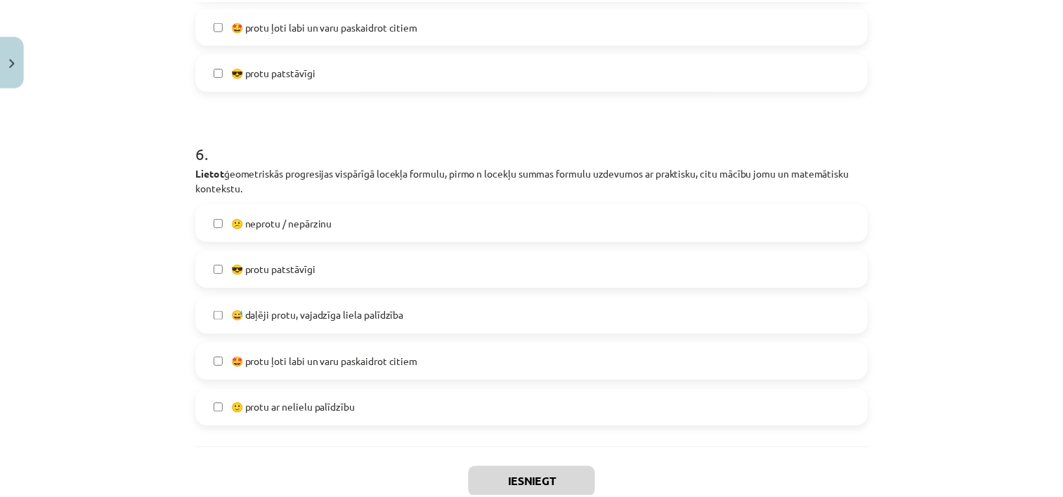
scroll to position [561, 0]
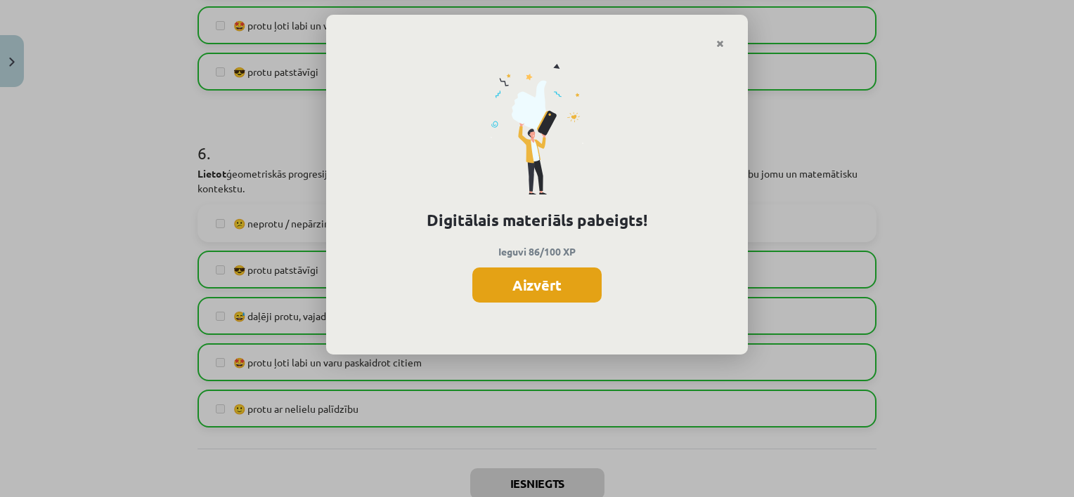
click at [529, 284] on button "Aizvērt" at bounding box center [536, 285] width 129 height 35
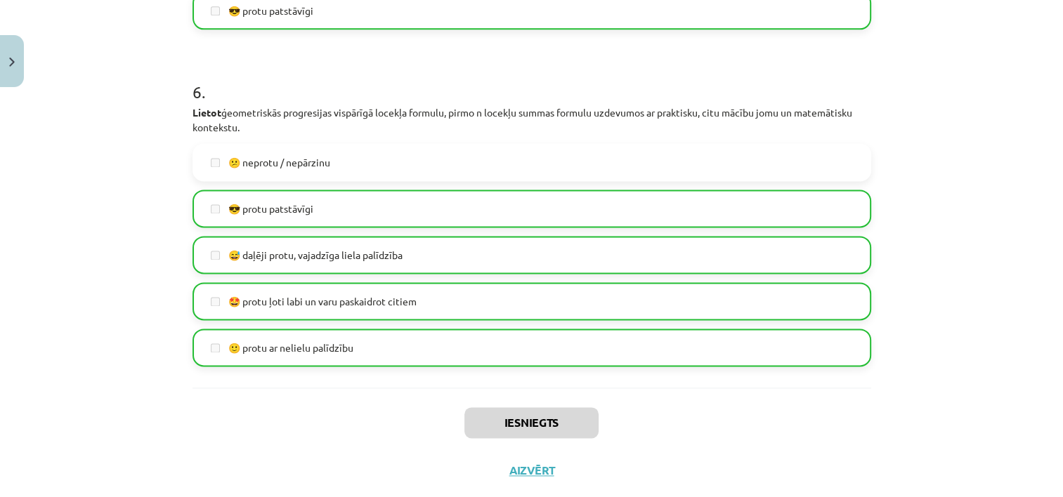
scroll to position [1884, 0]
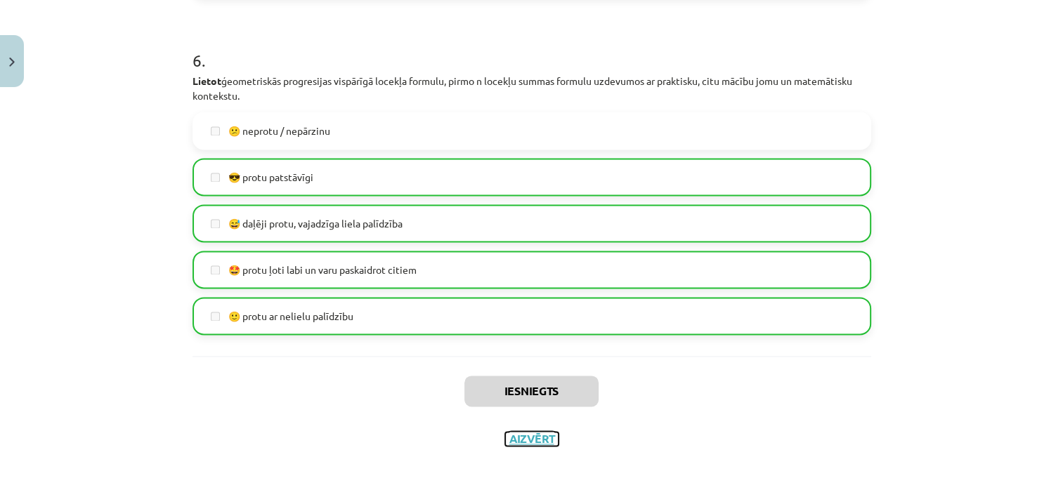
click at [539, 436] on button "Aizvērt" at bounding box center [531, 439] width 53 height 14
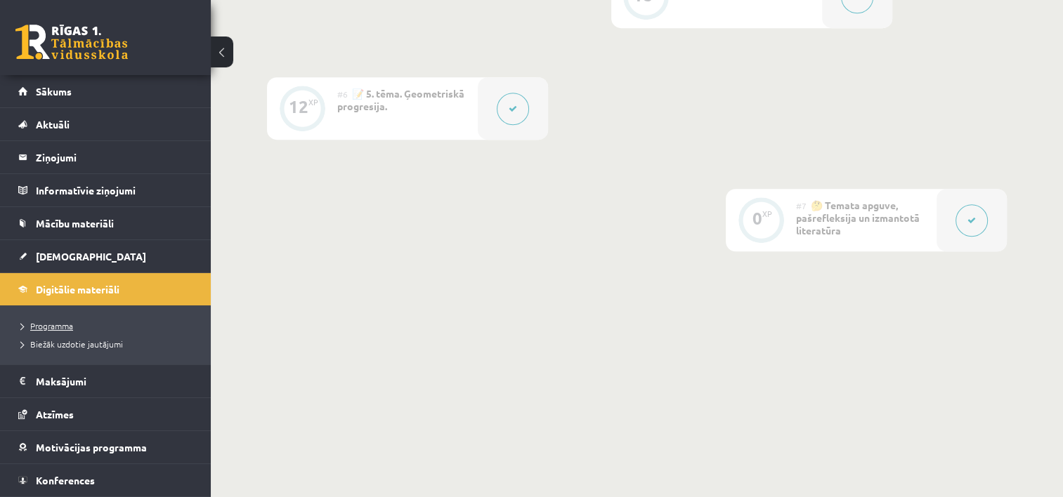
scroll to position [660, 0]
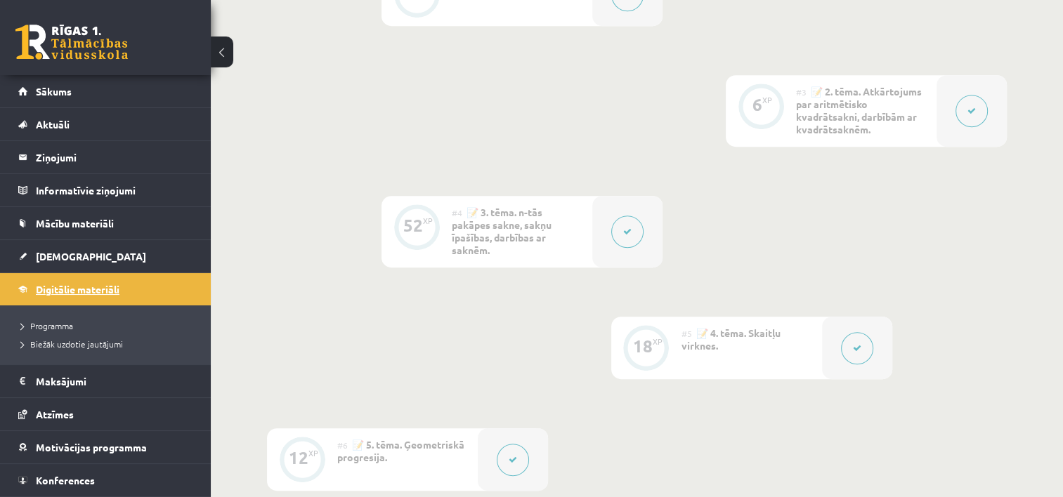
click at [73, 287] on span "Digitālie materiāli" at bounding box center [78, 289] width 84 height 13
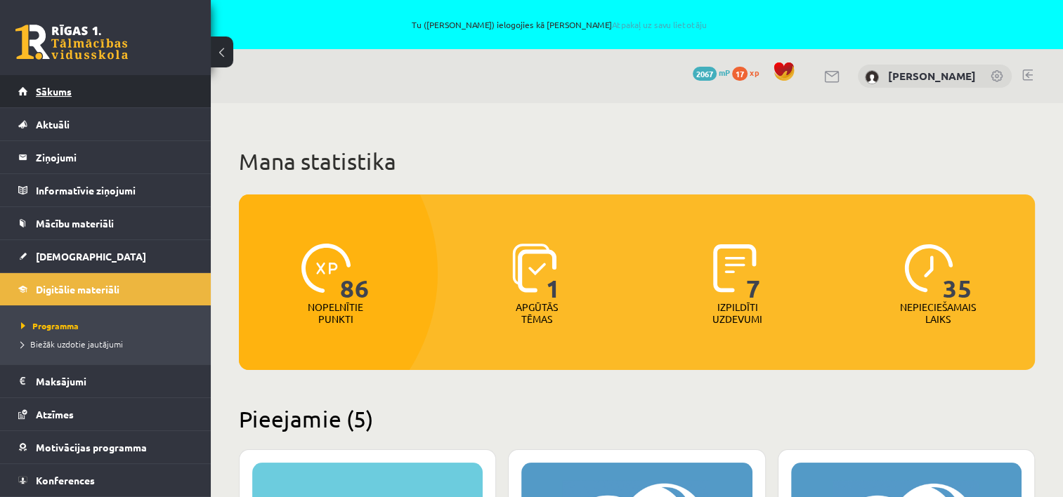
click at [62, 90] on span "Sākums" at bounding box center [54, 91] width 36 height 13
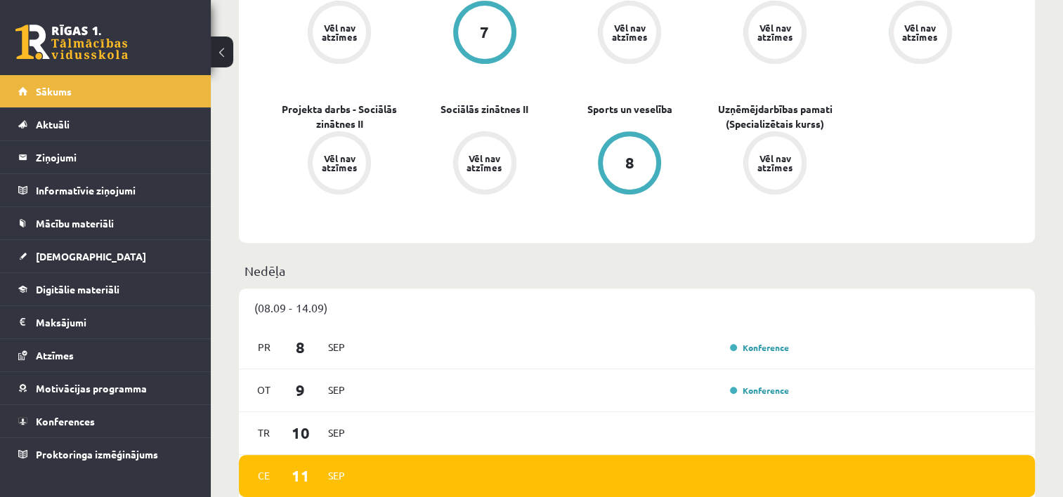
scroll to position [562, 0]
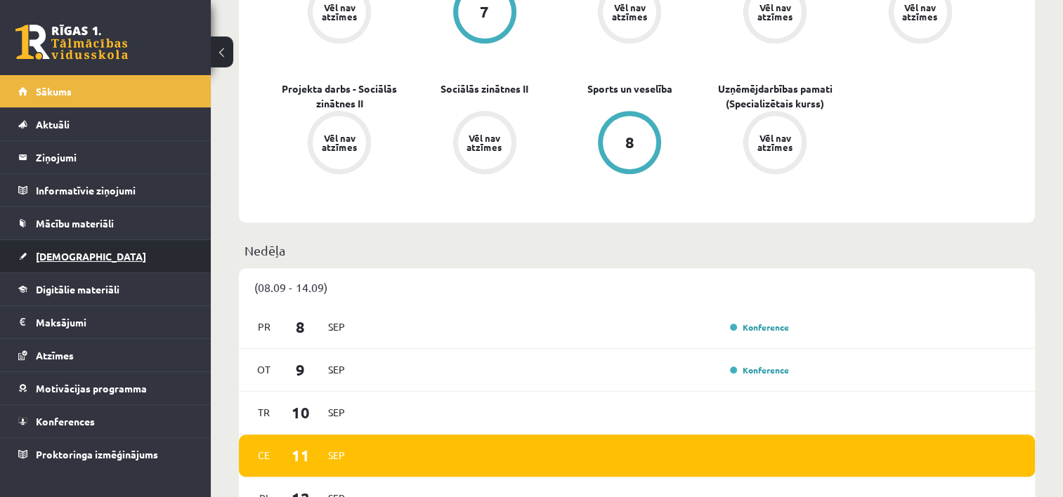
click at [63, 252] on span "[DEMOGRAPHIC_DATA]" at bounding box center [91, 256] width 110 height 13
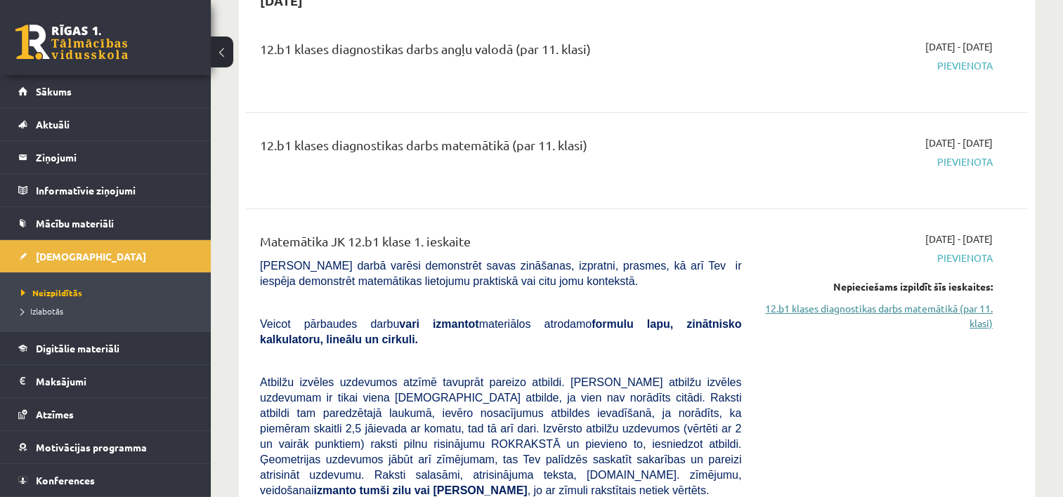
scroll to position [141, 0]
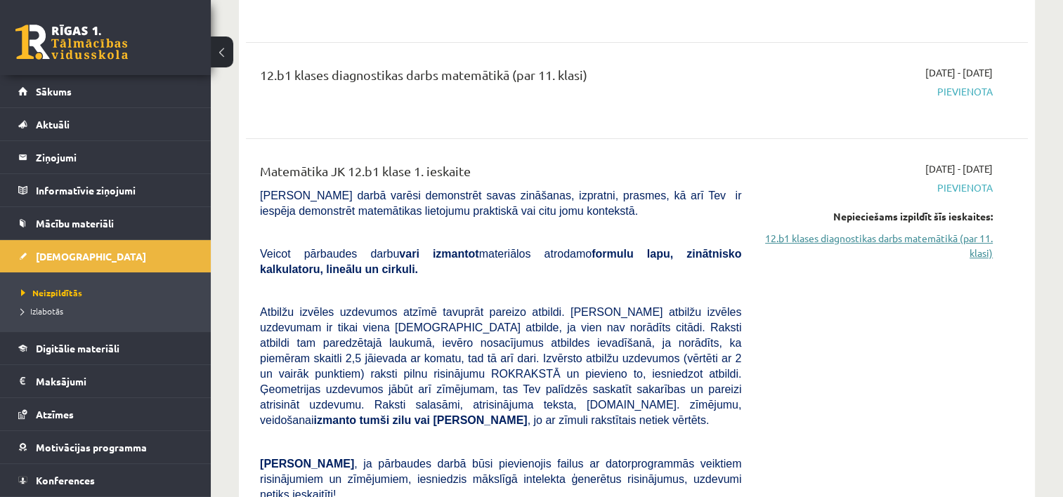
click at [851, 240] on link "12.b1 klases diagnostikas darbs matemātikā (par 11. klasi)" at bounding box center [877, 246] width 230 height 30
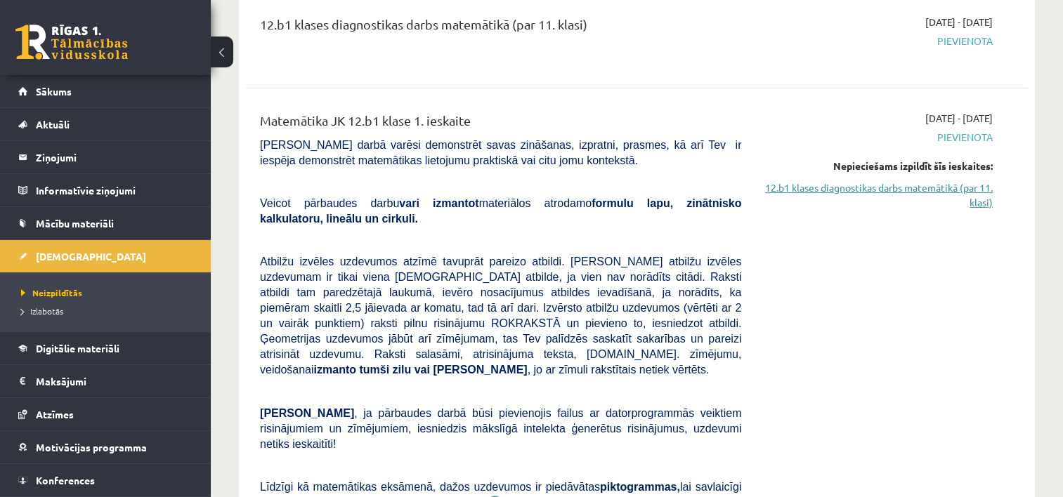
click at [882, 183] on link "12.b1 klases diagnostikas darbs matemātikā (par 11. klasi)" at bounding box center [877, 196] width 230 height 30
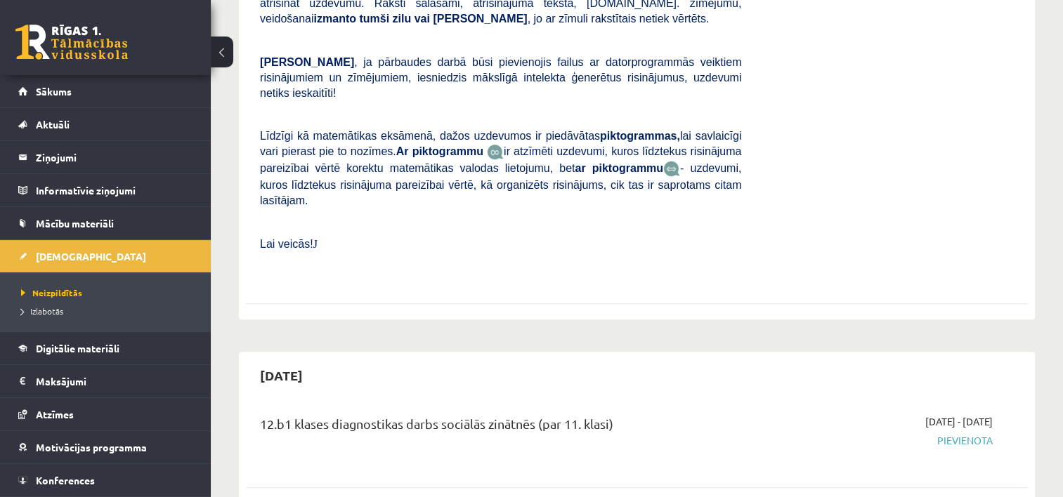
scroll to position [402, 0]
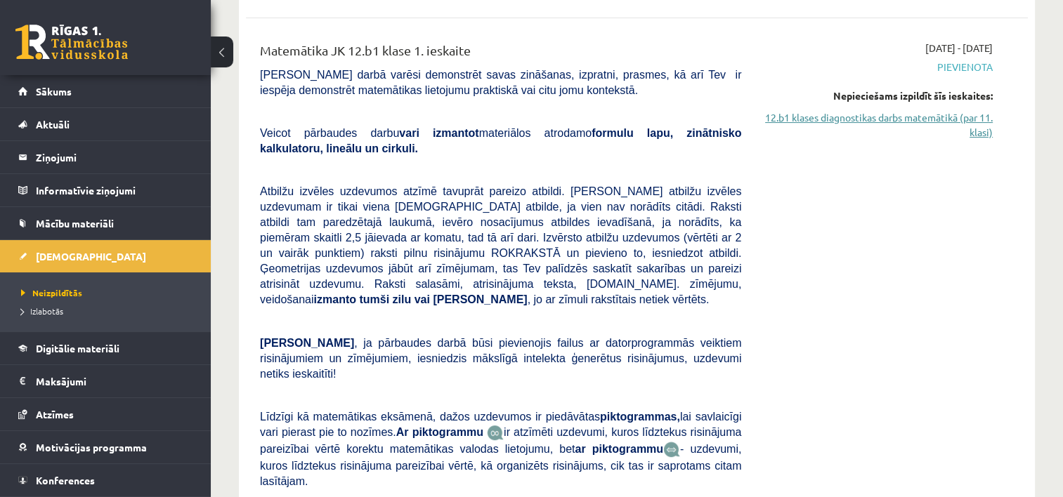
click at [977, 120] on link "12.b1 klases diagnostikas darbs matemātikā (par 11. klasi)" at bounding box center [877, 125] width 230 height 30
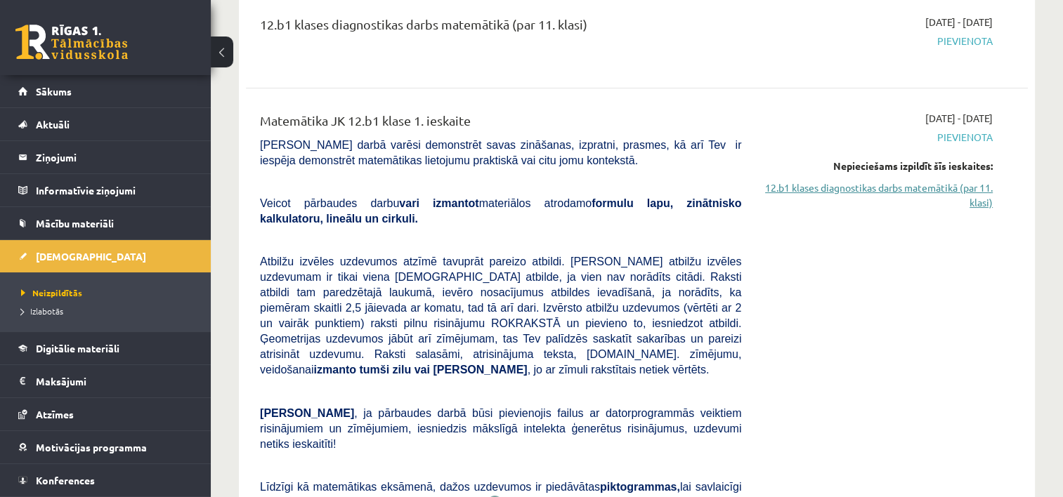
click at [826, 182] on link "12.b1 klases diagnostikas darbs matemātikā (par 11. klasi)" at bounding box center [877, 196] width 230 height 30
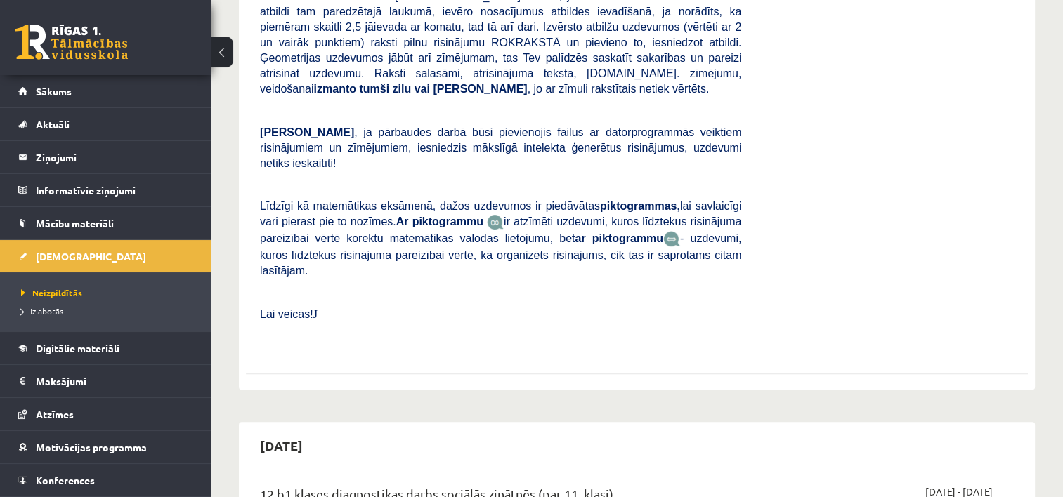
scroll to position [191, 0]
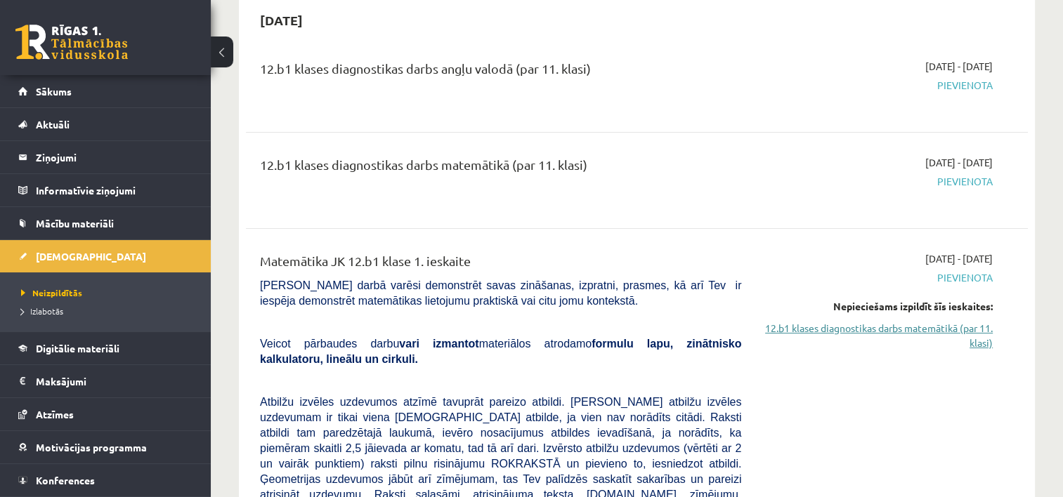
click at [975, 327] on link "12.b1 klases diagnostikas darbs matemātikā (par 11. klasi)" at bounding box center [877, 336] width 230 height 30
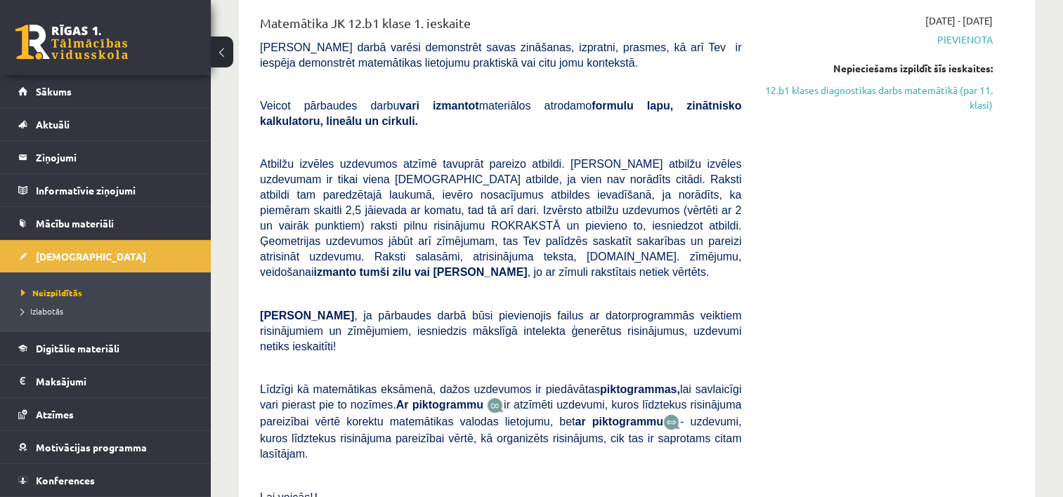
scroll to position [261, 0]
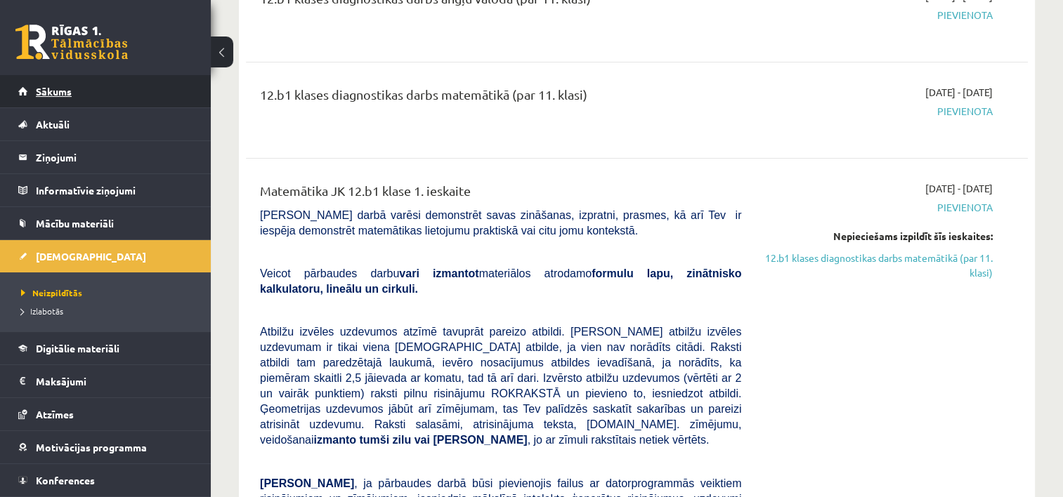
click at [48, 88] on span "Sākums" at bounding box center [54, 91] width 36 height 13
